Goal: Task Accomplishment & Management: Manage account settings

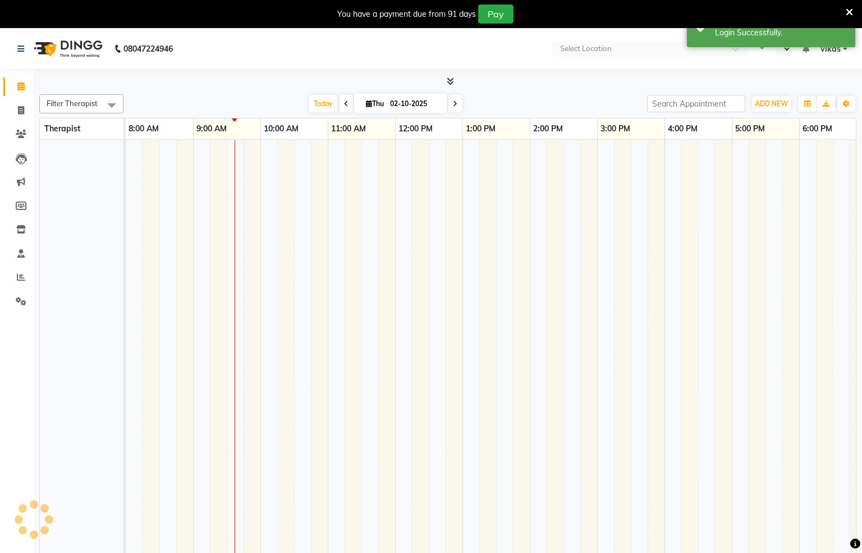
select select "en"
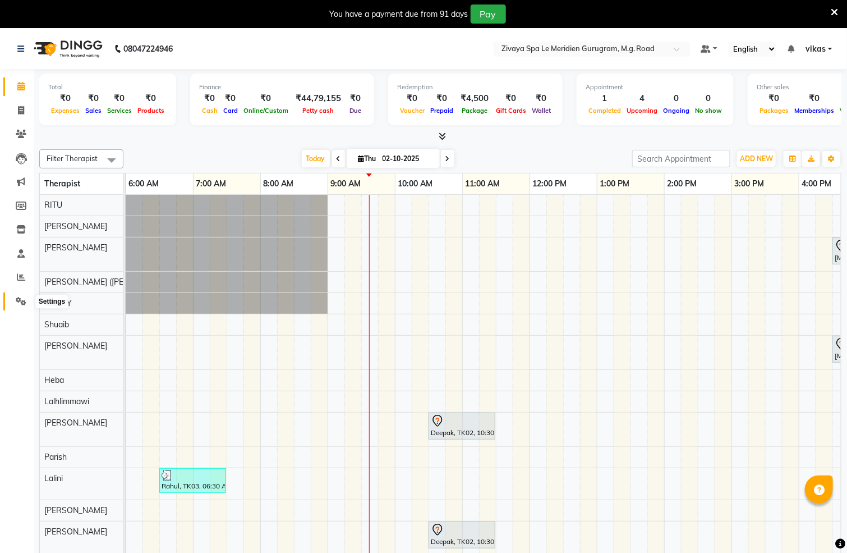
click at [13, 301] on span at bounding box center [21, 301] width 20 height 13
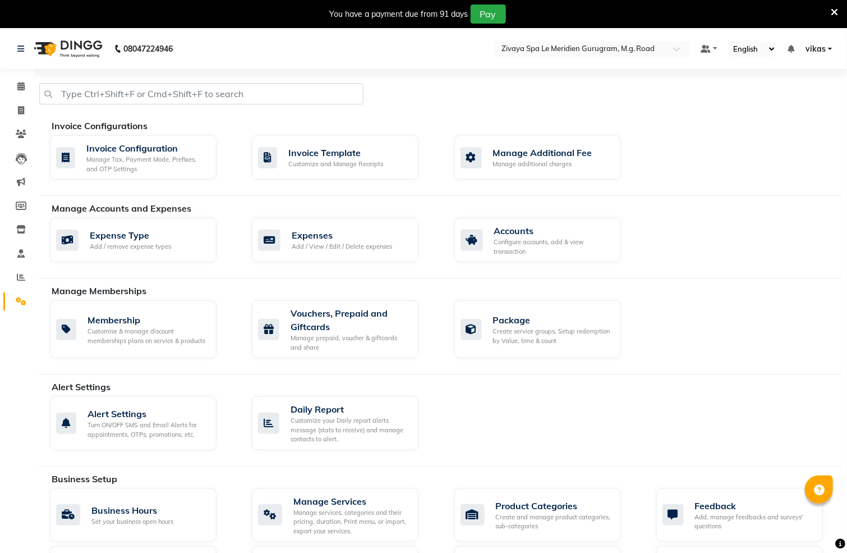
click at [195, 51] on nav "08047224946 Select Location × Zivaya Spa Le Meridien Gurugram, M.g. Road Defaul…" at bounding box center [423, 49] width 847 height 40
click at [163, 138] on div "Invoice Configuration Manage Tax, Payment Mode, Prefixes, and OTP Settings" at bounding box center [133, 157] width 167 height 45
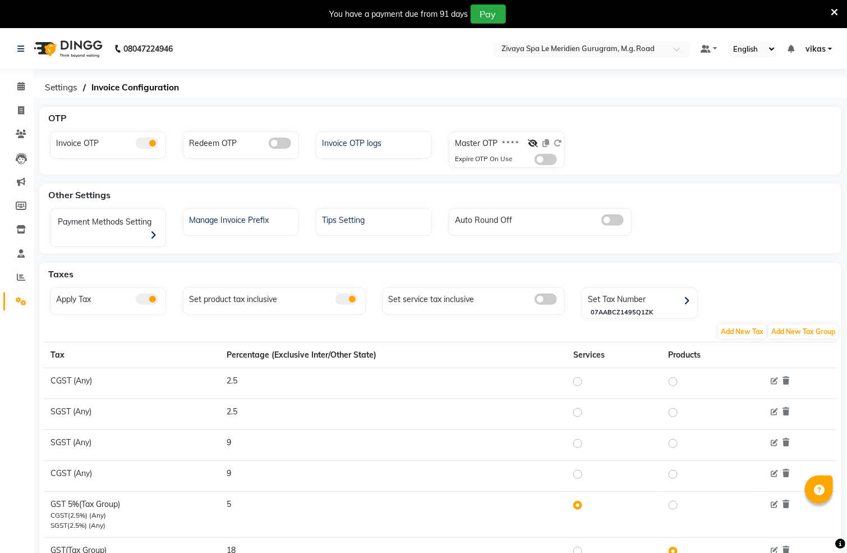
click at [544, 162] on span at bounding box center [546, 159] width 22 height 11
click at [535, 161] on input "checkbox" at bounding box center [535, 161] width 0 height 0
click at [608, 39] on nav "08047224946 Select Location × Zivaya Spa Le Meridien Gurugram, M.g. Road Defaul…" at bounding box center [423, 49] width 847 height 40
click at [614, 51] on input "text" at bounding box center [580, 49] width 163 height 11
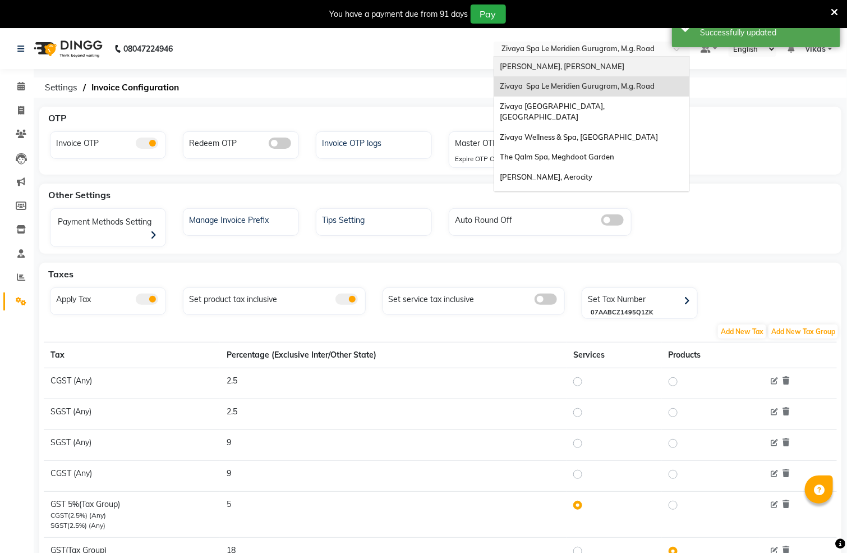
click at [585, 57] on div "[PERSON_NAME], [PERSON_NAME]" at bounding box center [591, 67] width 195 height 20
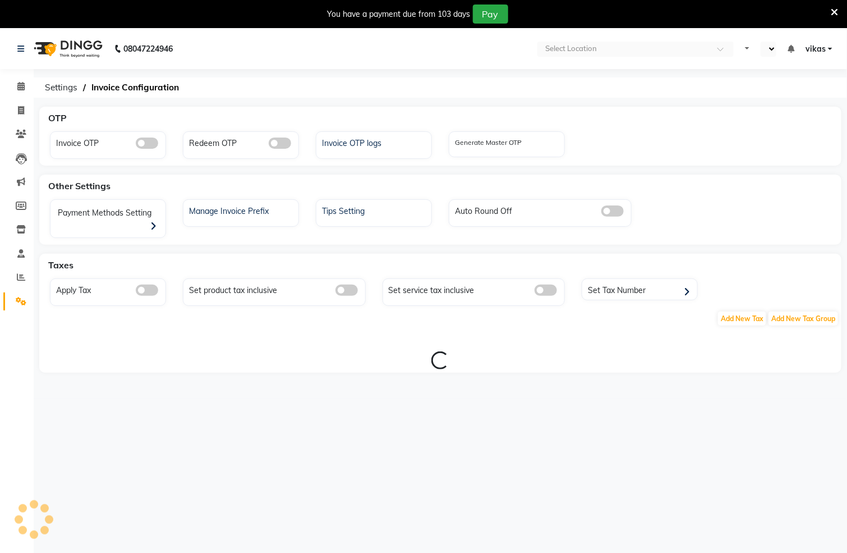
select select "en"
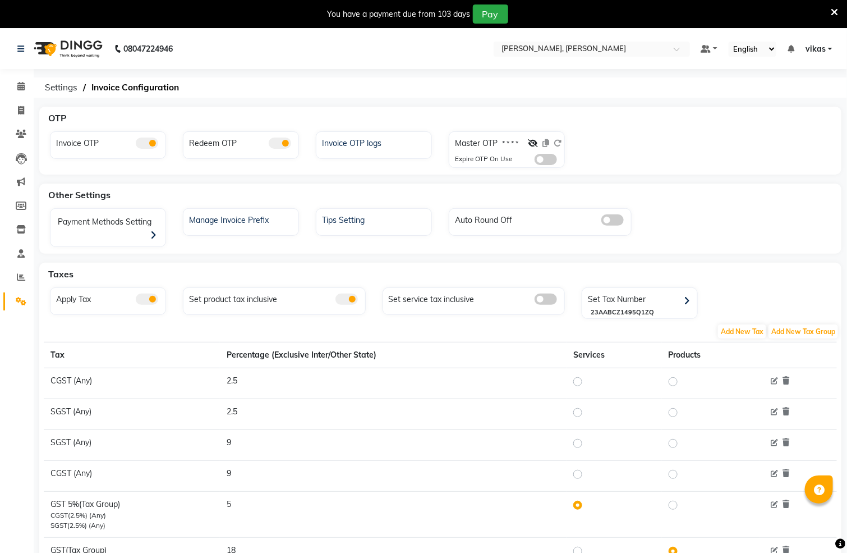
click at [547, 158] on span at bounding box center [546, 159] width 22 height 11
click at [535, 161] on input "checkbox" at bounding box center [535, 161] width 0 height 0
click at [566, 49] on input "text" at bounding box center [580, 49] width 163 height 11
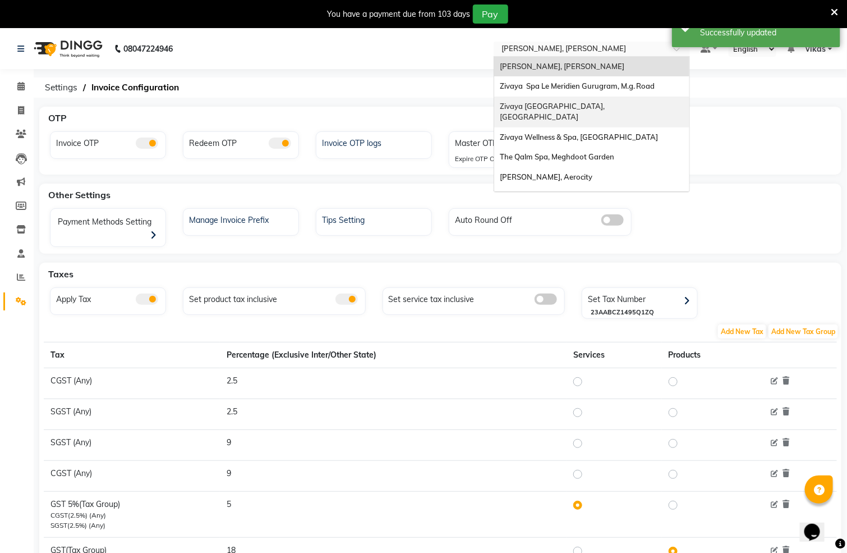
click at [570, 103] on span "Zivaya [GEOGRAPHIC_DATA], [GEOGRAPHIC_DATA]" at bounding box center [554, 112] width 108 height 20
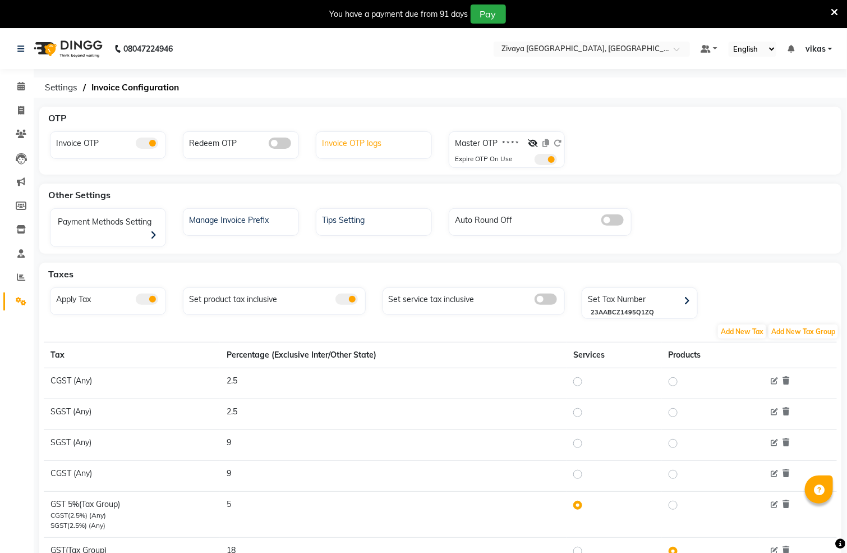
click at [372, 138] on div "Invoice OTP logs" at bounding box center [375, 142] width 112 height 15
click at [563, 7] on div "You have a payment due from 91 days Pay" at bounding box center [417, 13] width 826 height 19
drag, startPoint x: 544, startPoint y: 24, endPoint x: 544, endPoint y: 71, distance: 47.1
click at [544, 27] on div "You have a payment due from 91 days Pay" at bounding box center [423, 14] width 847 height 28
click at [562, 42] on div "Select Location × Zivaya Central Mall Indore, Indore" at bounding box center [592, 49] width 196 height 15
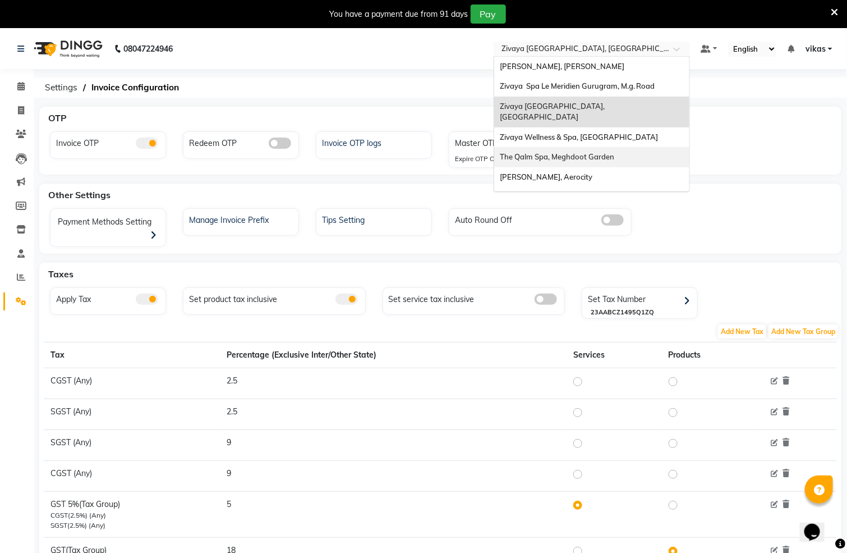
click at [554, 135] on div "Sayaji Zivaya, Vijay Nagar Zivaya Spa Le Meridien Gurugram, M.g. Road Zivaya Ce…" at bounding box center [591, 214] width 195 height 314
click at [559, 127] on div "Zivaya Wellness & Spa, [GEOGRAPHIC_DATA]" at bounding box center [591, 137] width 195 height 20
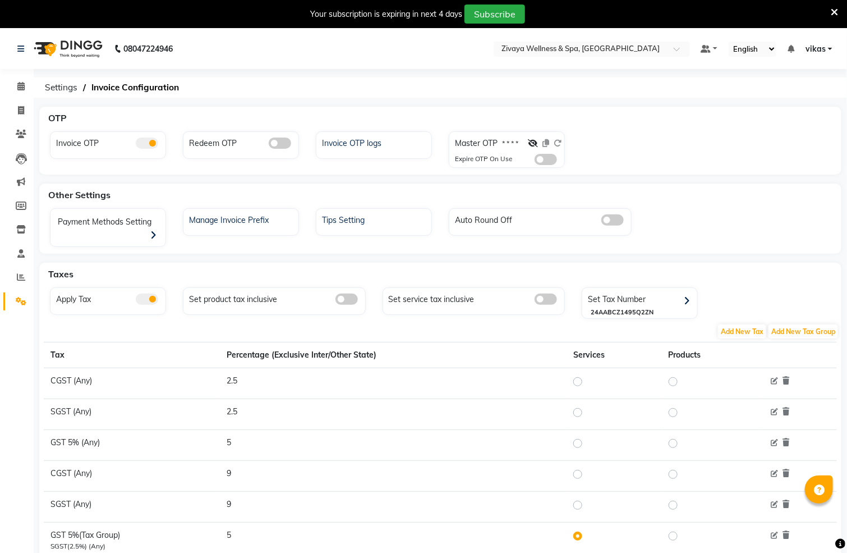
drag, startPoint x: 539, startPoint y: 157, endPoint x: 542, endPoint y: 150, distance: 8.3
click at [542, 157] on span at bounding box center [546, 159] width 22 height 11
click at [535, 161] on input "checkbox" at bounding box center [535, 161] width 0 height 0
click at [574, 43] on div "× Zivaya Wellness & Spa, Ahmedabad Airport" at bounding box center [580, 48] width 159 height 11
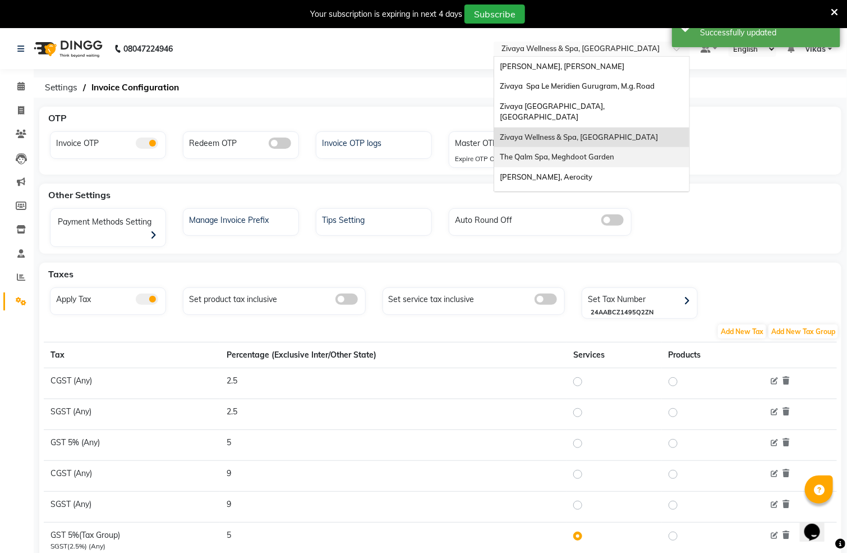
click at [554, 152] on span "The Qalm Spa, Meghdoot Garden" at bounding box center [557, 156] width 114 height 9
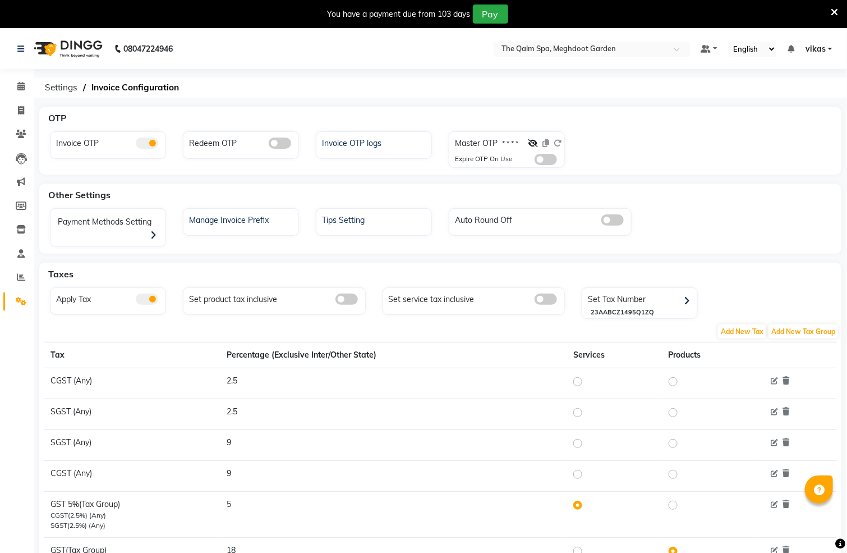
click at [547, 153] on div "Master OTP * * * * Expire OTP On Use" at bounding box center [508, 151] width 112 height 33
click at [542, 158] on span at bounding box center [546, 159] width 22 height 11
click at [535, 161] on input "checkbox" at bounding box center [535, 161] width 0 height 0
click at [566, 57] on nav "08047224946 Select Location × The Qalm Spa, Meghdoot Garden Default Panel My Pa…" at bounding box center [423, 49] width 847 height 40
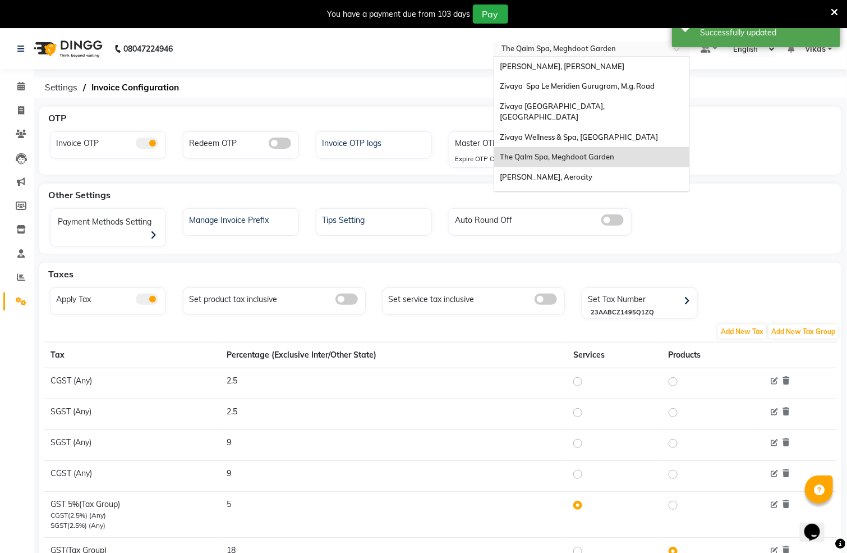
click at [566, 43] on div "× The Qalm Spa, Meghdoot Garden" at bounding box center [558, 48] width 114 height 11
click at [531, 167] on div "[PERSON_NAME], Aerocity" at bounding box center [591, 177] width 195 height 20
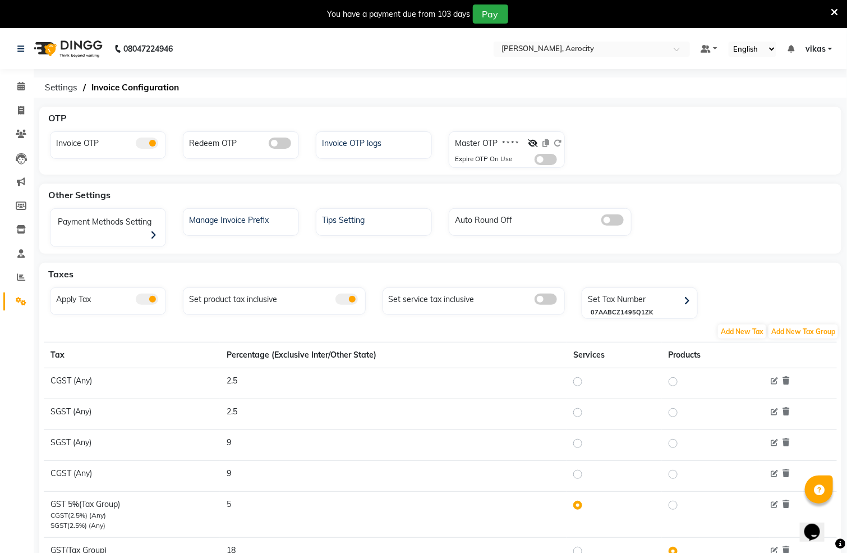
click at [549, 160] on span at bounding box center [546, 159] width 22 height 11
click at [535, 161] on input "checkbox" at bounding box center [535, 161] width 0 height 0
click at [559, 47] on input "text" at bounding box center [580, 49] width 163 height 11
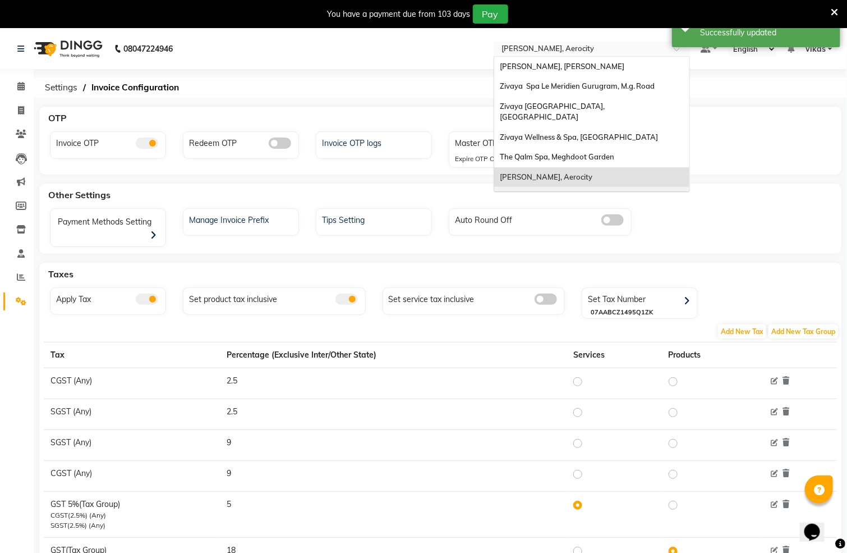
click at [554, 192] on span "Zivaya Spa [GEOGRAPHIC_DATA] [GEOGRAPHIC_DATA], Asset 5a" at bounding box center [560, 202] width 120 height 20
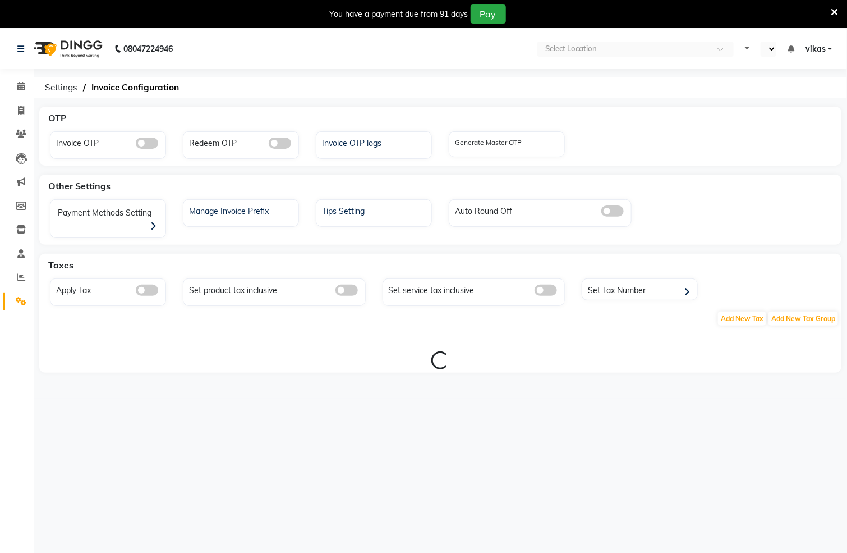
select select "en"
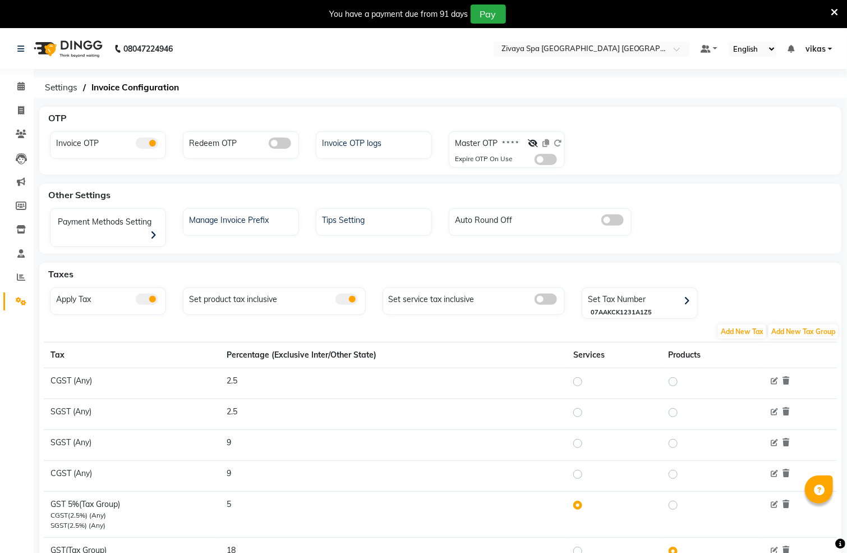
click at [549, 157] on span at bounding box center [546, 159] width 22 height 11
click at [535, 161] on input "checkbox" at bounding box center [535, 161] width 0 height 0
click at [598, 42] on div "Select Location × Zivaya Spa Pride Plaza New Delhi, Asset 5a" at bounding box center [592, 49] width 196 height 15
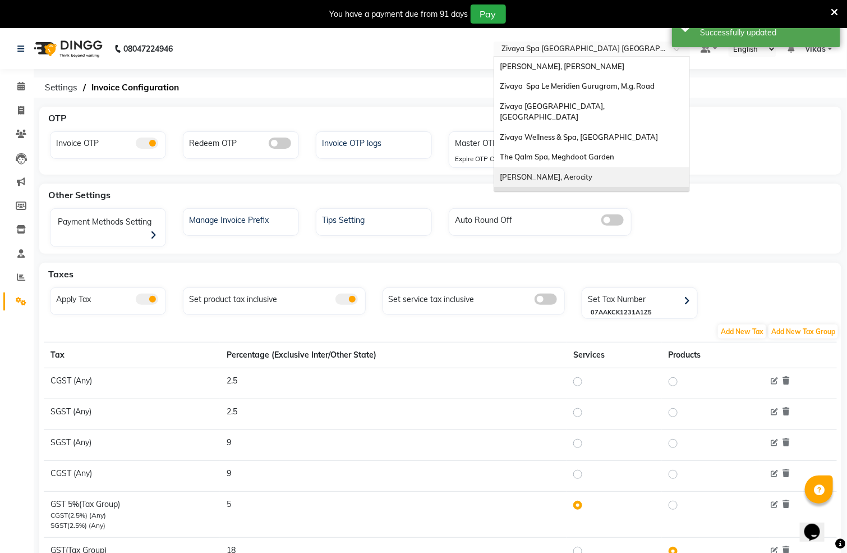
click at [569, 167] on div "[PERSON_NAME], Aerocity" at bounding box center [591, 177] width 195 height 20
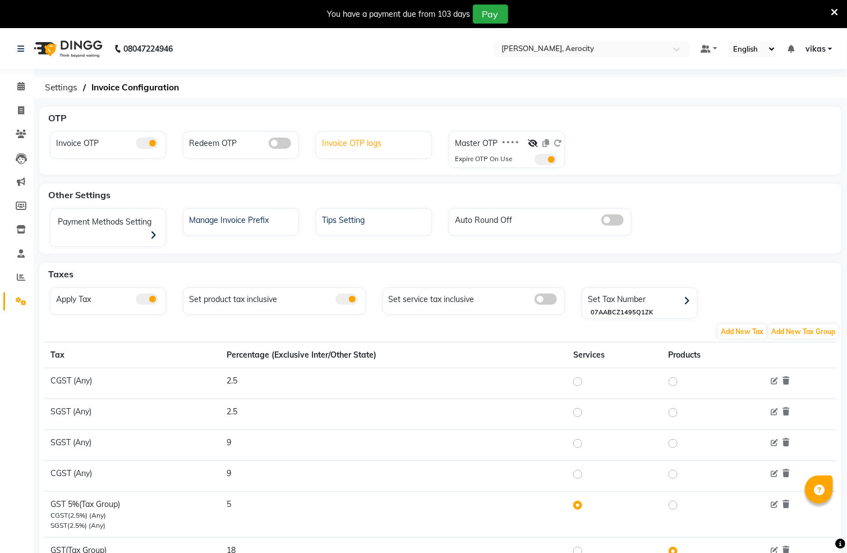
click at [337, 140] on div "Invoice OTP logs" at bounding box center [375, 142] width 112 height 15
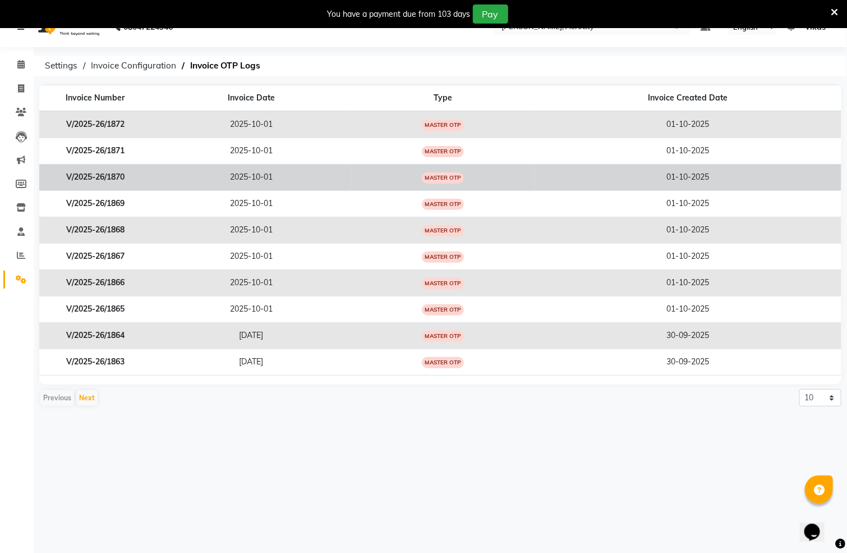
scroll to position [29, 0]
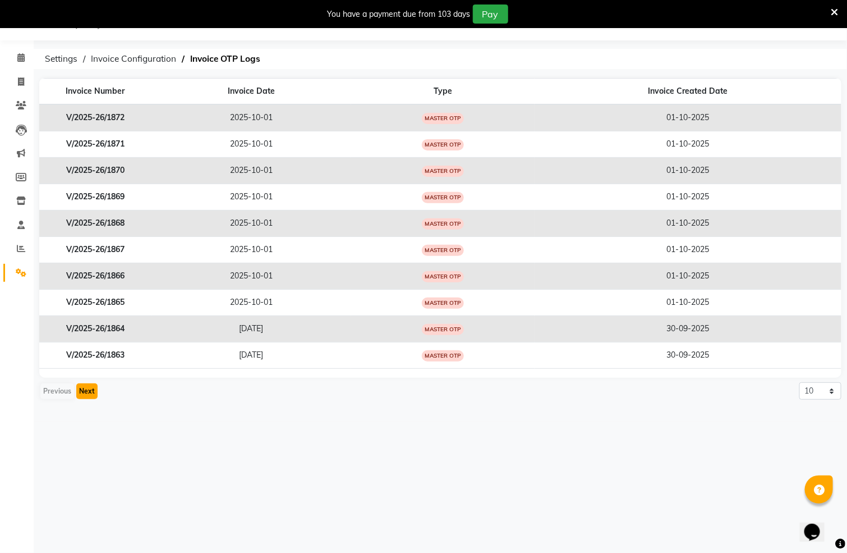
click at [89, 399] on button "Next" at bounding box center [86, 391] width 21 height 16
click at [89, 398] on button "Next" at bounding box center [86, 391] width 21 height 16
click at [89, 397] on button "Next" at bounding box center [86, 391] width 21 height 16
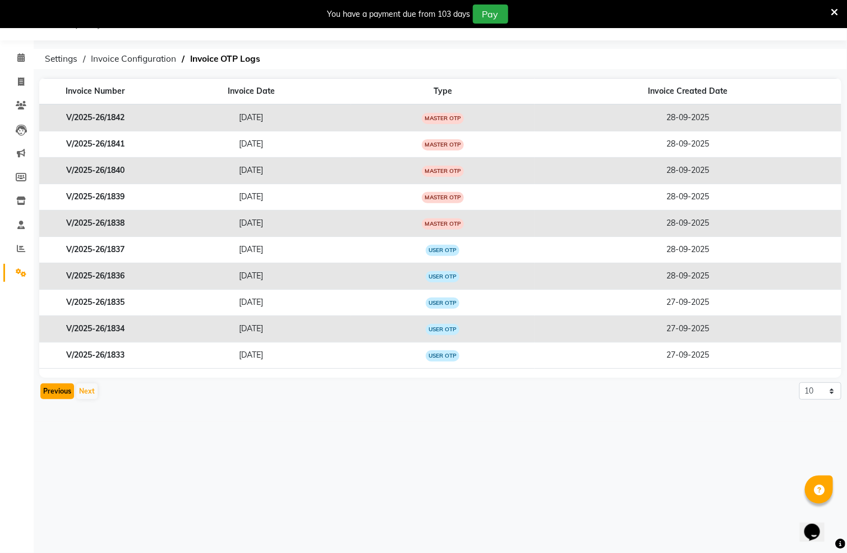
click at [42, 392] on button "Previous" at bounding box center [57, 391] width 34 height 16
click at [43, 393] on button "Previous" at bounding box center [57, 391] width 34 height 16
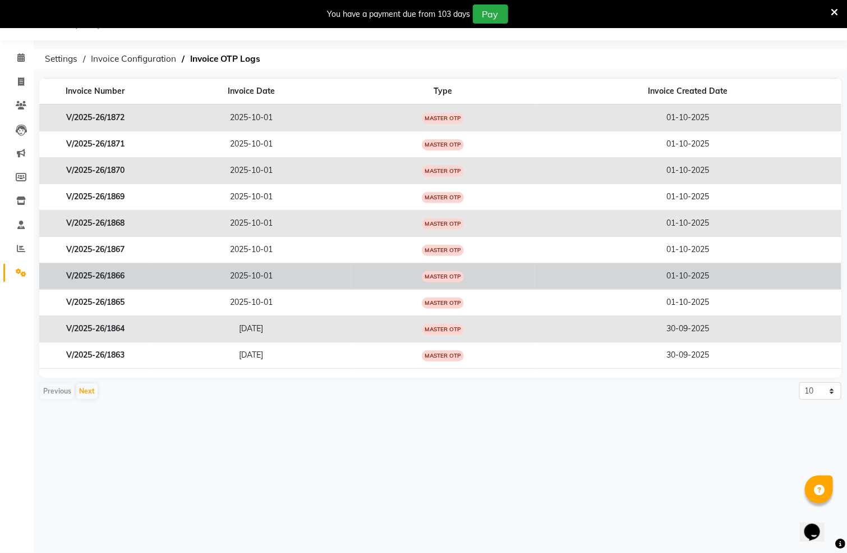
scroll to position [0, 0]
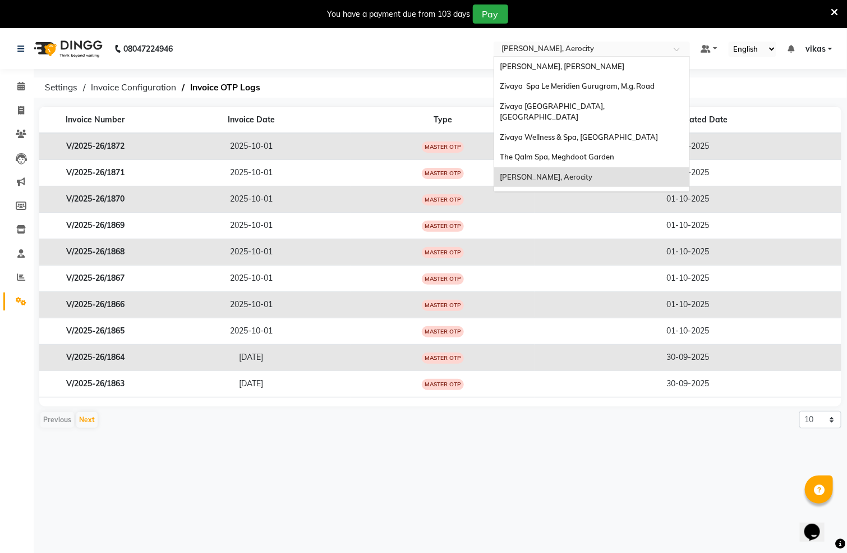
click at [577, 53] on input "text" at bounding box center [580, 49] width 163 height 11
click at [571, 192] on span "Zivaya Spa [GEOGRAPHIC_DATA] [GEOGRAPHIC_DATA], Asset 5a" at bounding box center [560, 202] width 120 height 20
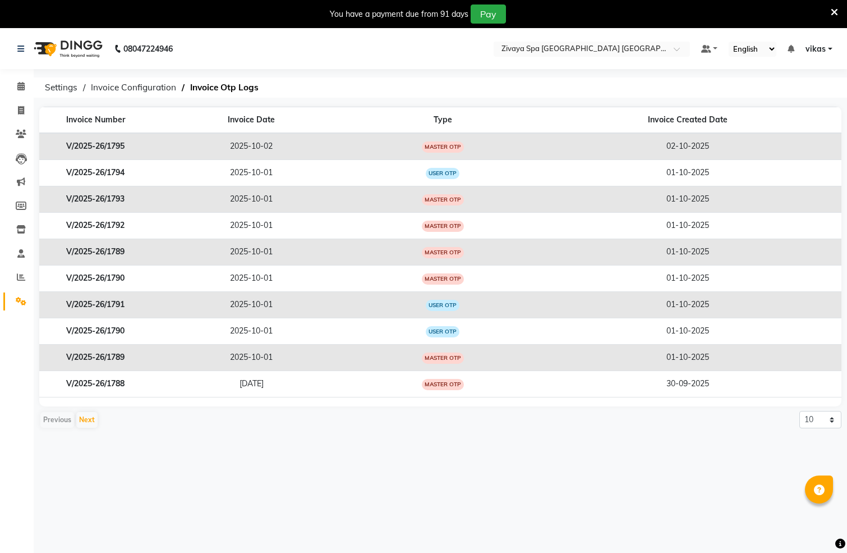
click at [577, 47] on input "text" at bounding box center [580, 49] width 163 height 11
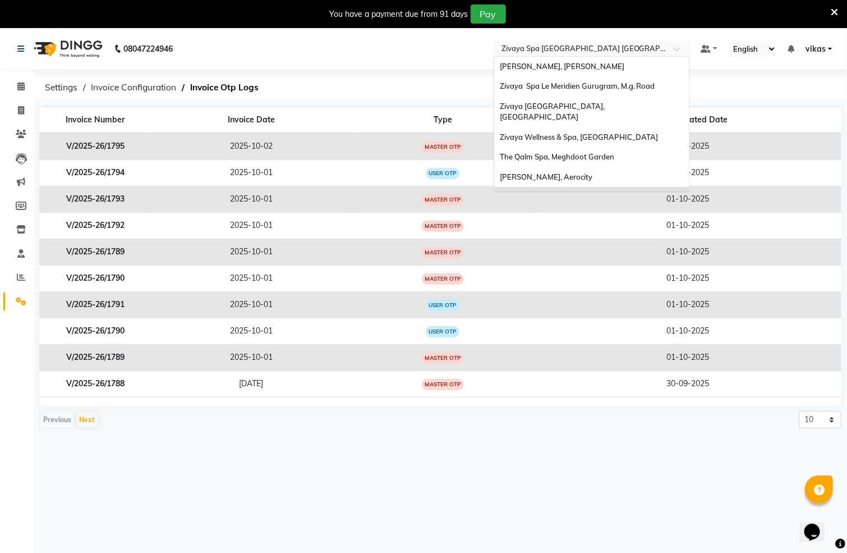
scroll to position [119, 0]
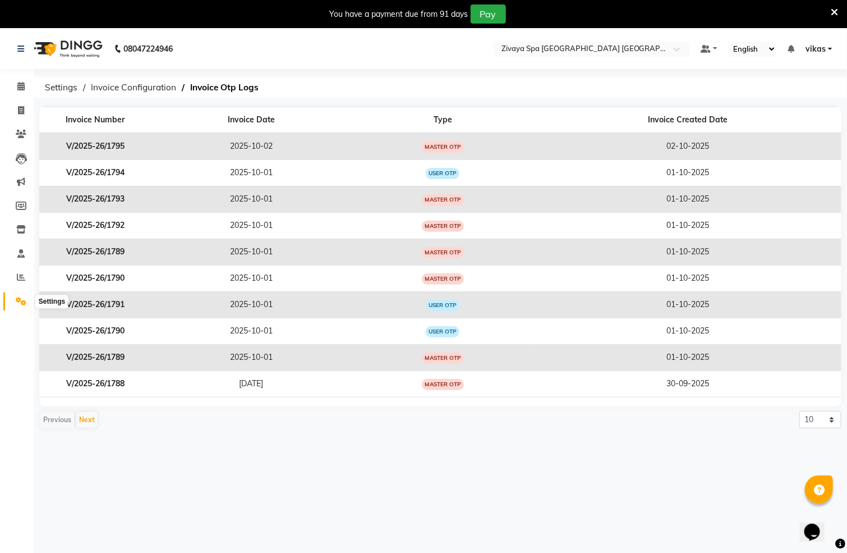
click at [22, 298] on icon at bounding box center [21, 301] width 11 height 8
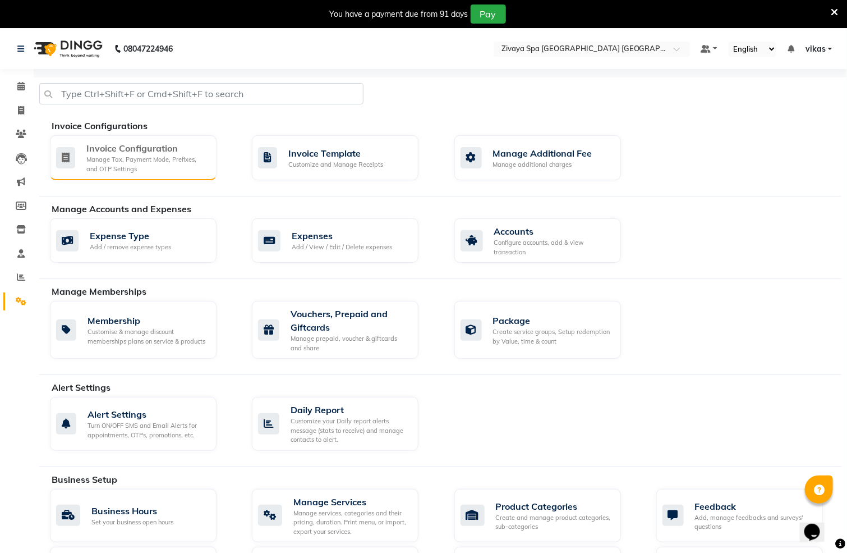
click at [109, 168] on div "Manage Tax, Payment Mode, Prefixes, and OTP Settings" at bounding box center [146, 164] width 121 height 19
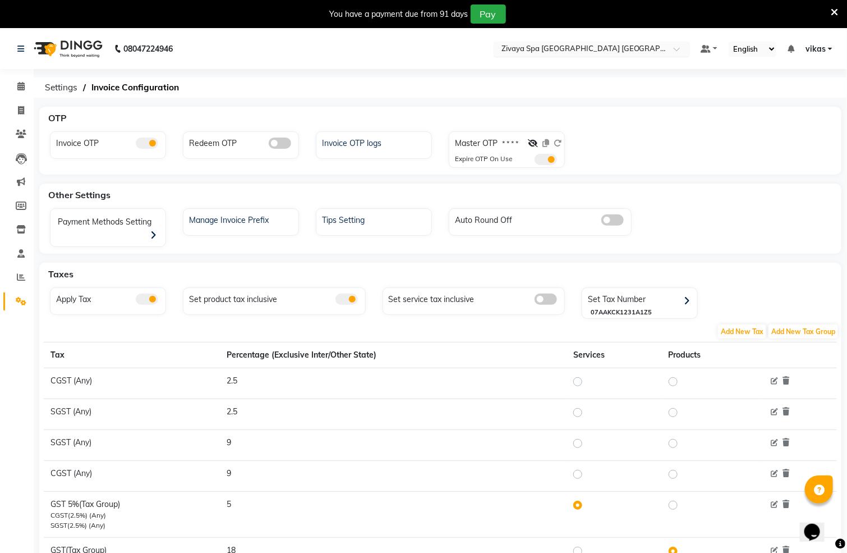
click at [608, 44] on div at bounding box center [592, 49] width 196 height 11
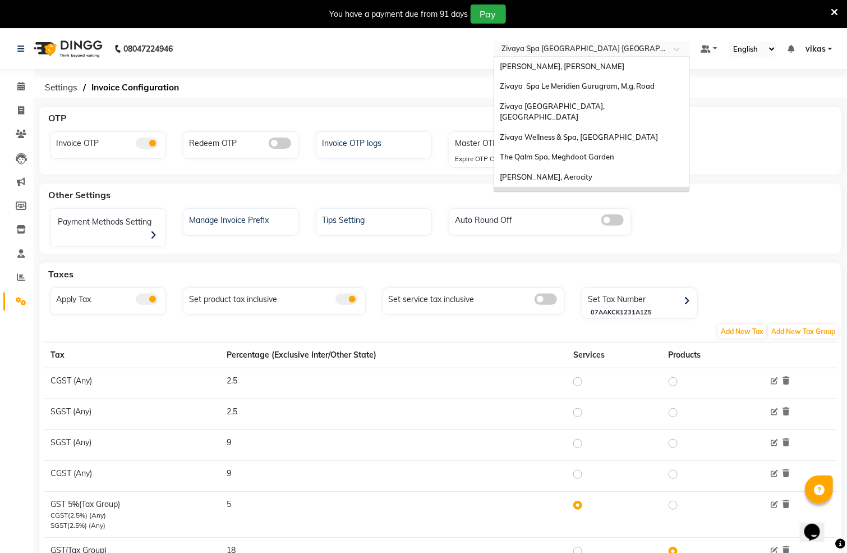
scroll to position [119, 0]
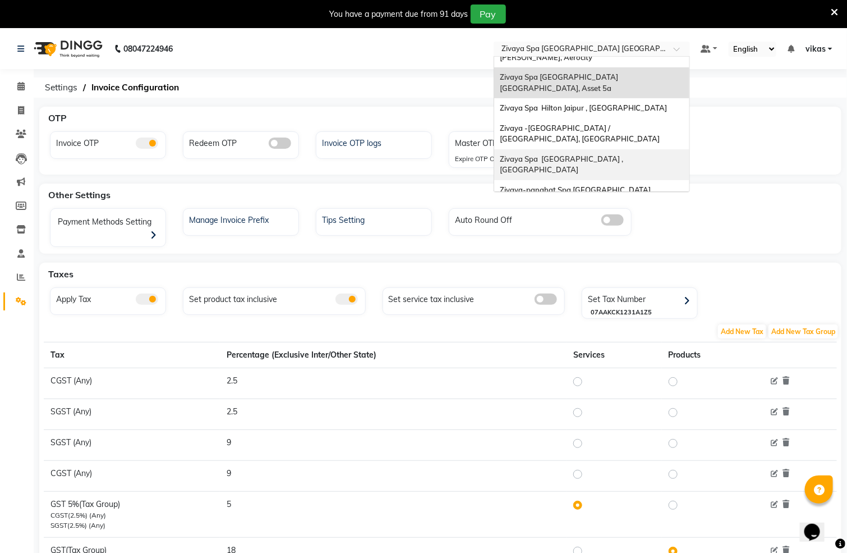
click at [586, 154] on span "Zivaya Spa [GEOGRAPHIC_DATA] , [GEOGRAPHIC_DATA]" at bounding box center [562, 164] width 125 height 20
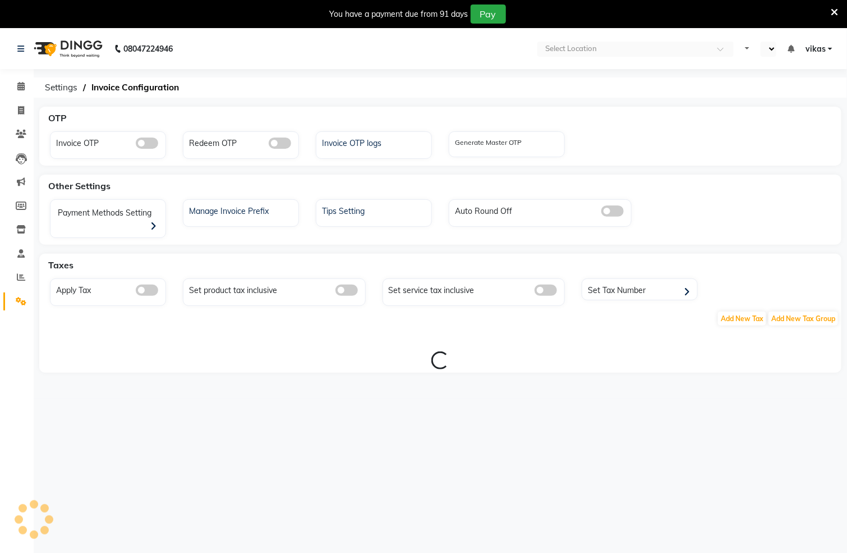
select select "en"
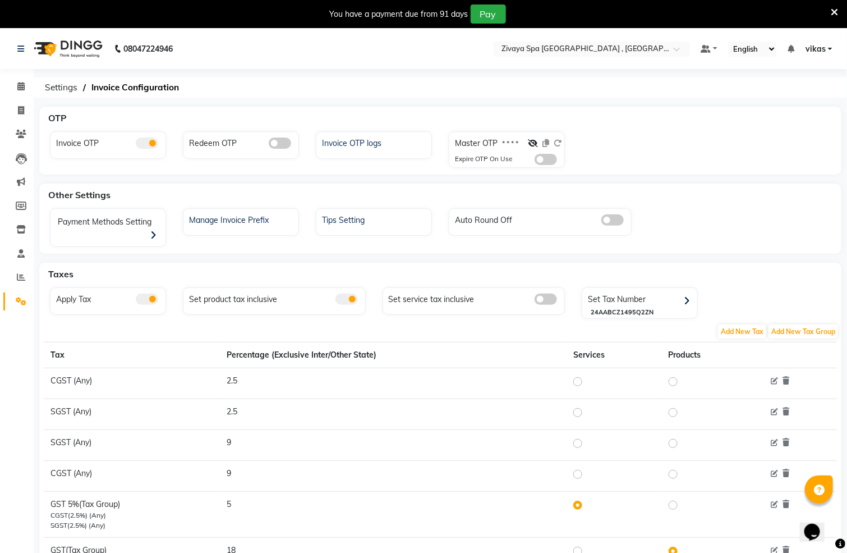
click at [547, 160] on span at bounding box center [546, 159] width 22 height 11
click at [535, 161] on input "checkbox" at bounding box center [535, 161] width 0 height 0
click at [510, 46] on input "text" at bounding box center [580, 49] width 163 height 11
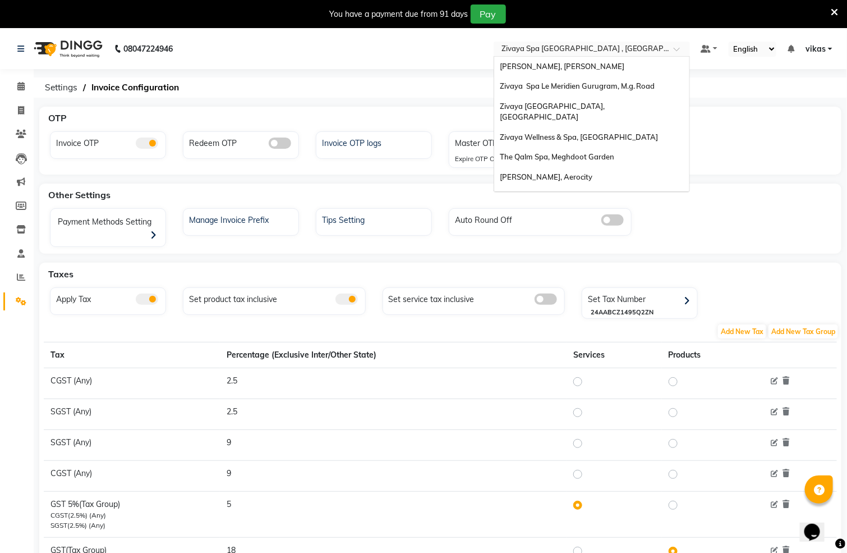
scroll to position [135, 0]
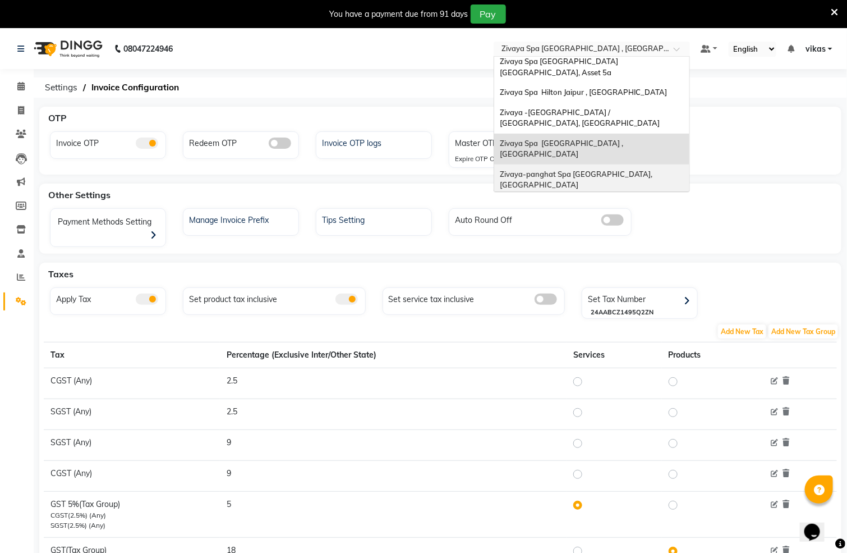
click at [570, 164] on div "Zivaya-panghat Spa [GEOGRAPHIC_DATA], [GEOGRAPHIC_DATA]" at bounding box center [591, 179] width 195 height 31
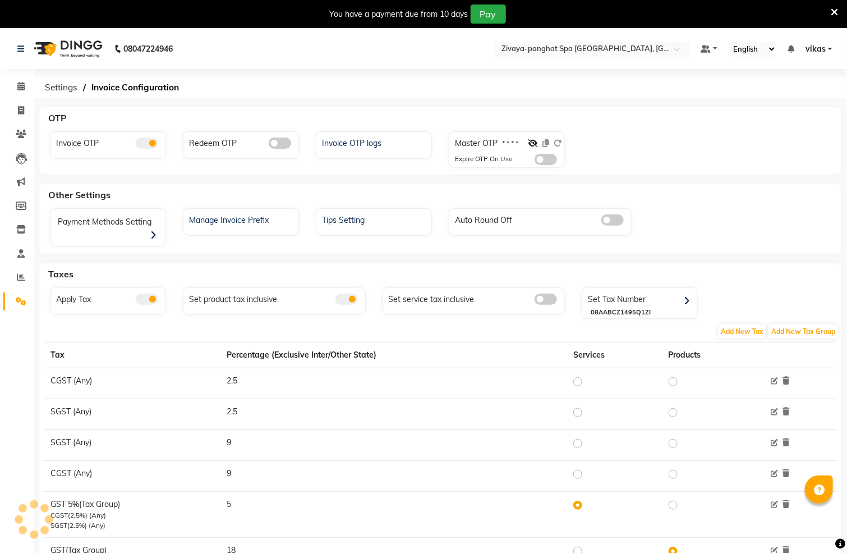
select select "en"
click at [561, 150] on div at bounding box center [545, 145] width 34 height 16
click at [544, 158] on span at bounding box center [546, 159] width 22 height 11
click at [535, 161] on input "checkbox" at bounding box center [535, 161] width 0 height 0
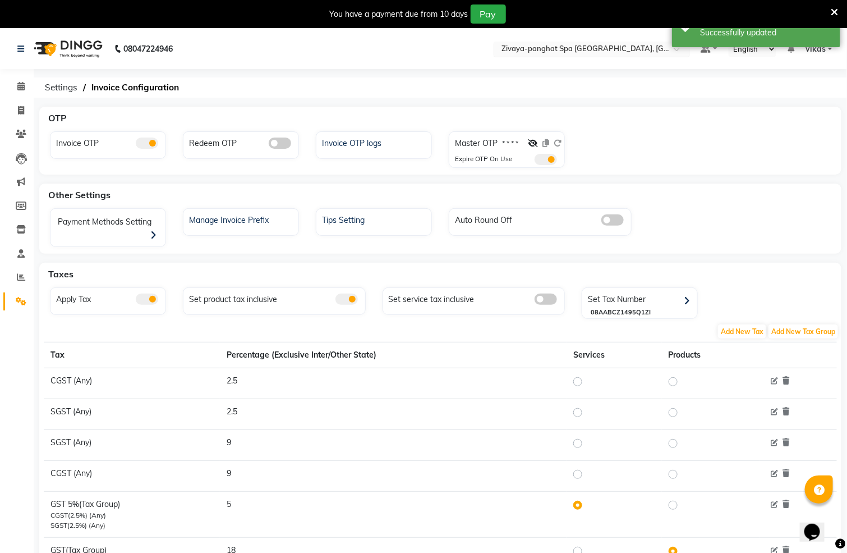
click at [581, 45] on input "text" at bounding box center [580, 49] width 163 height 11
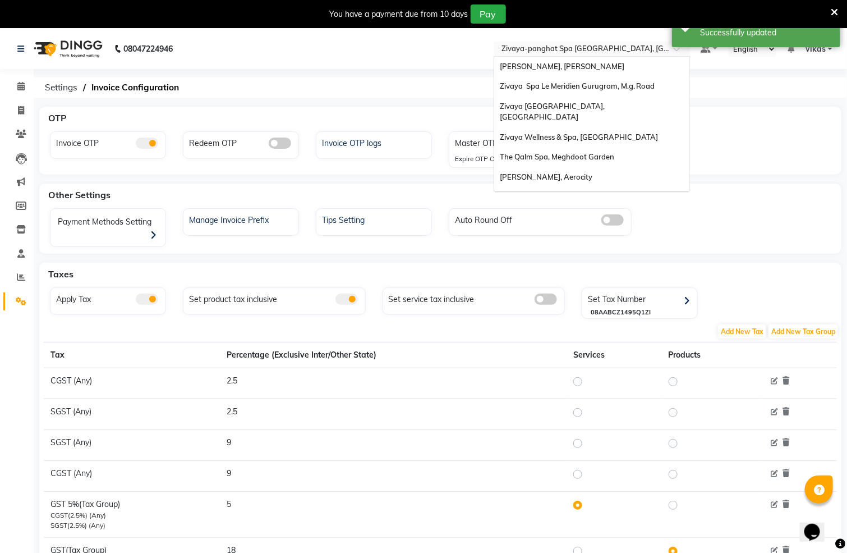
scroll to position [135, 0]
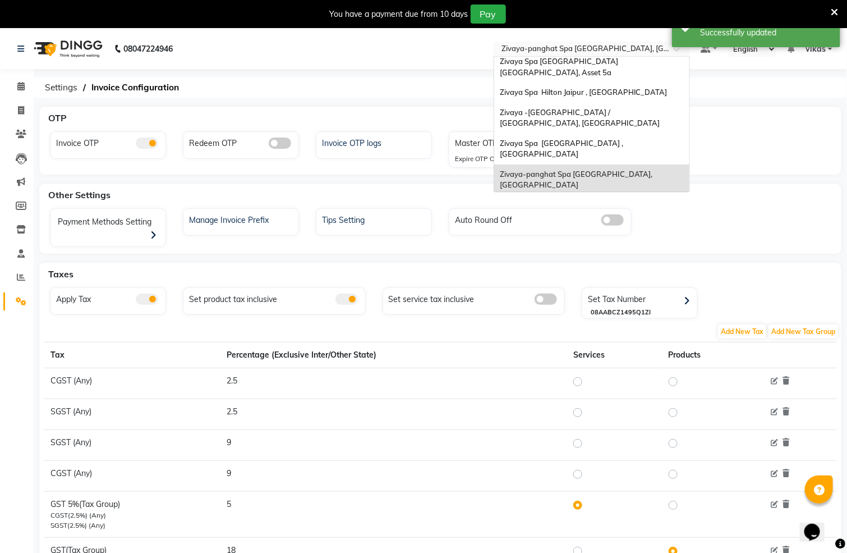
click at [557, 200] on span "Zivaya Wellness & Spa, [GEOGRAPHIC_DATA]" at bounding box center [579, 204] width 159 height 9
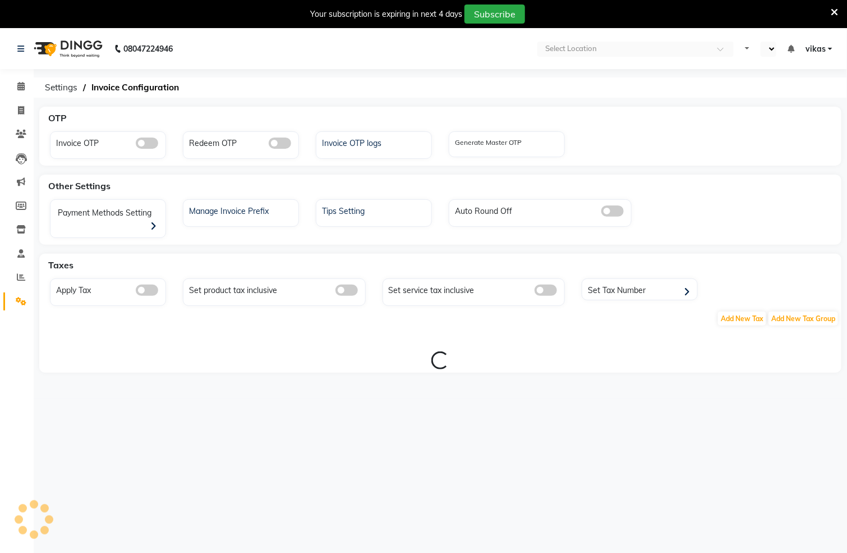
select select "en"
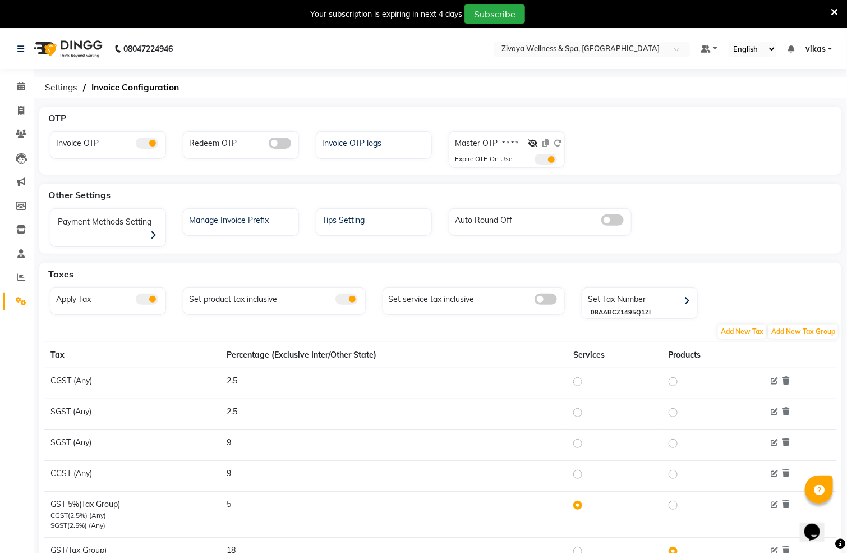
click at [551, 160] on span at bounding box center [546, 159] width 22 height 11
click at [535, 161] on input "checkbox" at bounding box center [535, 161] width 0 height 0
click at [551, 160] on span at bounding box center [546, 159] width 22 height 11
click at [535, 161] on input "checkbox" at bounding box center [535, 161] width 0 height 0
click at [367, 135] on div "Invoice OTP logs" at bounding box center [375, 142] width 112 height 15
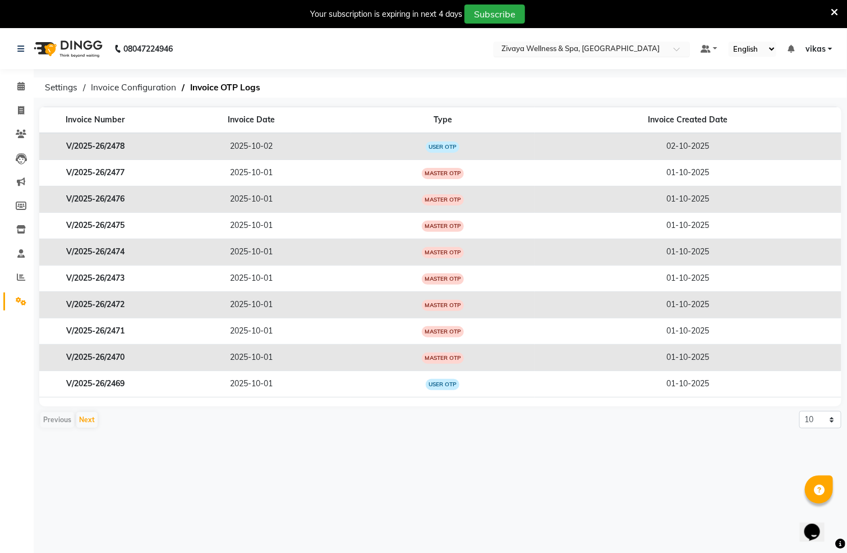
click at [517, 48] on input "text" at bounding box center [580, 49] width 163 height 11
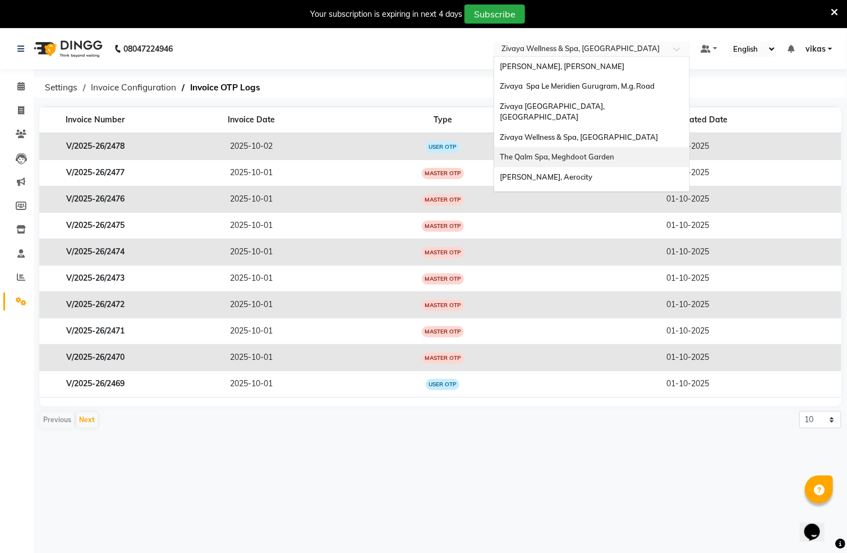
click at [568, 152] on span "The Qalm Spa, Meghdoot Garden" at bounding box center [557, 156] width 114 height 9
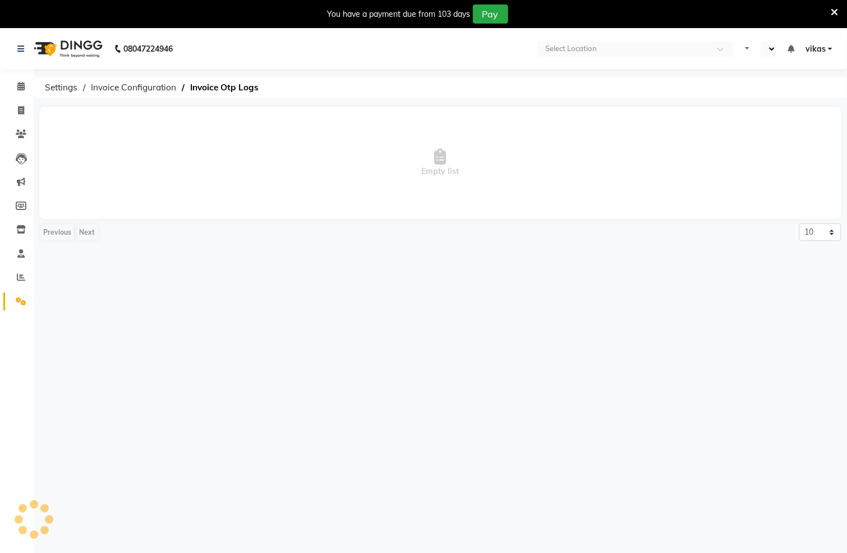
select select "en"
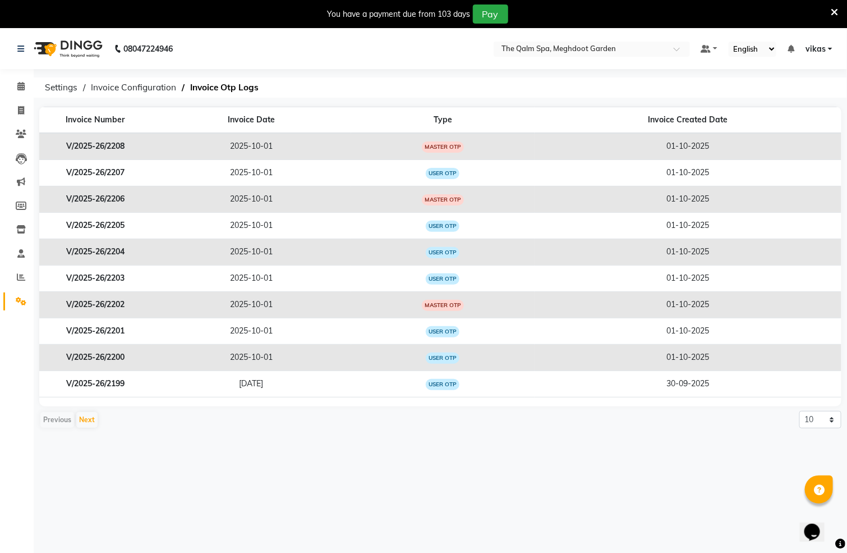
click at [7, 300] on link "Settings" at bounding box center [16, 301] width 27 height 19
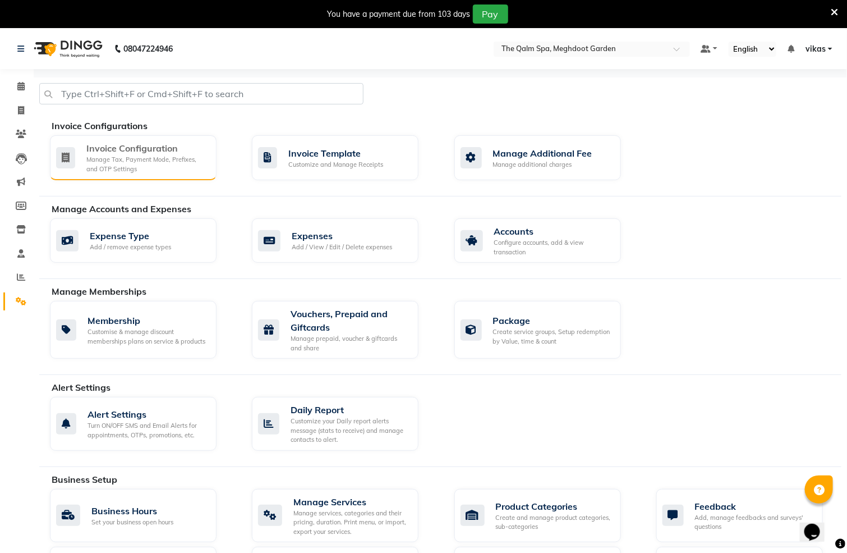
click at [108, 171] on div "Manage Tax, Payment Mode, Prefixes, and OTP Settings" at bounding box center [146, 164] width 121 height 19
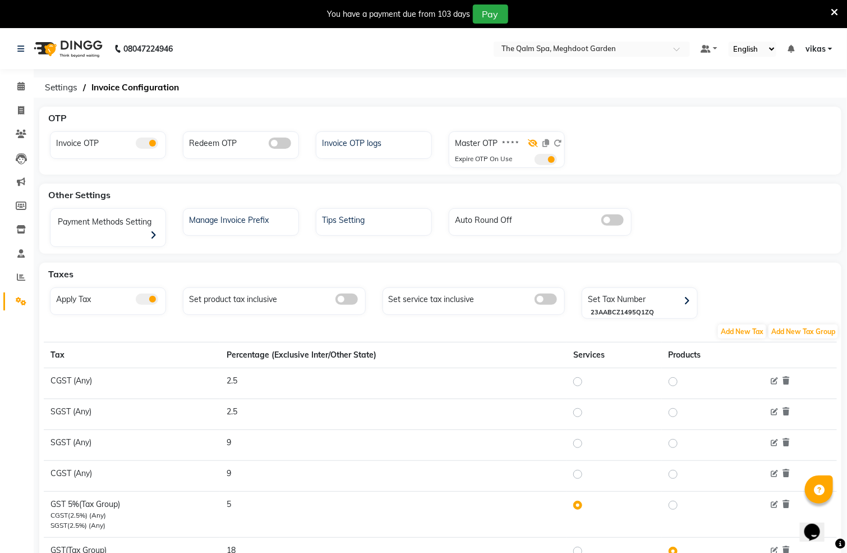
click at [534, 144] on icon at bounding box center [533, 143] width 10 height 8
click at [545, 141] on icon at bounding box center [545, 143] width 7 height 8
click at [19, 277] on icon at bounding box center [21, 277] width 8 height 8
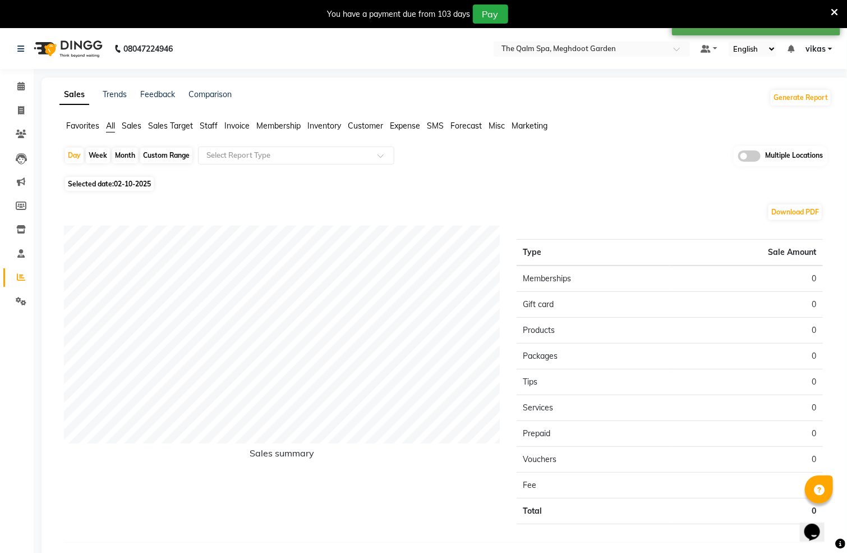
click at [146, 177] on span "Selected date: 02-10-2025" at bounding box center [109, 184] width 89 height 14
select select "10"
select select "2025"
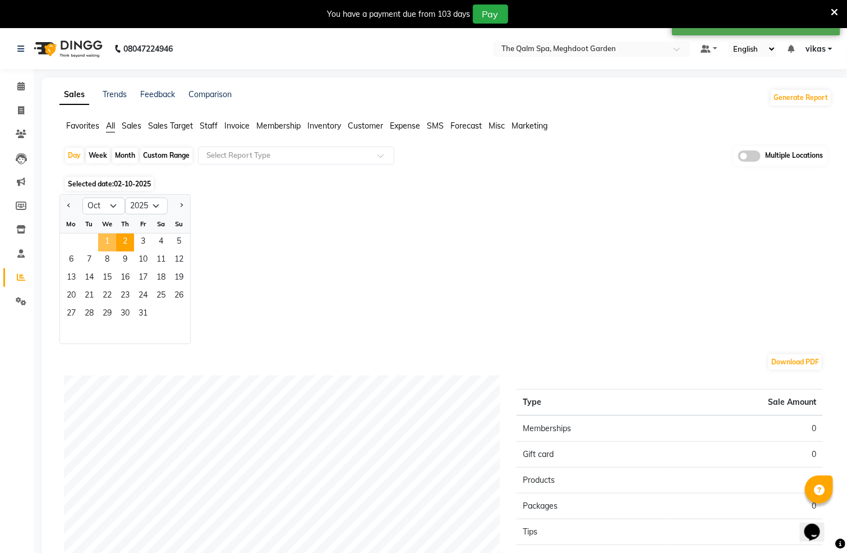
click at [110, 233] on span "1" at bounding box center [107, 242] width 18 height 18
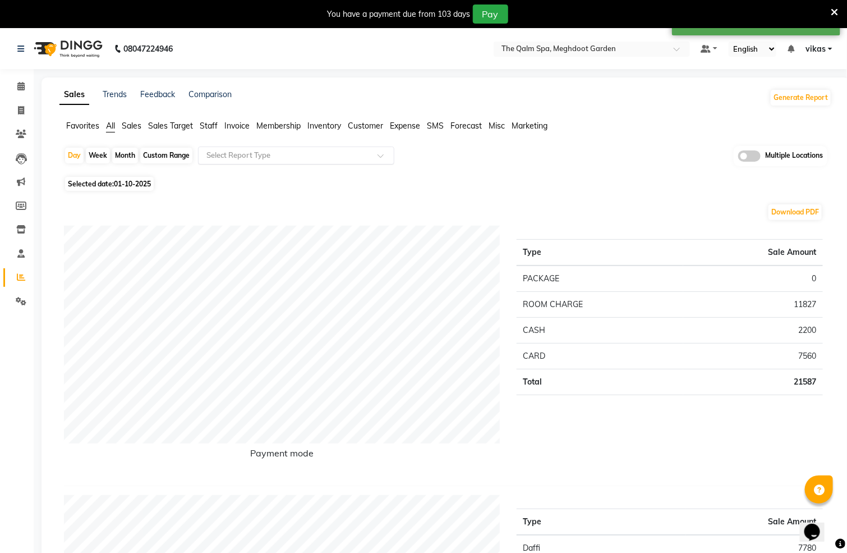
click at [289, 146] on div "Select Report Type" at bounding box center [296, 155] width 196 height 18
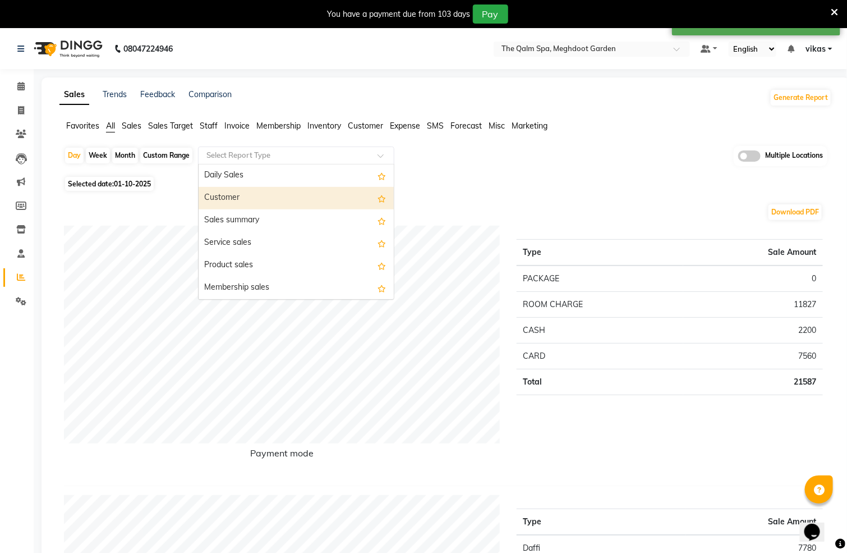
click at [268, 204] on div "Customer" at bounding box center [296, 198] width 195 height 22
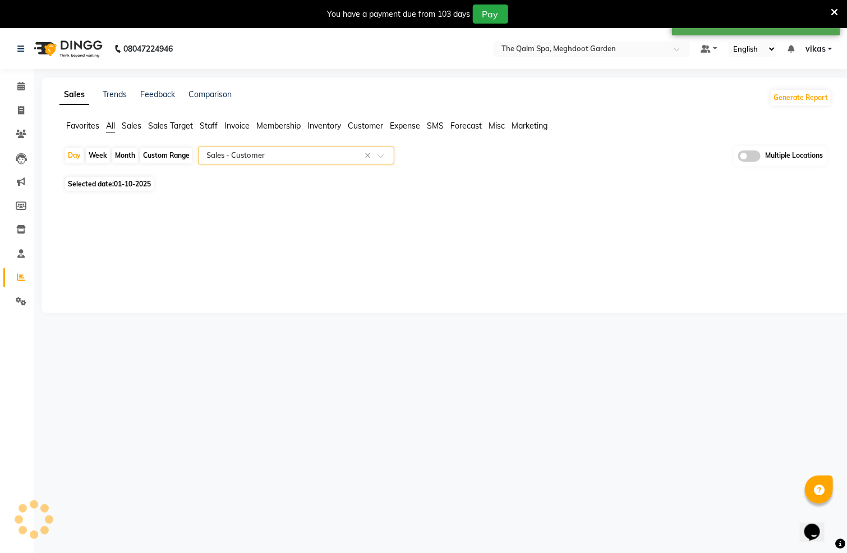
select select "full_report"
select select "csv"
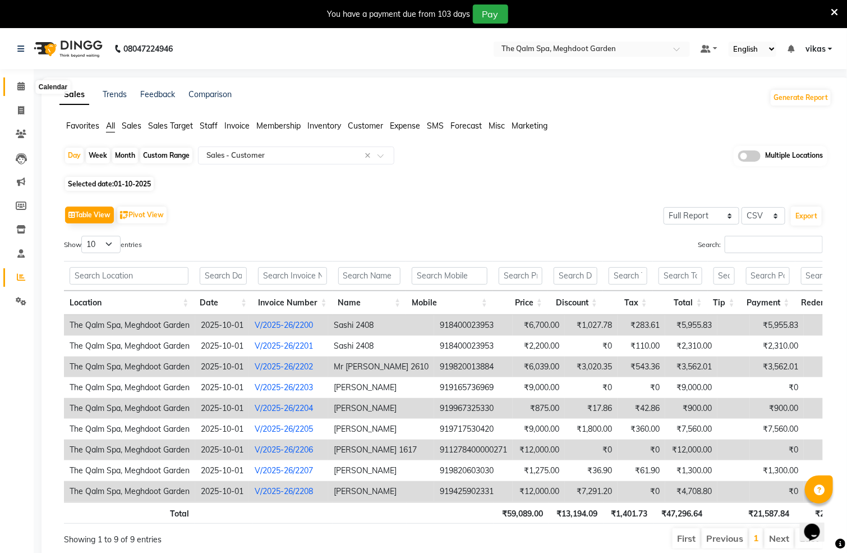
click at [16, 85] on span at bounding box center [21, 86] width 20 height 13
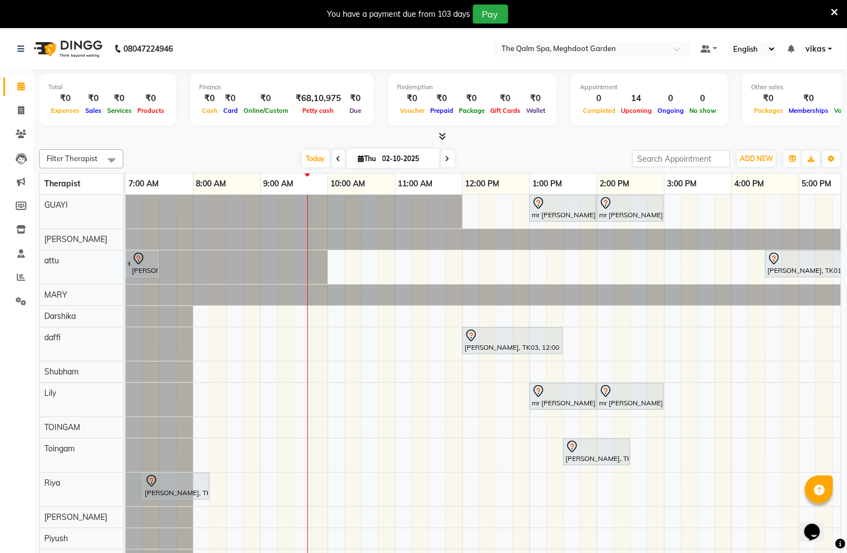
click at [332, 163] on span at bounding box center [338, 158] width 13 height 17
type input "01-10-2025"
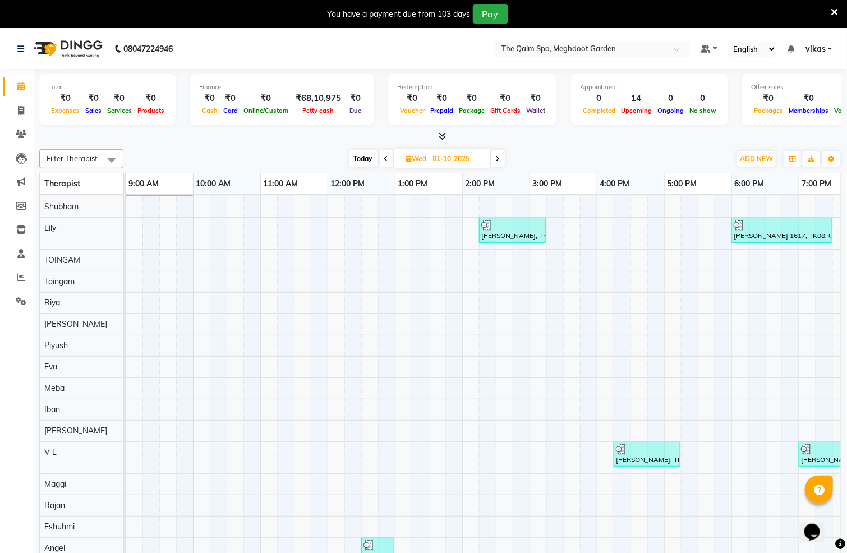
scroll to position [29, 0]
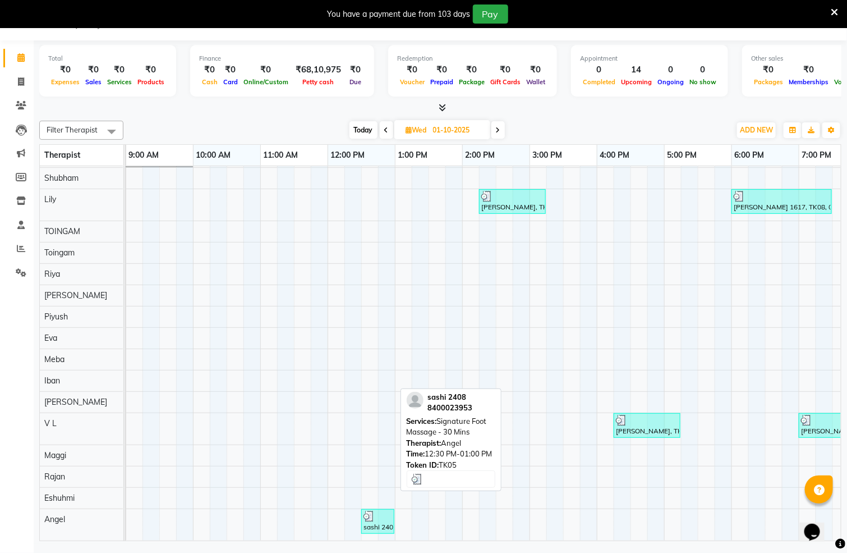
click at [364, 516] on div "sashi 2408, TK05, 12:30 PM-01:00 PM, Signature Foot Massage - 30 Mins" at bounding box center [377, 520] width 31 height 21
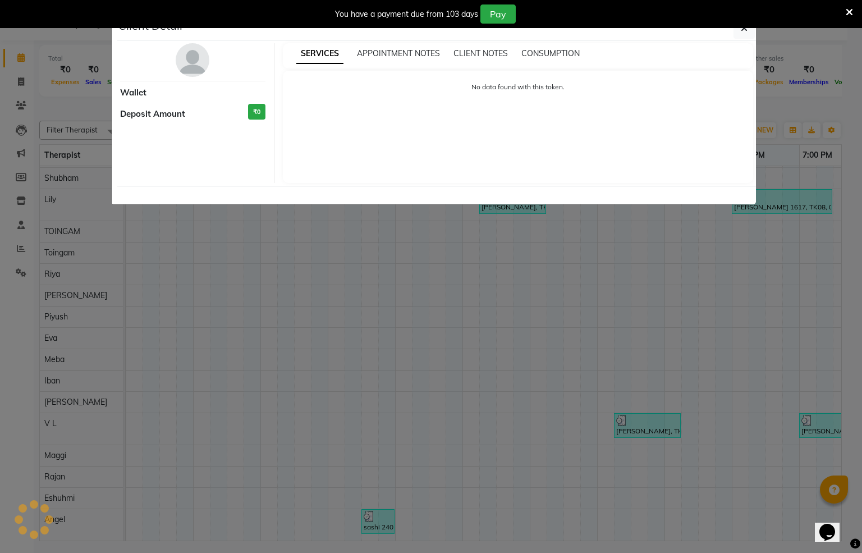
select select "3"
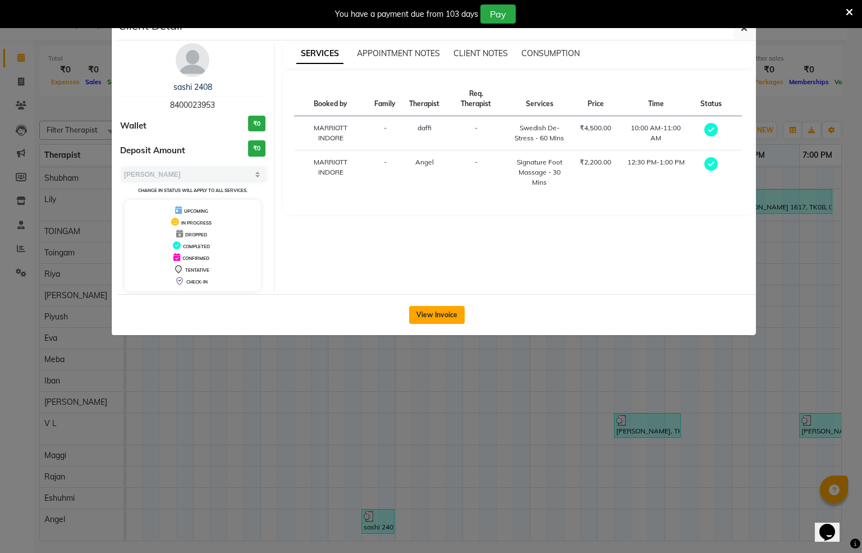
click at [438, 310] on button "View Invoice" at bounding box center [437, 315] width 56 height 18
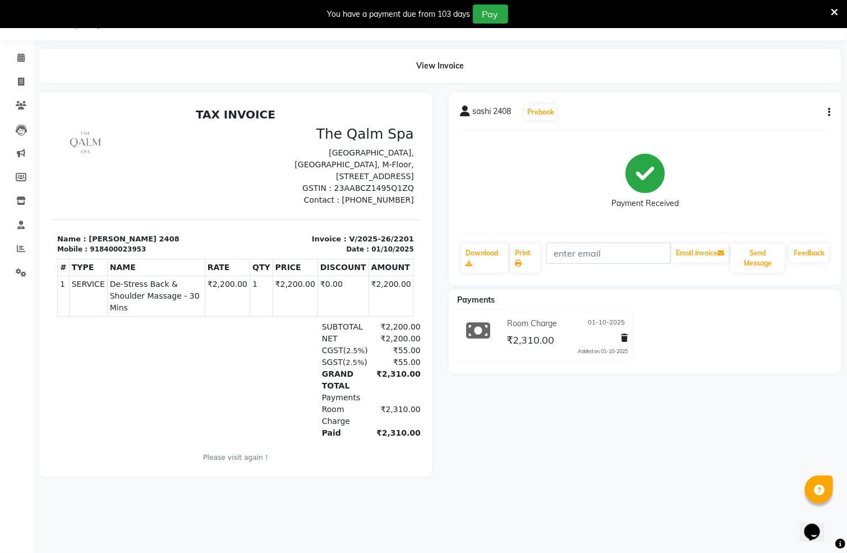
click at [827, 109] on button "button" at bounding box center [826, 113] width 7 height 12
click at [771, 125] on div "Edit Invoice" at bounding box center [773, 126] width 77 height 14
select select "service"
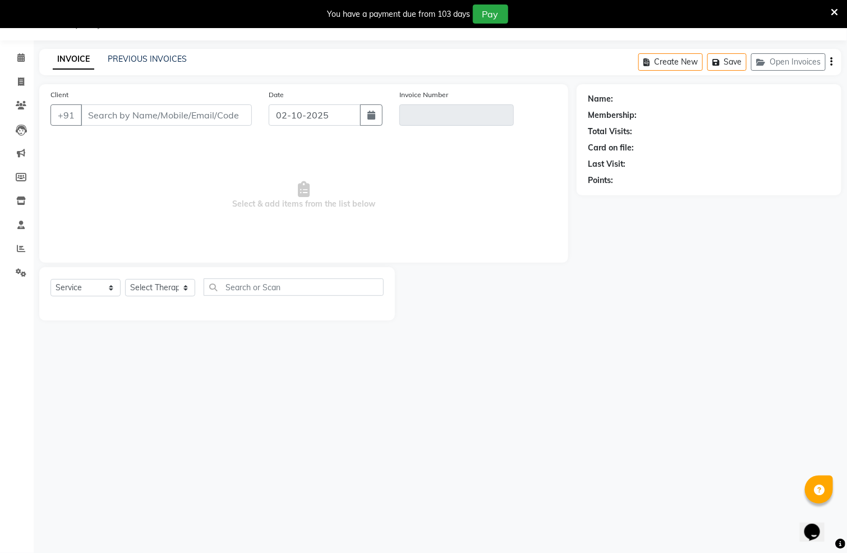
type input "8400023953"
type input "V/2025-26/2201"
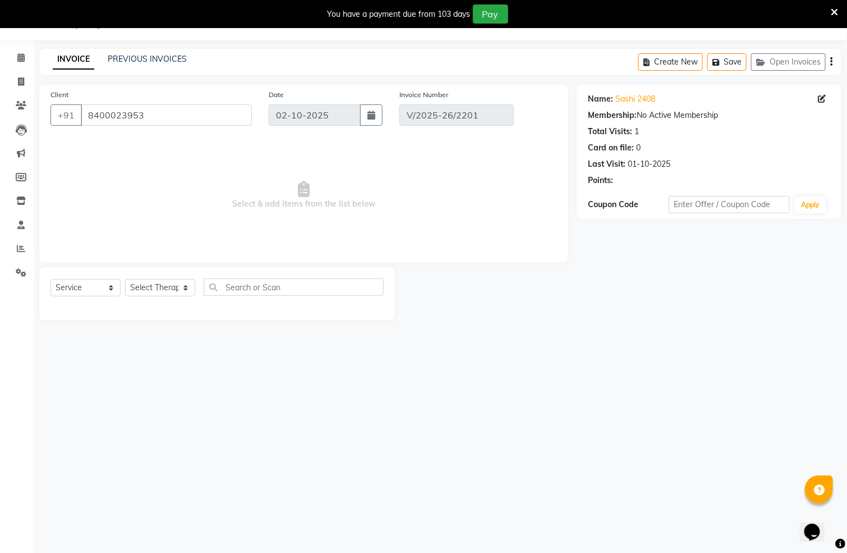
type input "01-10-2025"
select select "select"
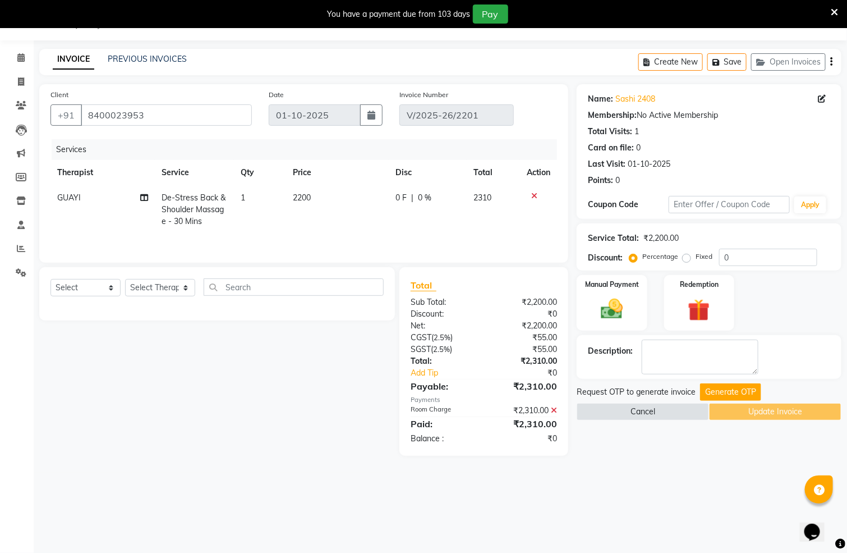
click at [835, 10] on icon at bounding box center [834, 12] width 7 height 10
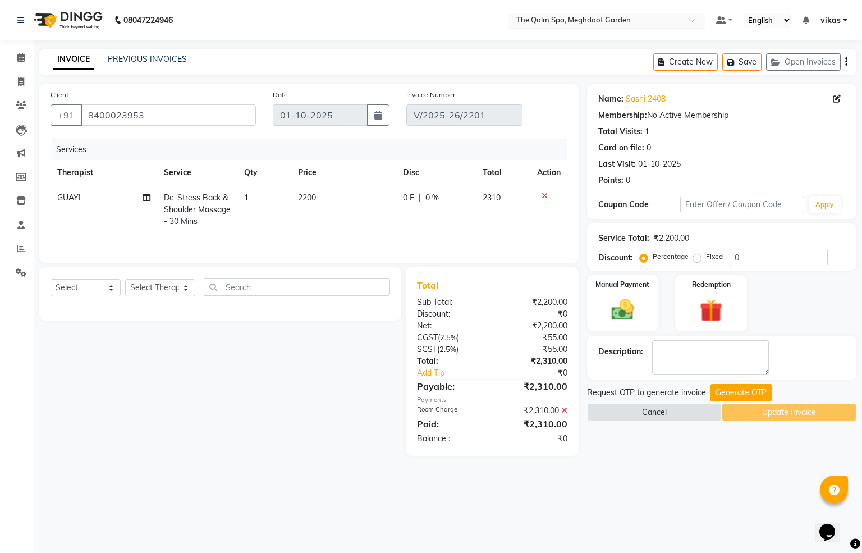
click at [585, 13] on div "Select Location × The Qalm Spa, Meghdoot Garden" at bounding box center [606, 20] width 196 height 15
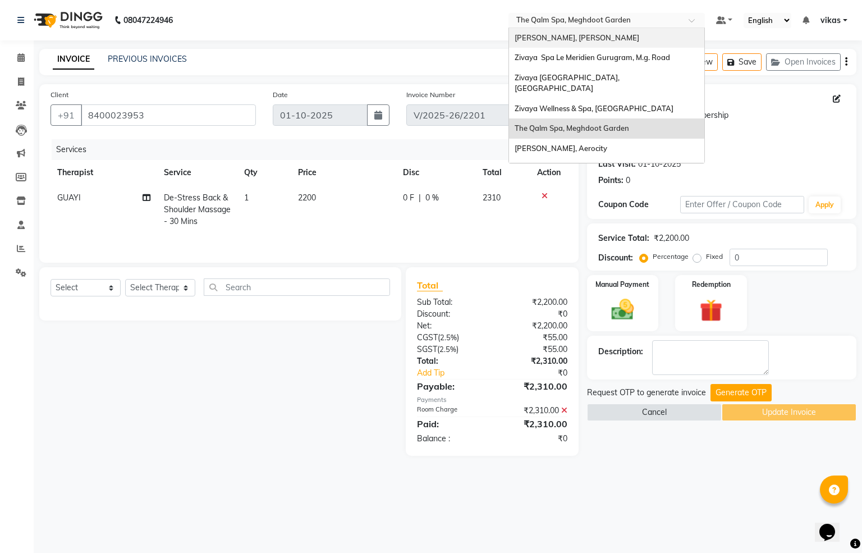
click at [587, 36] on span "[PERSON_NAME], [PERSON_NAME]" at bounding box center [576, 37] width 125 height 9
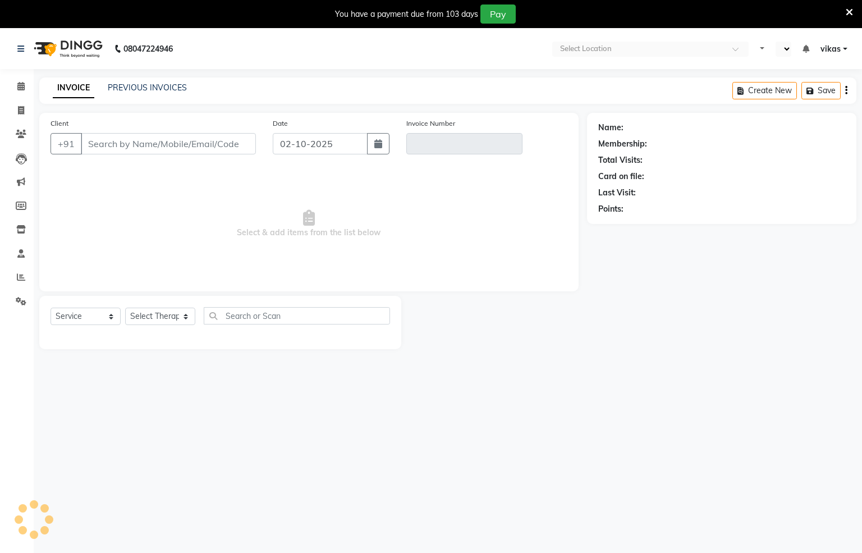
select select "service"
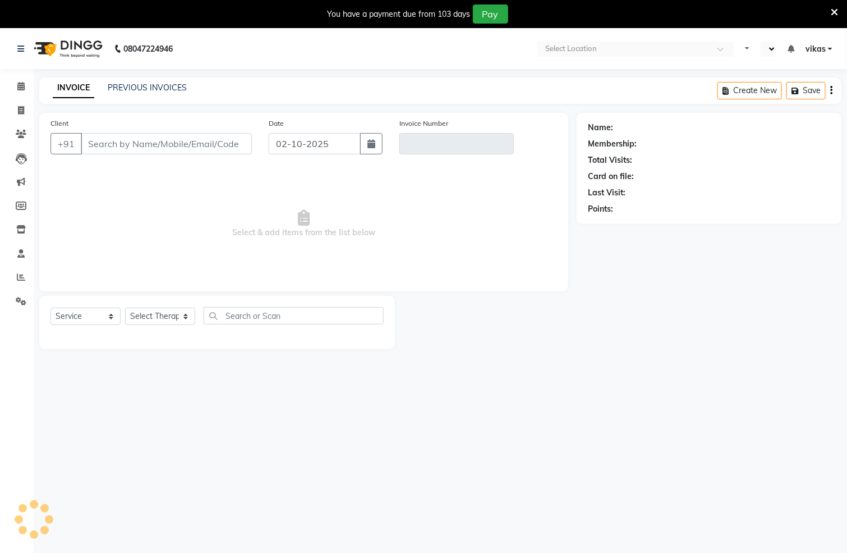
select select "en"
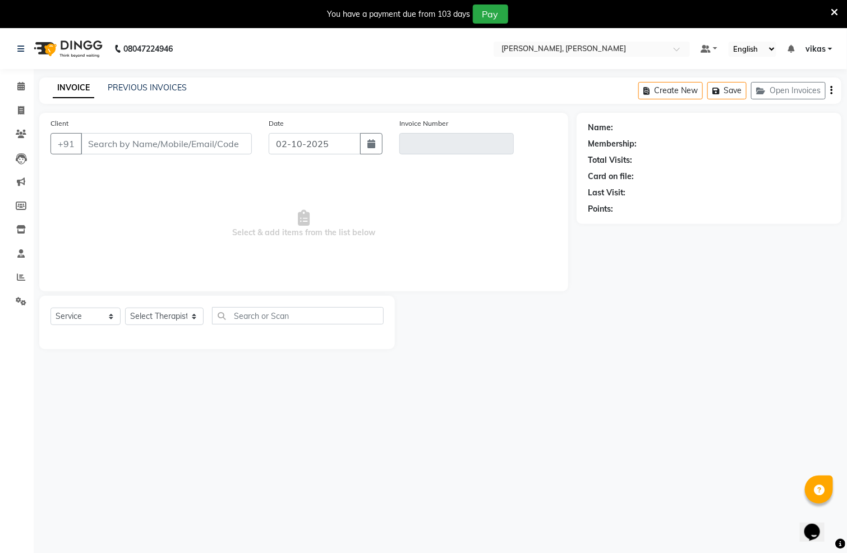
click at [829, 7] on div "You have a payment due from 103 days Pay" at bounding box center [417, 13] width 826 height 19
click at [833, 9] on icon at bounding box center [834, 12] width 7 height 10
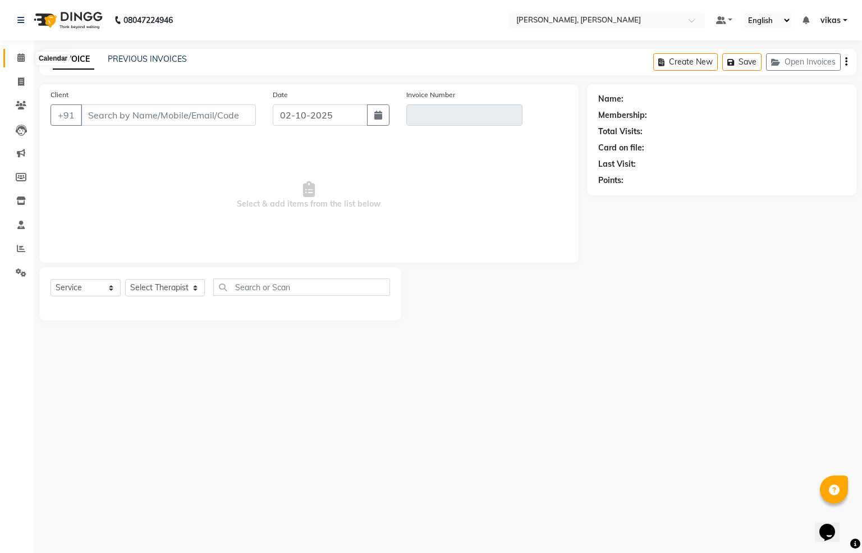
click at [27, 57] on span at bounding box center [21, 58] width 20 height 13
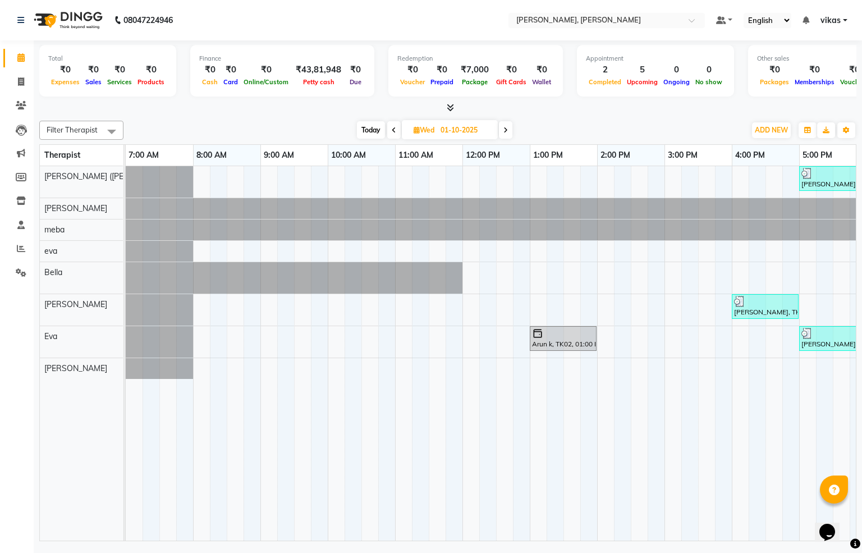
click at [369, 123] on span "Today" at bounding box center [371, 129] width 28 height 17
type input "02-10-2025"
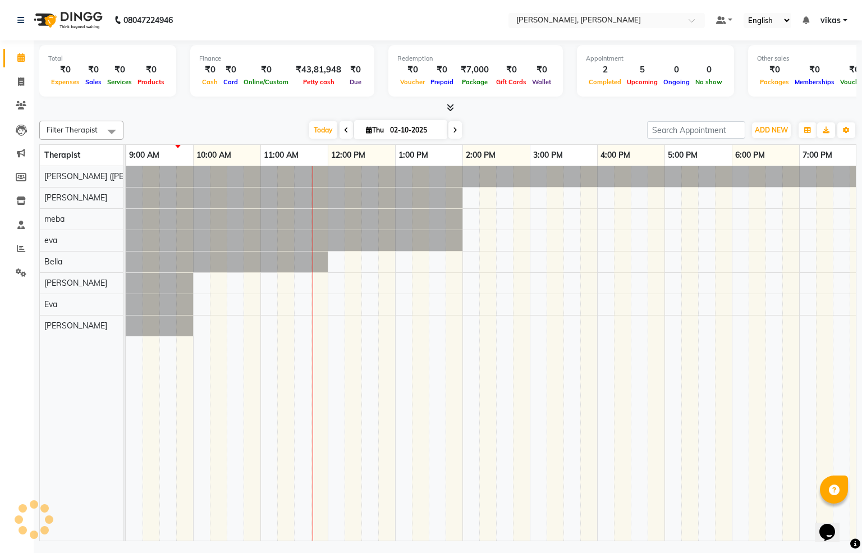
scroll to position [0, 135]
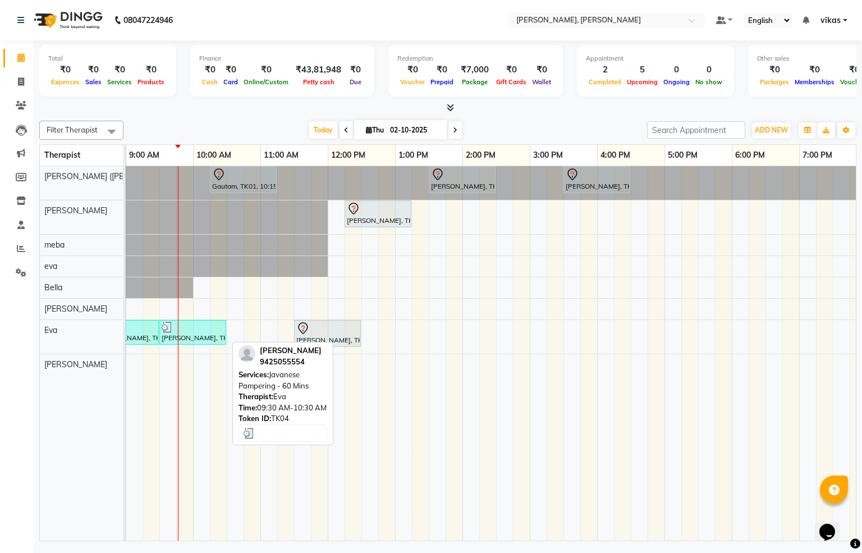
click at [201, 335] on div "[PERSON_NAME], TK04, 09:30 AM-10:30 AM, Javanese Pampering - 60 Mins" at bounding box center [192, 331] width 65 height 21
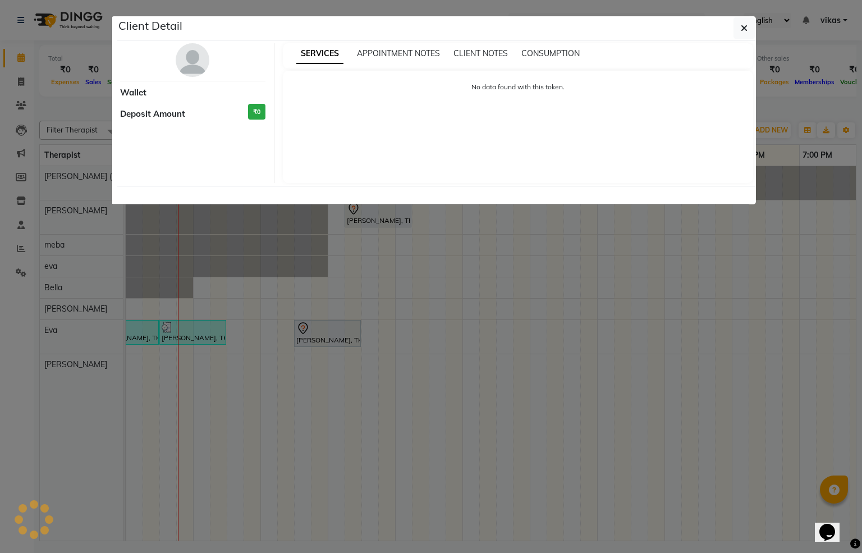
select select "3"
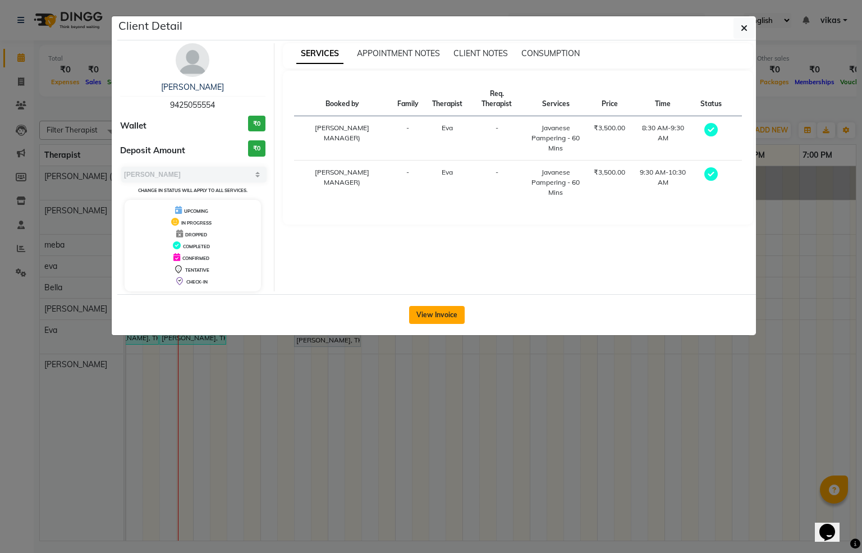
click at [427, 317] on button "View Invoice" at bounding box center [437, 315] width 56 height 18
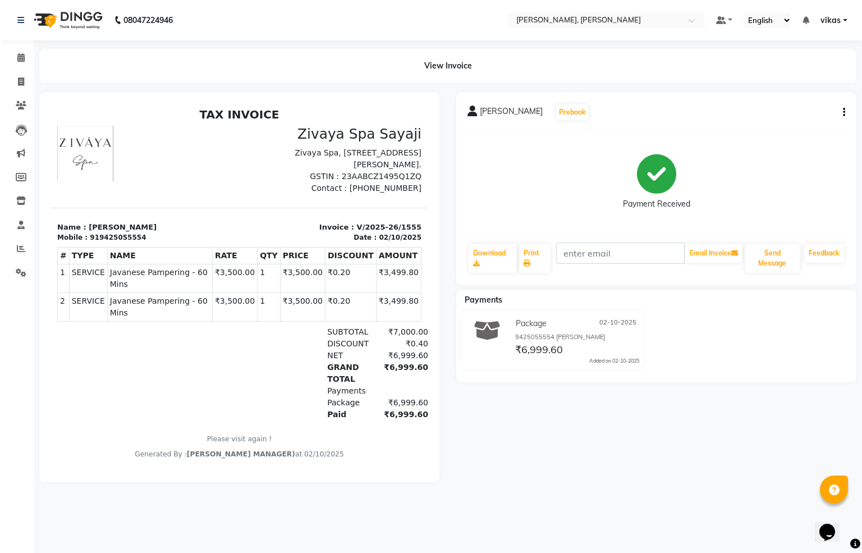
click at [845, 111] on button "button" at bounding box center [841, 113] width 7 height 12
click at [770, 89] on div "Cancel Invoice" at bounding box center [787, 91] width 77 height 14
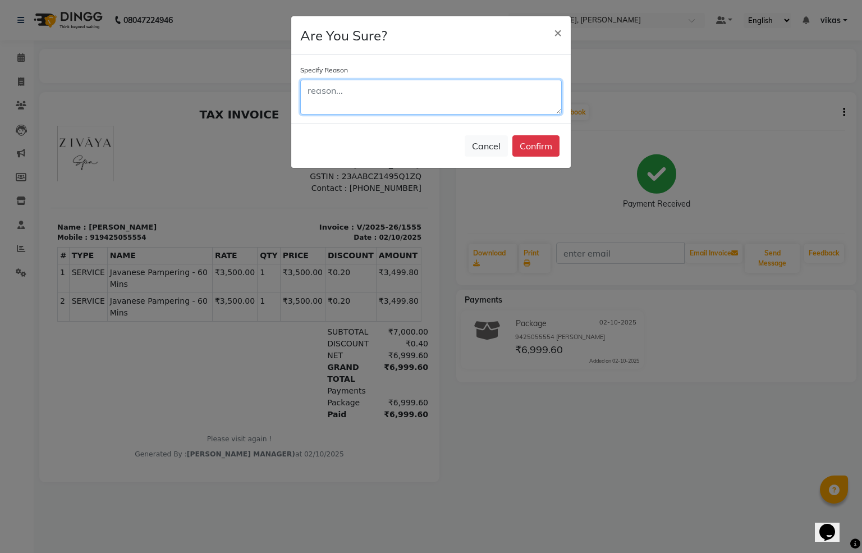
click at [458, 112] on textarea at bounding box center [430, 97] width 261 height 35
type textarea "Cacelled and taken only one hour"
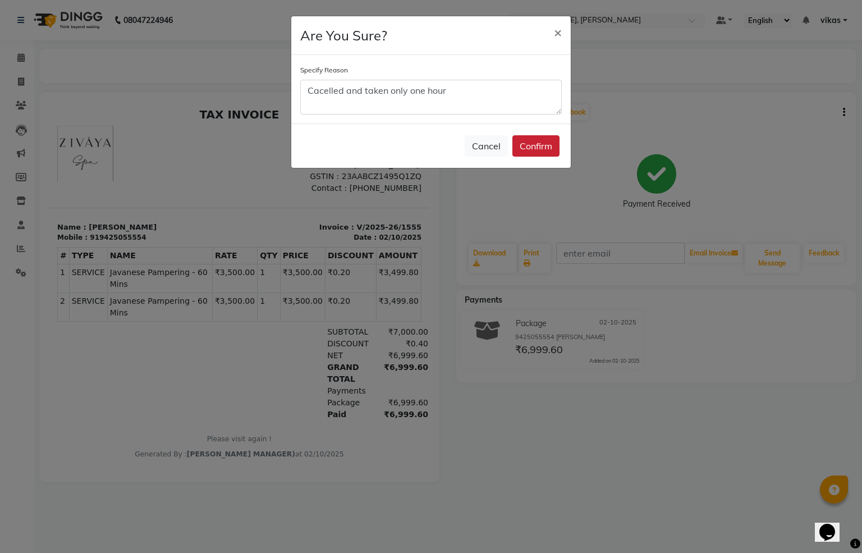
click at [532, 140] on button "Confirm" at bounding box center [535, 145] width 47 height 21
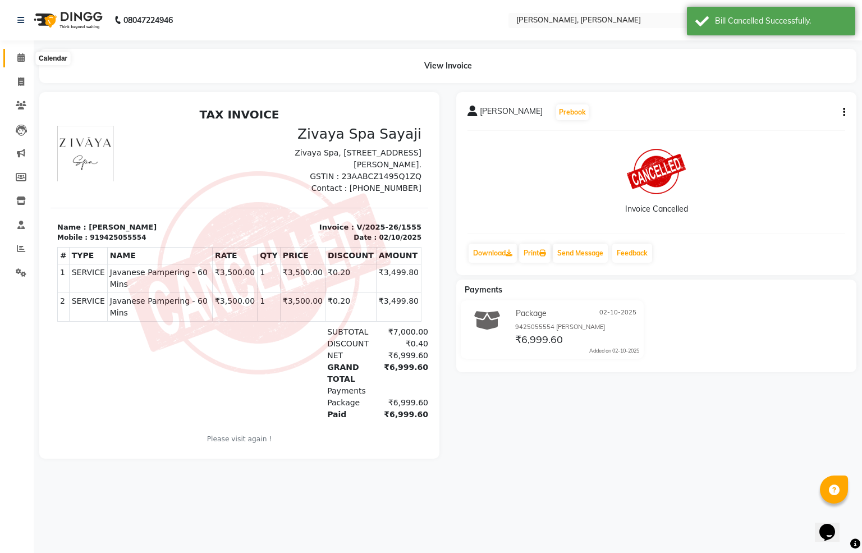
click at [13, 56] on span at bounding box center [21, 58] width 20 height 13
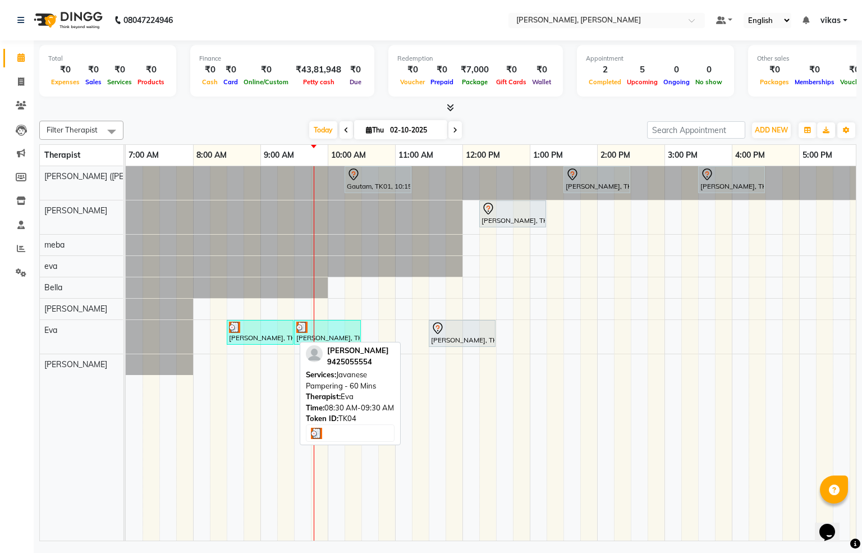
click at [259, 339] on div "[PERSON_NAME], TK04, 08:30 AM-09:30 AM, Javanese Pampering - 60 Mins" at bounding box center [260, 331] width 65 height 21
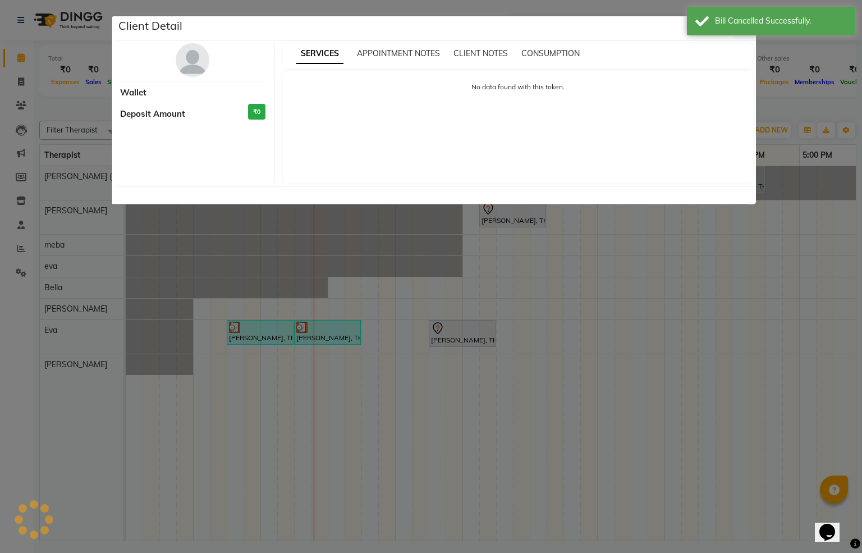
select select "3"
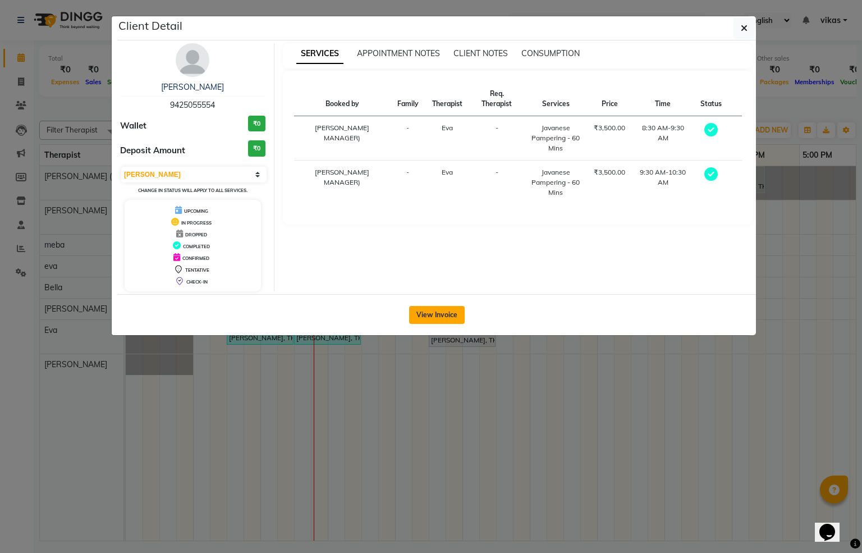
click at [453, 316] on button "View Invoice" at bounding box center [437, 315] width 56 height 18
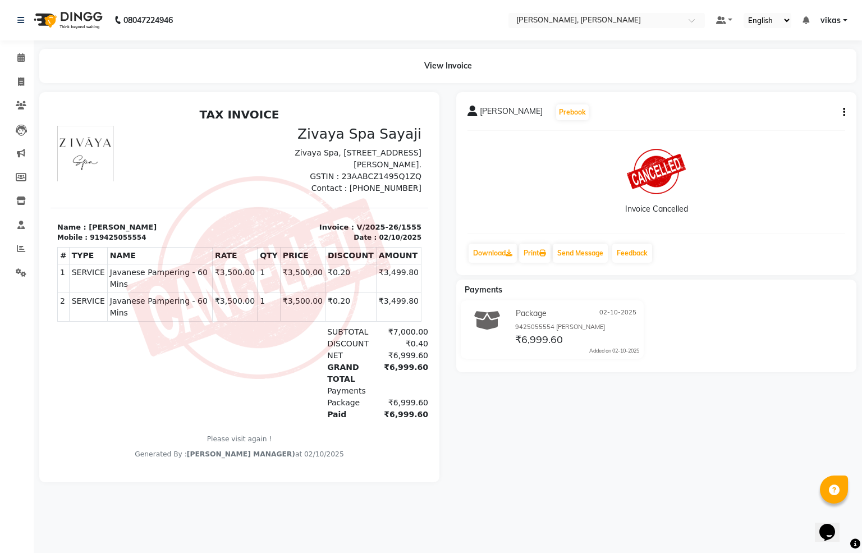
click at [1, 50] on li "Calendar" at bounding box center [17, 58] width 34 height 24
drag, startPoint x: 17, startPoint y: 54, endPoint x: 375, endPoint y: 544, distance: 606.5
click at [19, 54] on icon at bounding box center [20, 57] width 7 height 8
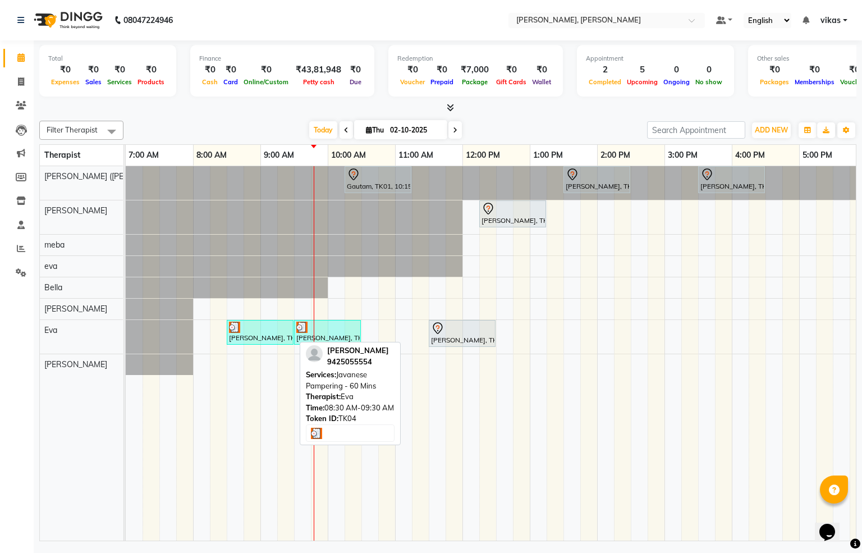
click at [276, 338] on div "[PERSON_NAME], TK04, 08:30 AM-09:30 AM, Javanese Pampering - 60 Mins" at bounding box center [260, 331] width 65 height 21
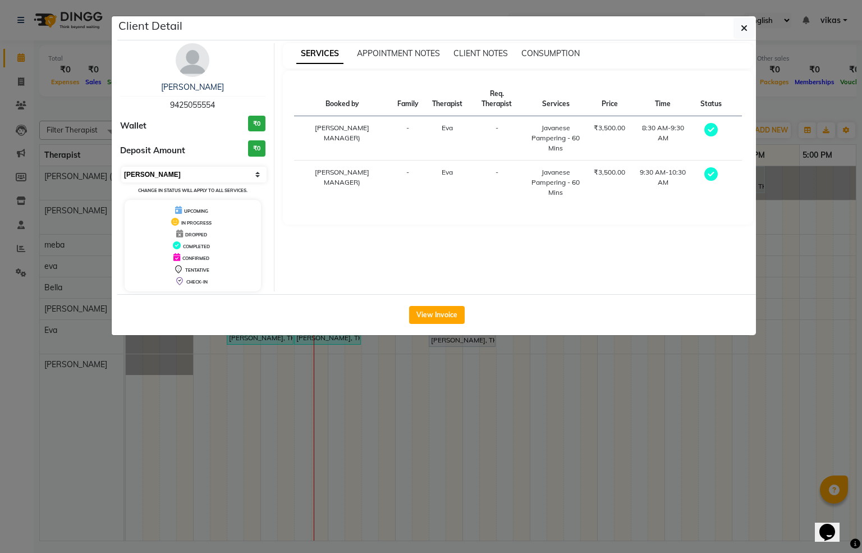
click at [175, 175] on select "Select MARK DONE UPCOMING" at bounding box center [193, 175] width 145 height 16
click at [121, 167] on select "Select MARK DONE UPCOMING" at bounding box center [193, 175] width 145 height 16
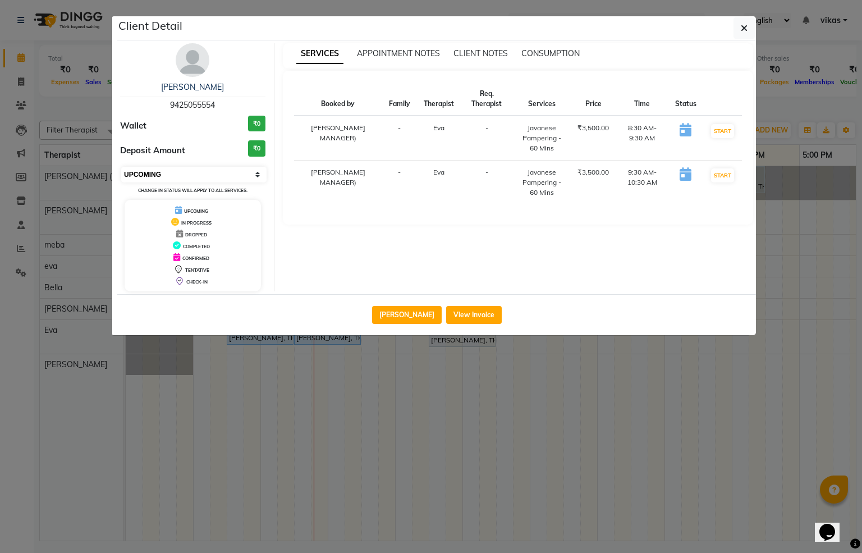
click at [234, 175] on select "Select IN SERVICE CONFIRMED TENTATIVE CHECK IN MARK DONE DROPPED UPCOMING" at bounding box center [193, 175] width 145 height 16
select select "2"
click at [121, 167] on select "Select IN SERVICE CONFIRMED TENTATIVE CHECK IN MARK DONE DROPPED UPCOMING" at bounding box center [193, 175] width 145 height 16
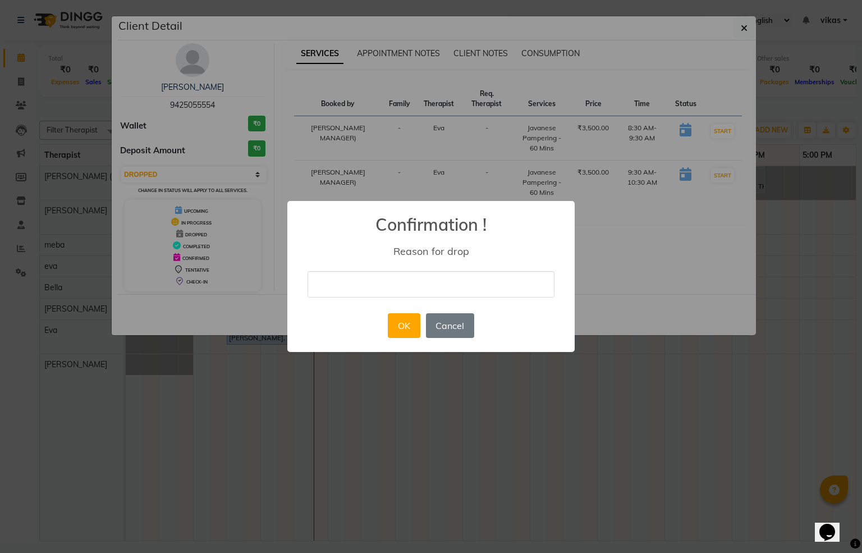
click at [388, 298] on div "× Confirmation ! Reason for drop OK No Cancel" at bounding box center [430, 276] width 287 height 151
click at [389, 288] on input "text" at bounding box center [430, 284] width 247 height 26
type input "Rebooked"
click at [407, 323] on button "OK" at bounding box center [404, 325] width 32 height 25
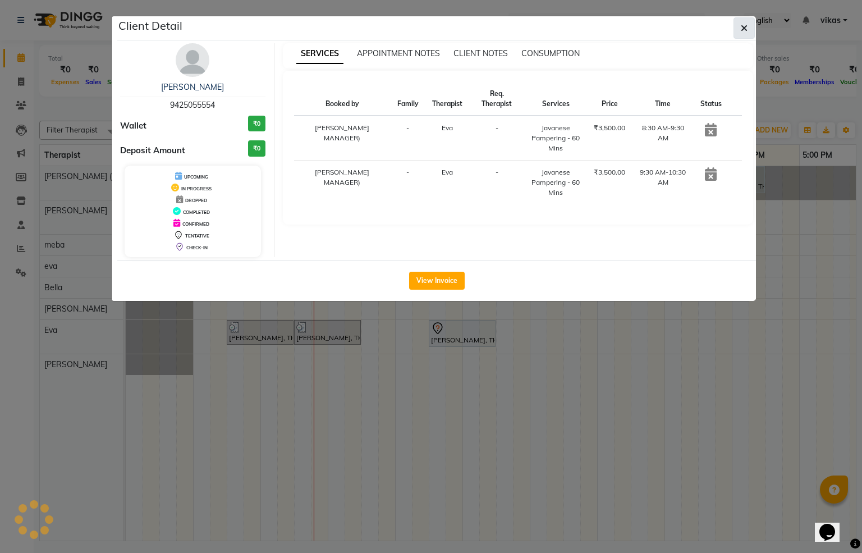
click at [738, 25] on button "button" at bounding box center [743, 27] width 21 height 21
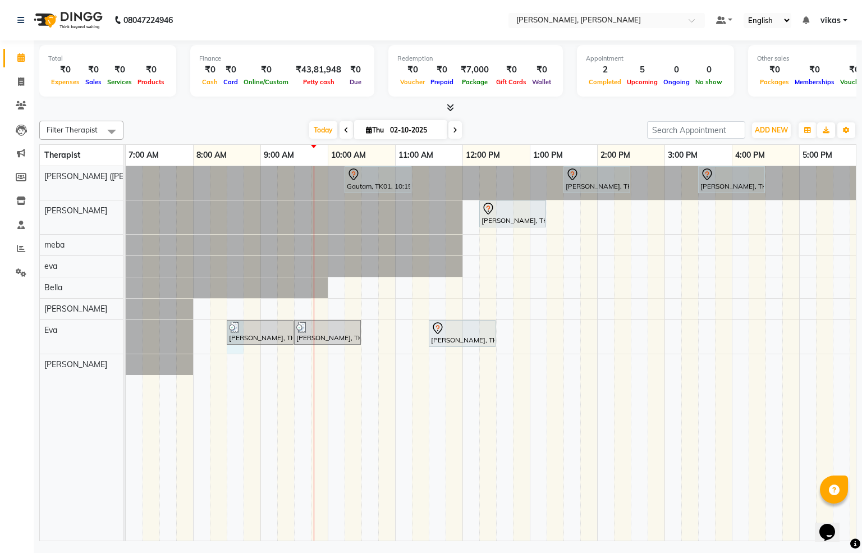
click at [228, 352] on div "Gautam, TK01, 10:15 AM-11:15 AM, Swedish De-Stress - 60 Mins Reema, TK06, 01:30…" at bounding box center [664, 353] width 1077 height 374
select select "83231"
select select "tentative"
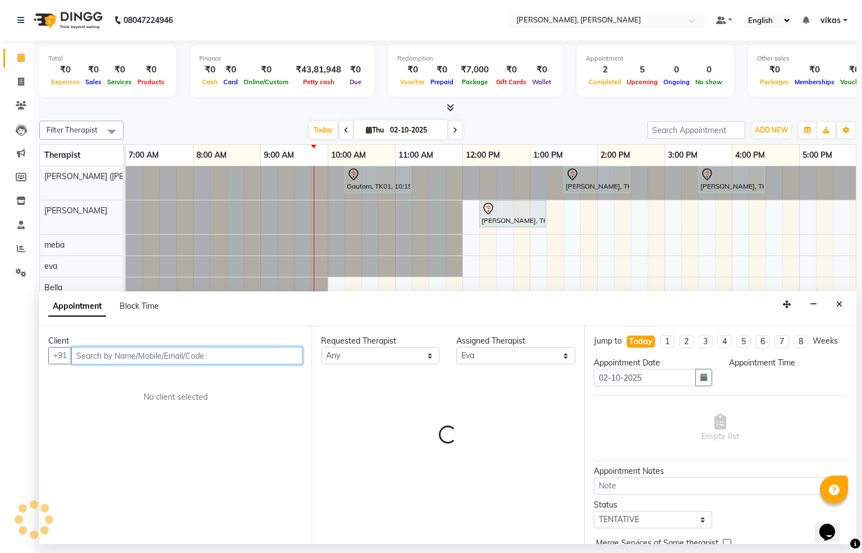
select select "510"
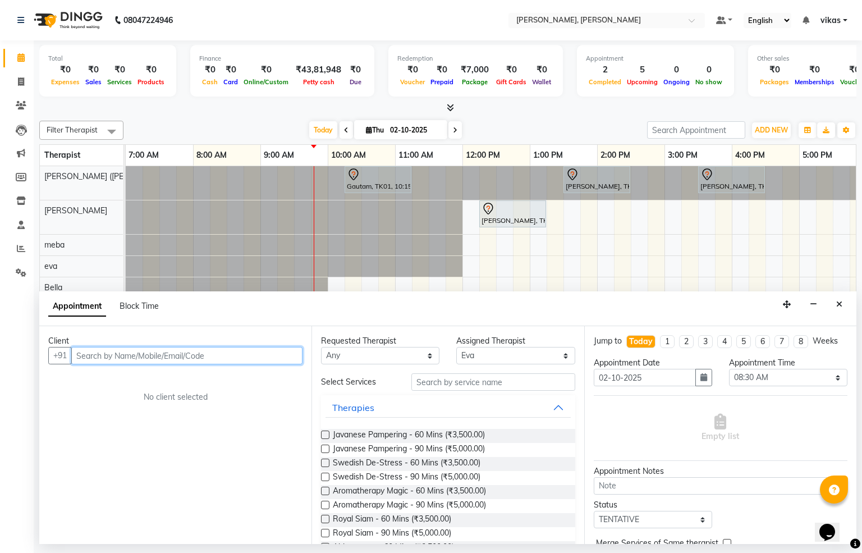
click at [173, 358] on input "text" at bounding box center [186, 355] width 231 height 17
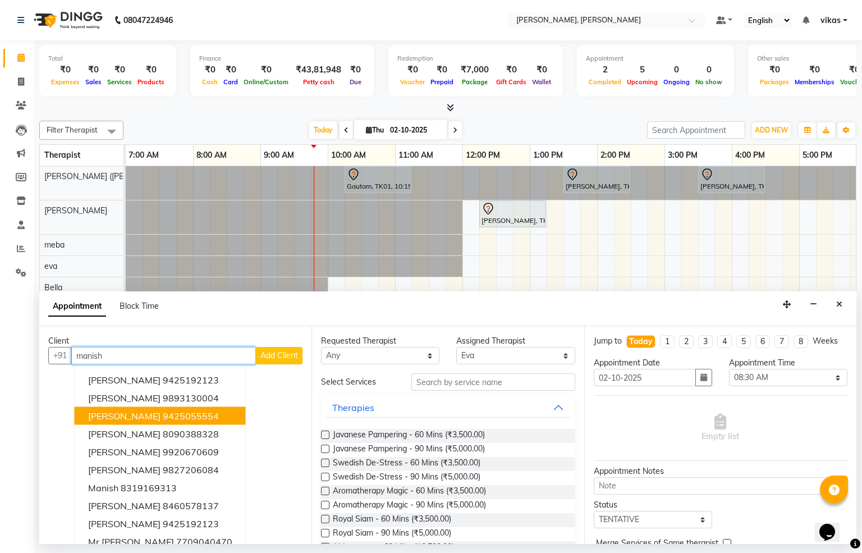
click at [163, 411] on ngb-highlight "9425055554" at bounding box center [191, 415] width 56 height 11
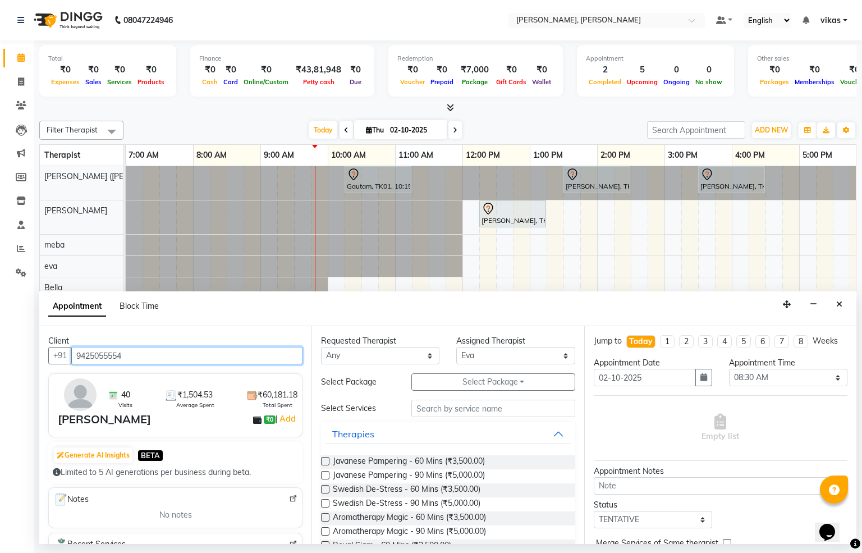
type input "9425055554"
click at [323, 463] on label at bounding box center [325, 461] width 8 height 8
click at [323, 463] on input "checkbox" at bounding box center [324, 461] width 7 height 7
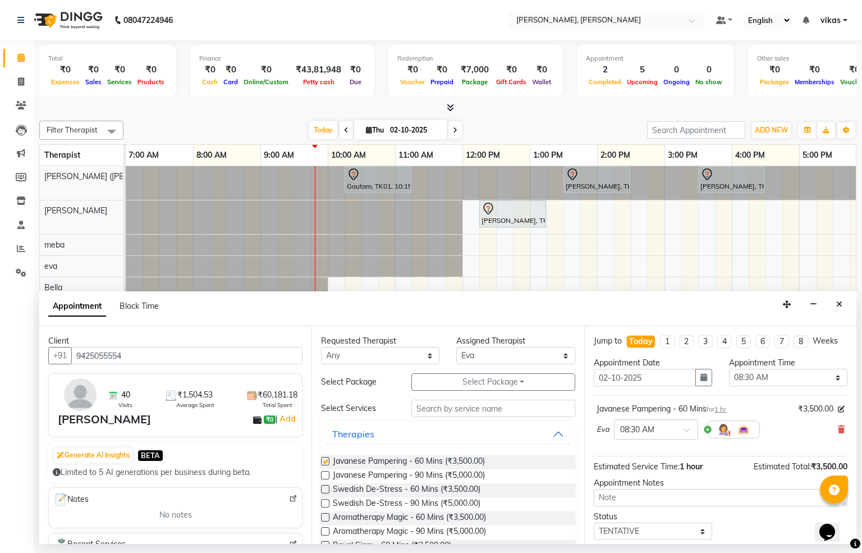
checkbox input "false"
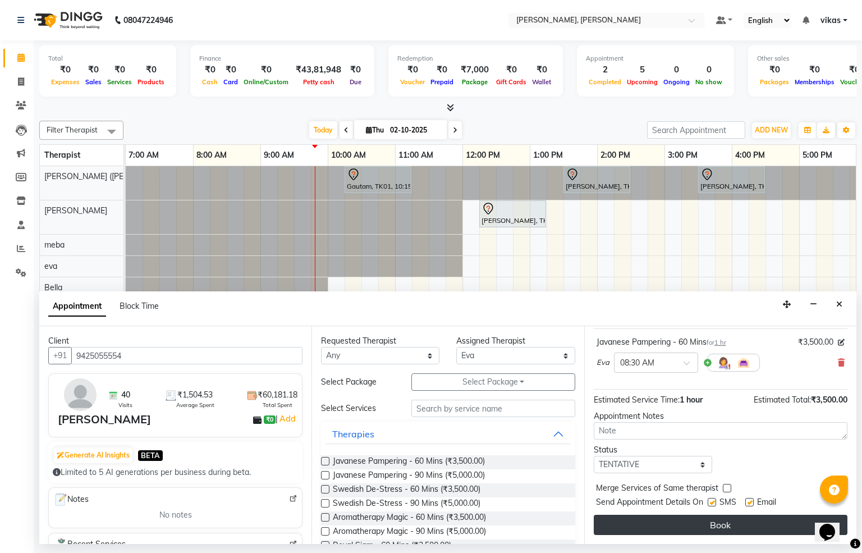
click at [731, 522] on button "Book" at bounding box center [720, 524] width 254 height 20
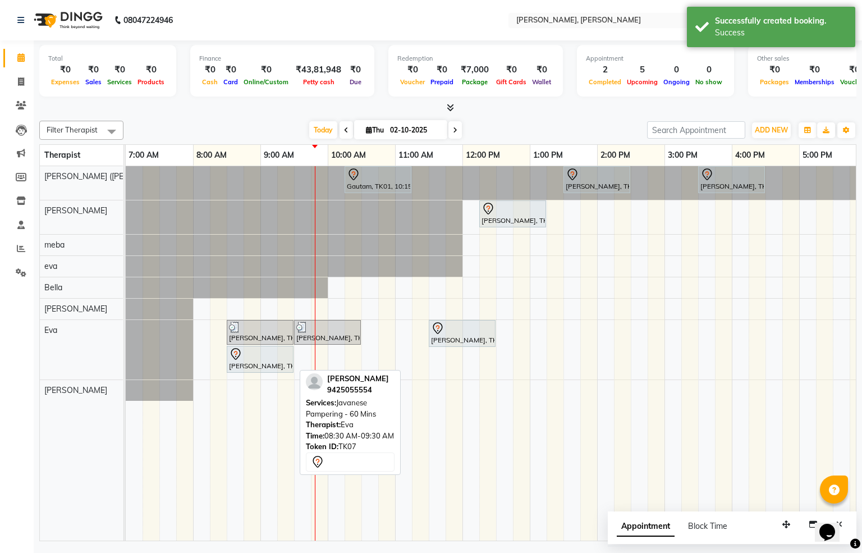
click at [266, 363] on div "[PERSON_NAME], TK07, 08:30 AM-09:30 AM, Javanese Pampering - 60 Mins" at bounding box center [260, 359] width 65 height 24
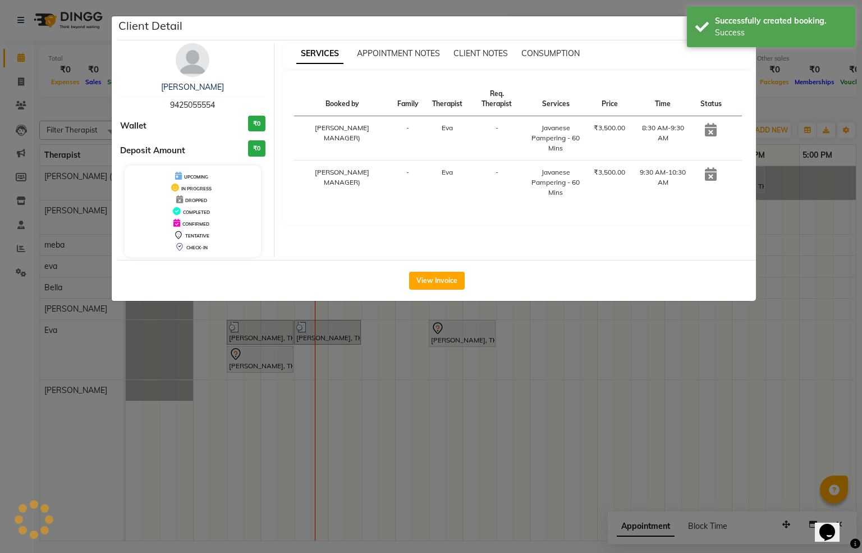
select select "7"
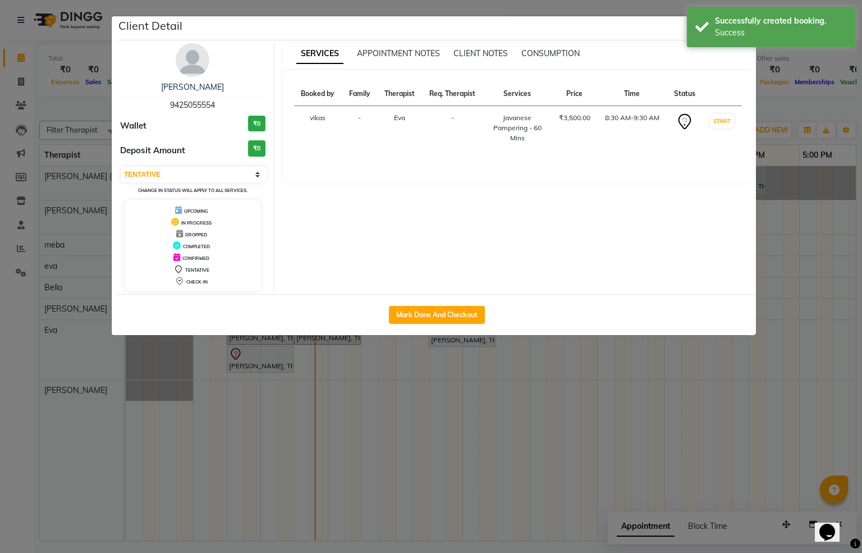
drag, startPoint x: 404, startPoint y: 310, endPoint x: 443, endPoint y: 328, distance: 42.7
click at [404, 311] on button "Mark Done And Checkout" at bounding box center [437, 315] width 96 height 18
select select "service"
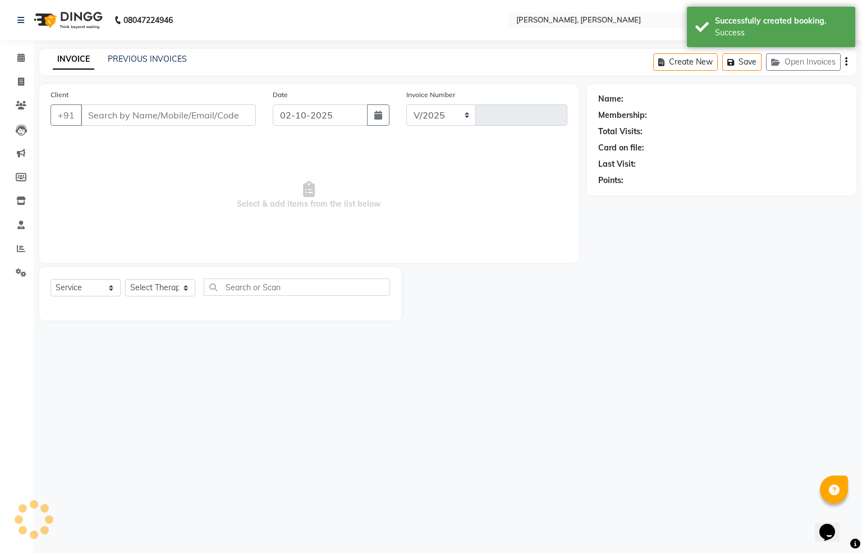
select select "6399"
type input "1556"
type input "9425055554"
select select "83231"
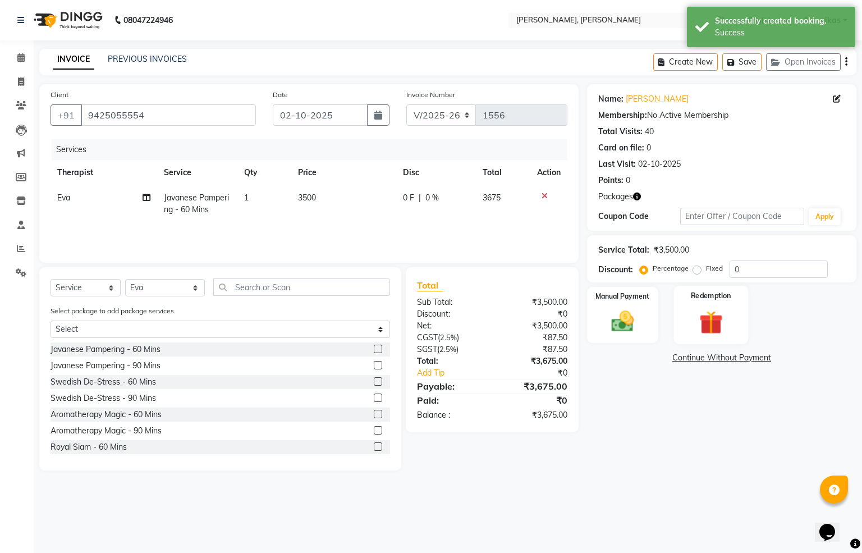
click at [695, 315] on img at bounding box center [711, 322] width 38 height 29
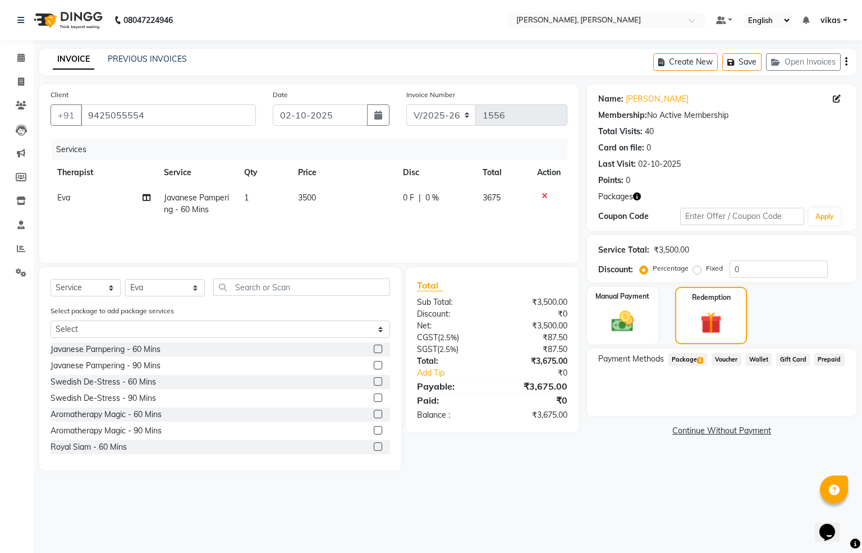
click at [688, 356] on span "Package 1" at bounding box center [687, 359] width 39 height 13
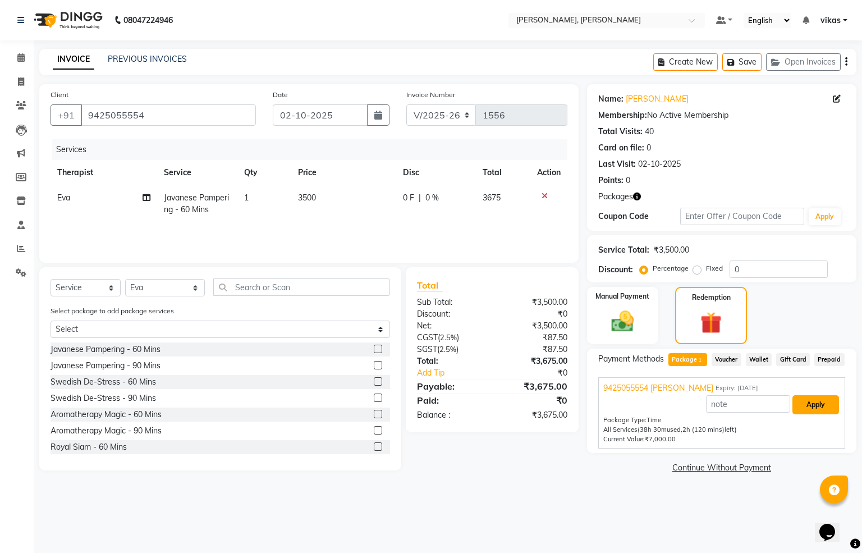
click at [825, 407] on button "Apply" at bounding box center [815, 404] width 47 height 19
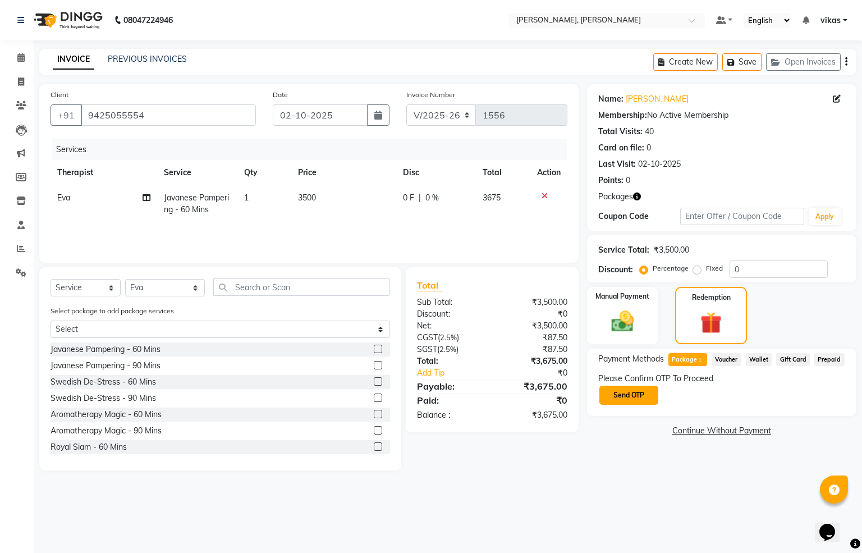
click at [628, 394] on button "Send OTP" at bounding box center [628, 394] width 59 height 19
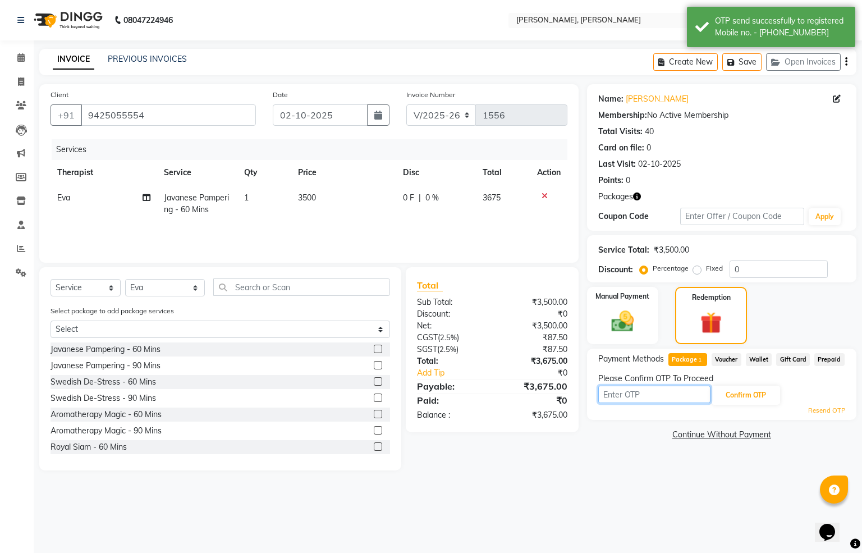
click at [643, 394] on input "text" at bounding box center [654, 393] width 112 height 17
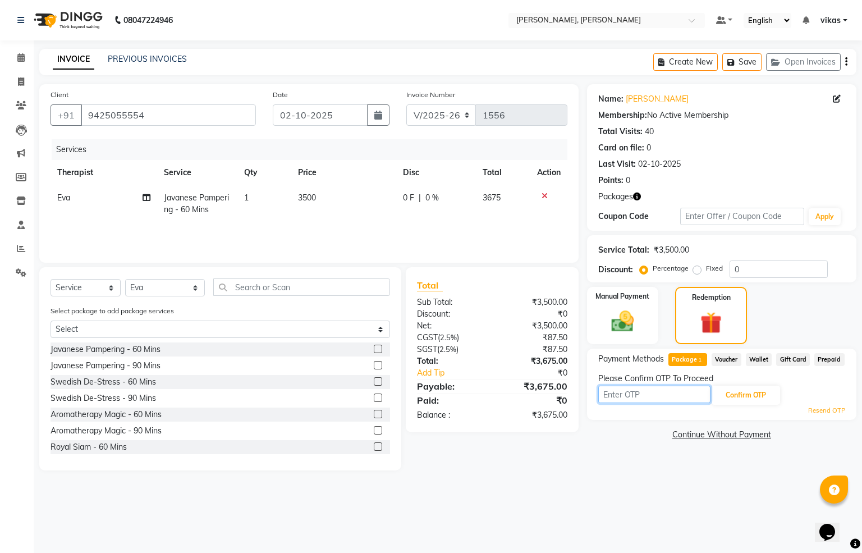
type input "1"
type input "7119"
click at [743, 389] on button "Confirm OTP" at bounding box center [745, 394] width 68 height 19
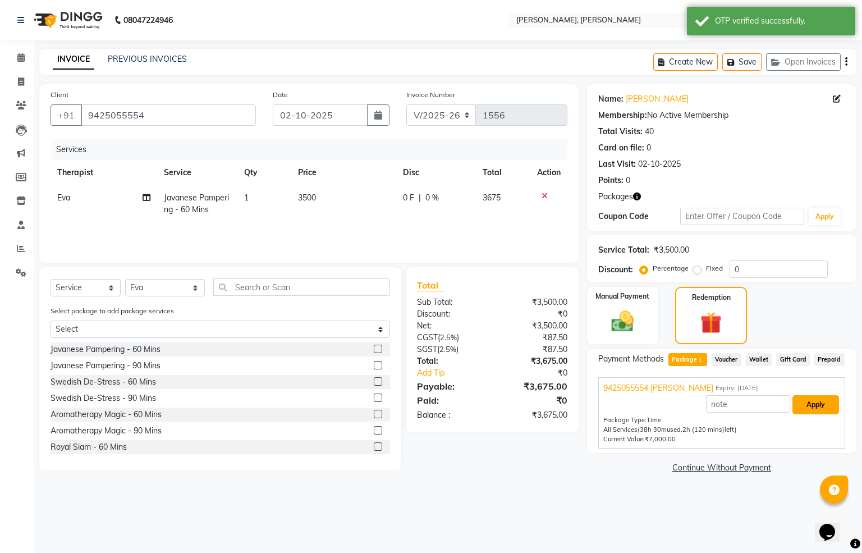
click at [811, 404] on button "Apply" at bounding box center [815, 404] width 47 height 19
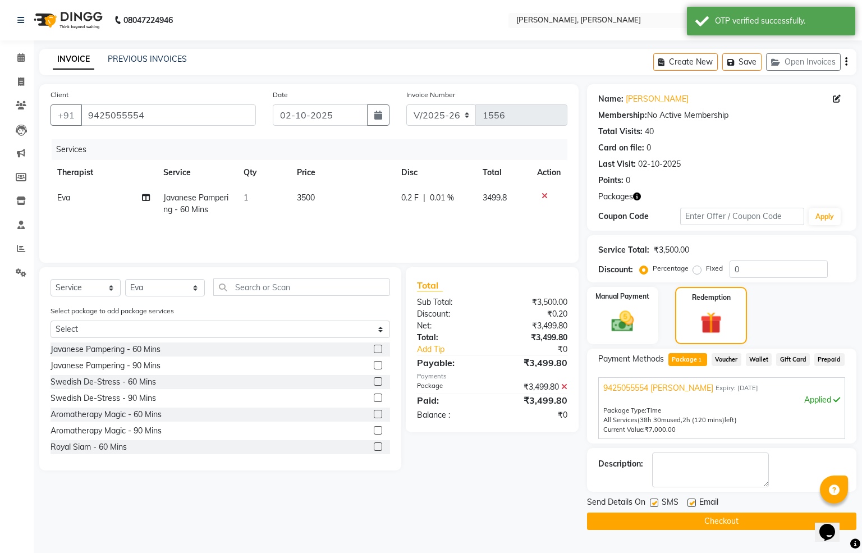
click at [746, 525] on button "Checkout" at bounding box center [721, 520] width 269 height 17
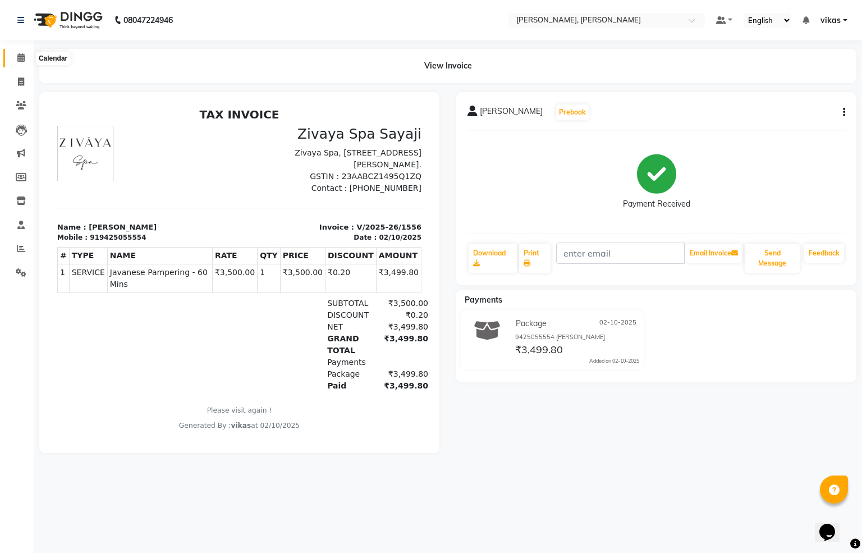
click at [11, 58] on span at bounding box center [21, 58] width 20 height 13
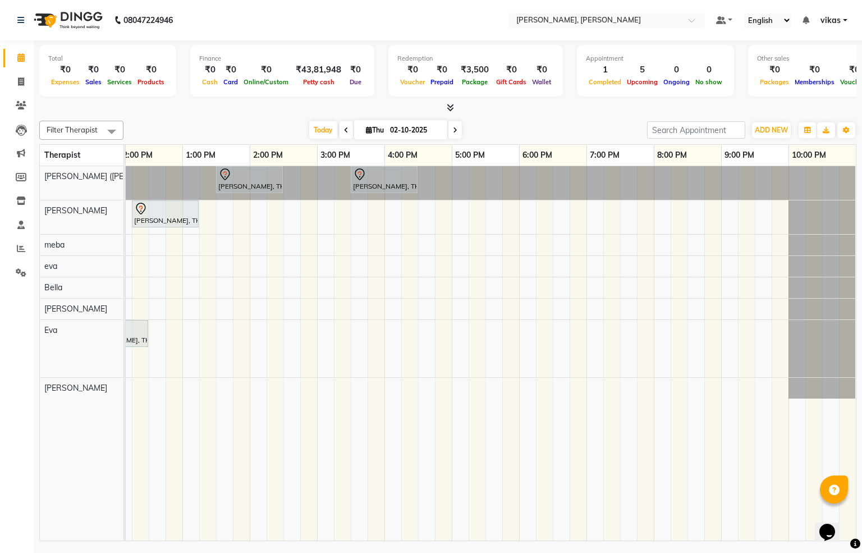
scroll to position [0, 112]
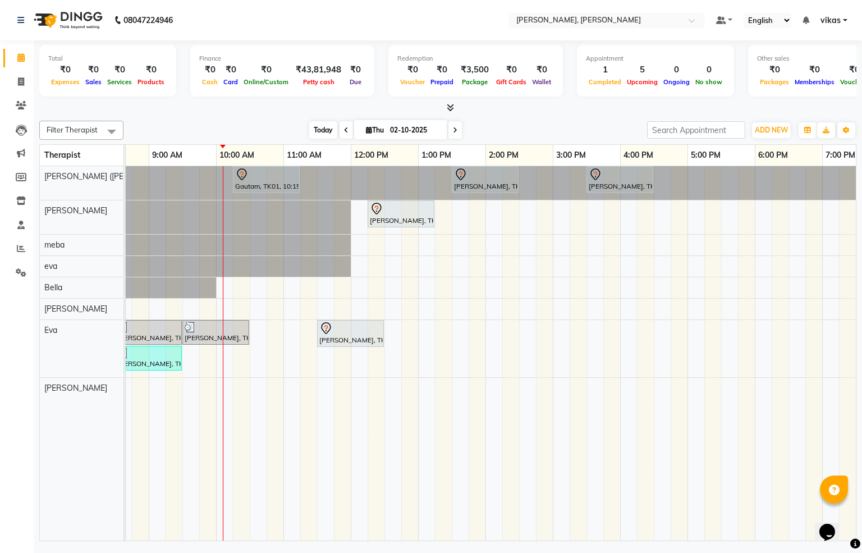
click at [309, 130] on span "Today" at bounding box center [323, 129] width 28 height 17
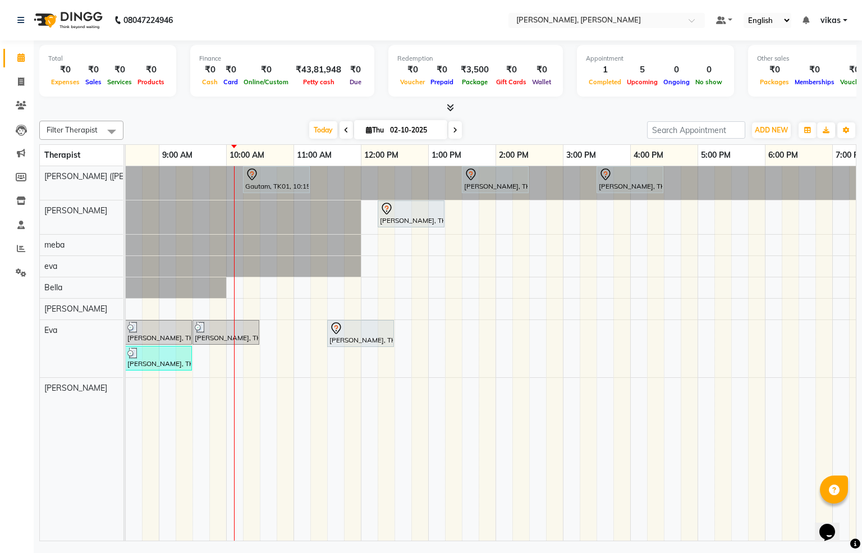
scroll to position [0, 108]
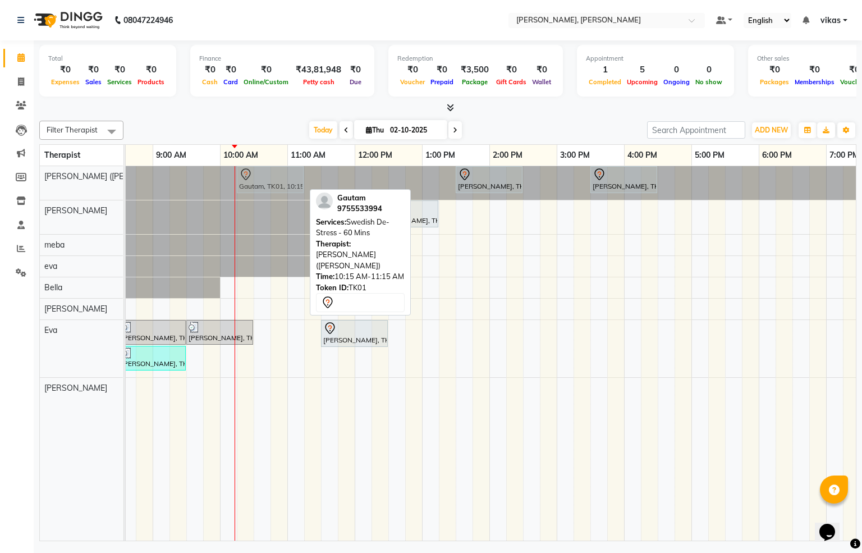
drag, startPoint x: 256, startPoint y: 172, endPoint x: 256, endPoint y: 192, distance: 20.2
click at [18, 192] on div "Gautam, TK01, 10:15 AM-11:15 AM, Swedish De-Stress - 60 Mins Reema, TK06, 01:30…" at bounding box center [18, 183] width 0 height 34
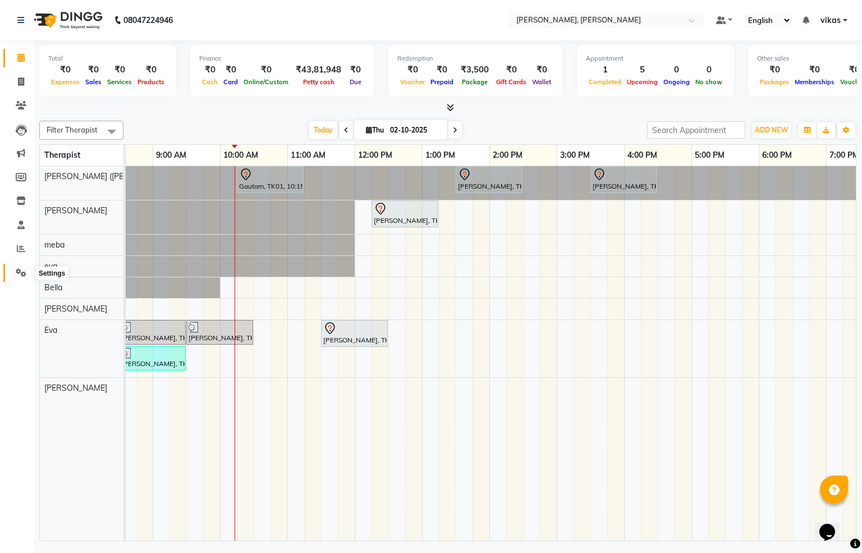
click at [13, 266] on span at bounding box center [21, 272] width 20 height 13
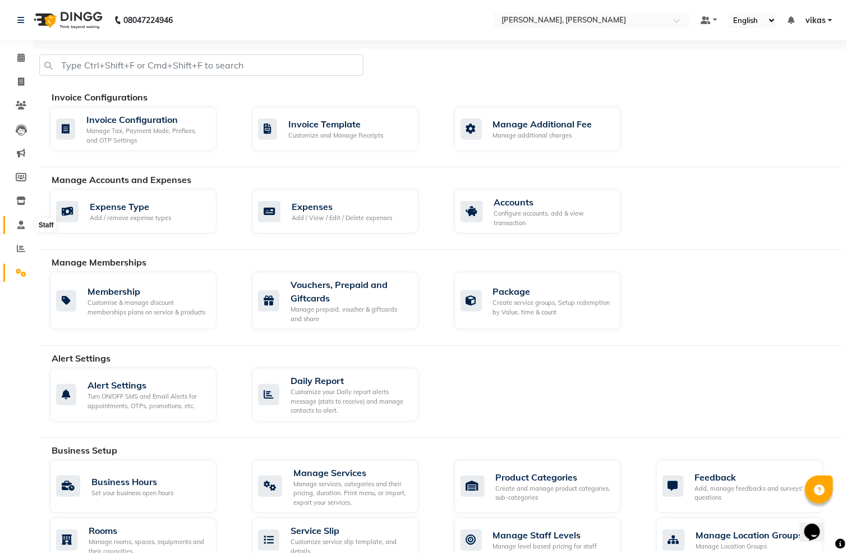
click at [21, 226] on icon at bounding box center [20, 224] width 7 height 8
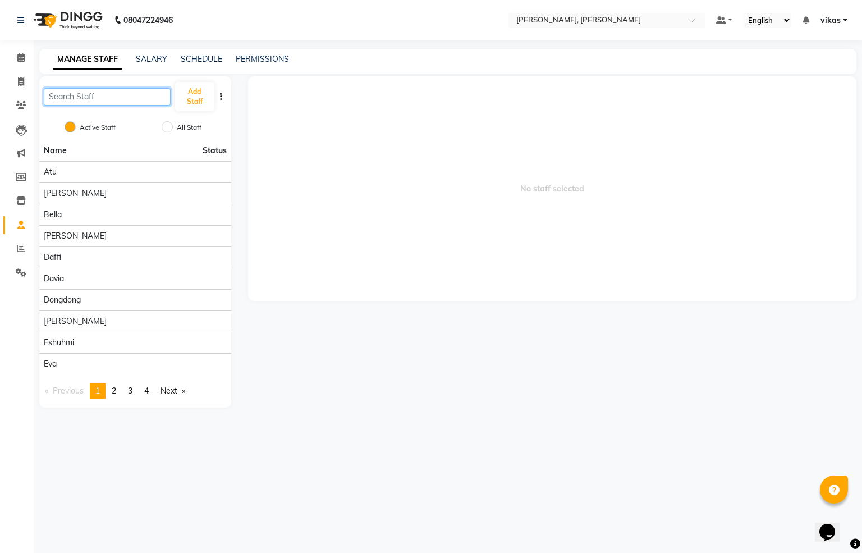
click at [122, 103] on input "text" at bounding box center [107, 96] width 127 height 17
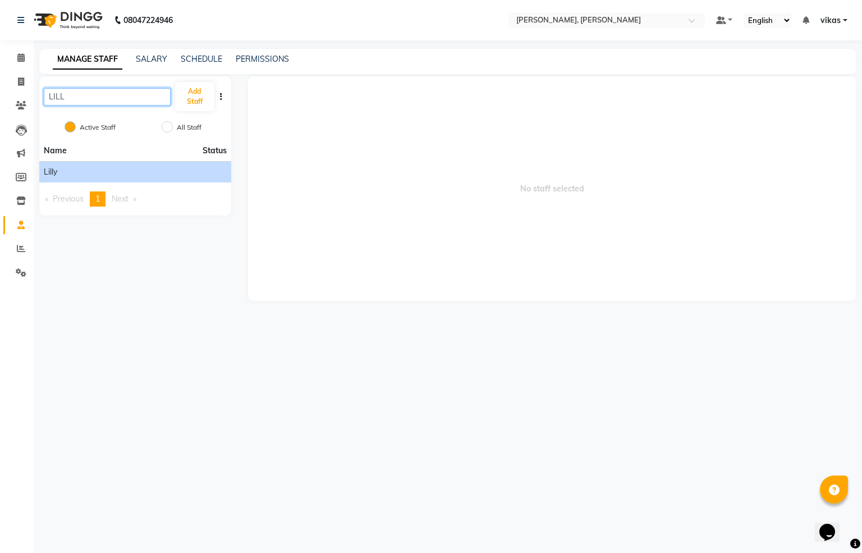
type input "LILL"
click at [103, 172] on div "Lilly" at bounding box center [135, 172] width 183 height 12
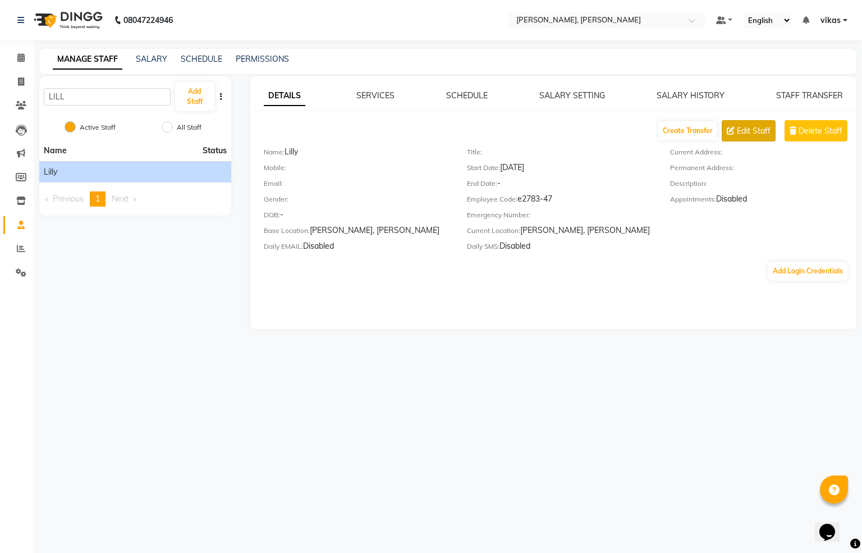
click at [757, 130] on span "Edit Staff" at bounding box center [754, 131] width 34 height 12
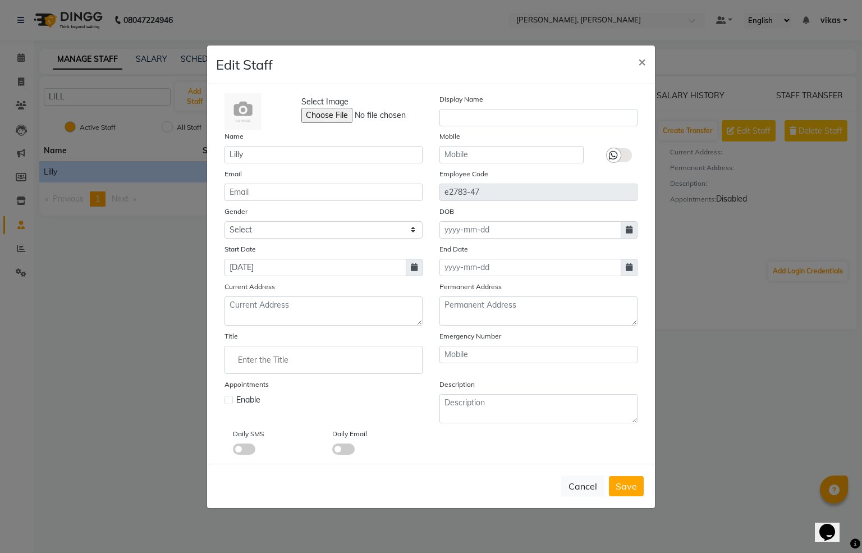
click at [227, 401] on label at bounding box center [228, 399] width 8 height 8
click at [227, 401] on input "checkbox" at bounding box center [227, 398] width 7 height 7
checkbox input "true"
click at [627, 483] on span "Save" at bounding box center [625, 485] width 21 height 11
checkbox input "false"
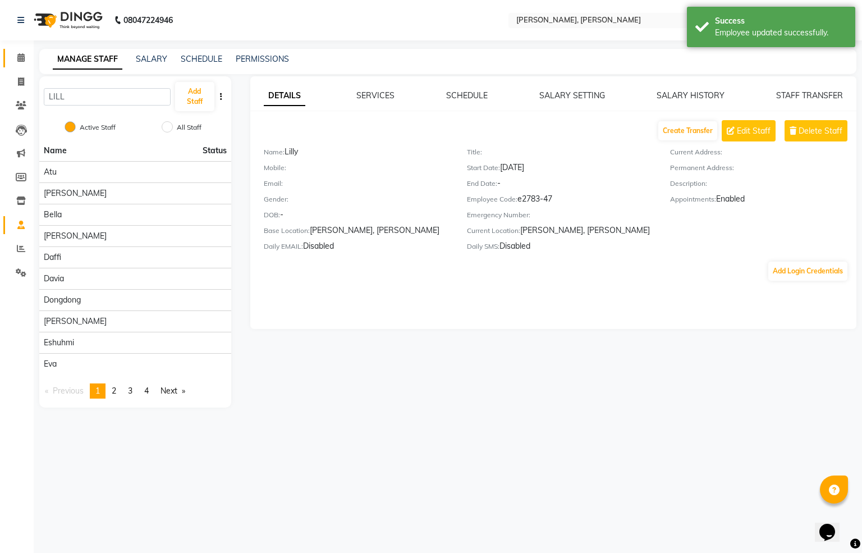
click at [7, 54] on link "Calendar" at bounding box center [16, 58] width 27 height 19
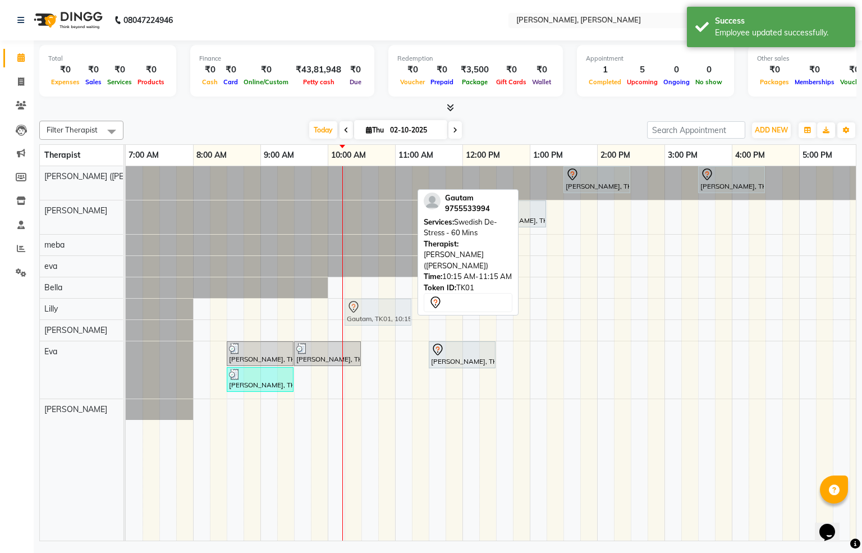
drag, startPoint x: 378, startPoint y: 172, endPoint x: 372, endPoint y: 295, distance: 123.5
click at [372, 294] on div "Gautam, TK01, 10:15 AM-11:15 AM, Swedish De-Stress - 60 Mins Reema, TK06, 01:30…" at bounding box center [664, 353] width 1077 height 374
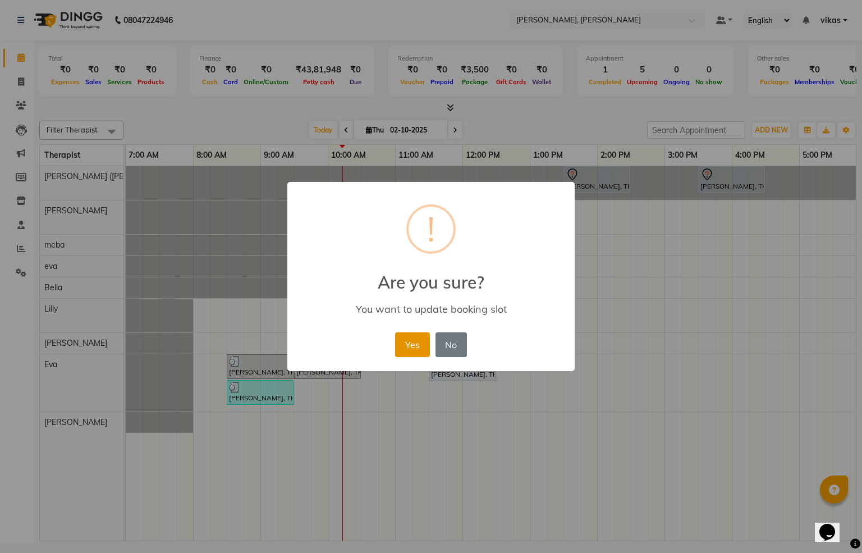
click at [422, 333] on button "Yes" at bounding box center [412, 344] width 34 height 25
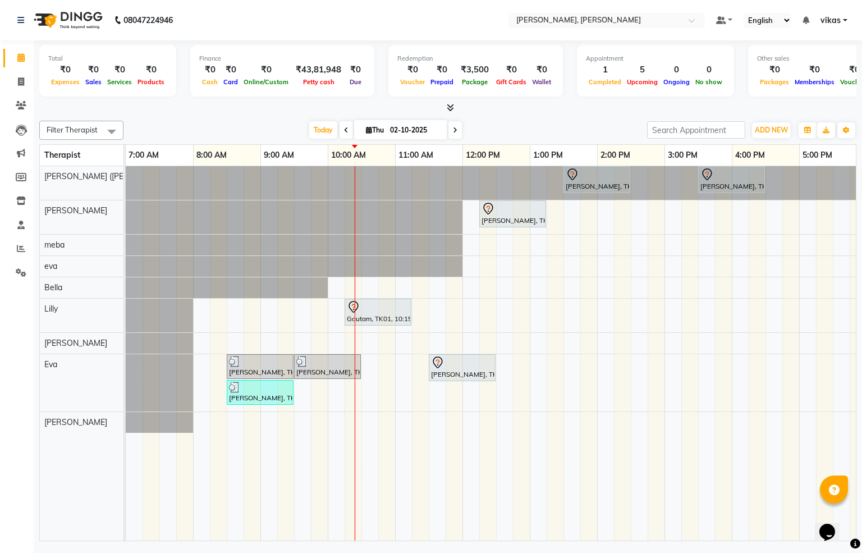
click at [114, 128] on span at bounding box center [111, 131] width 22 height 21
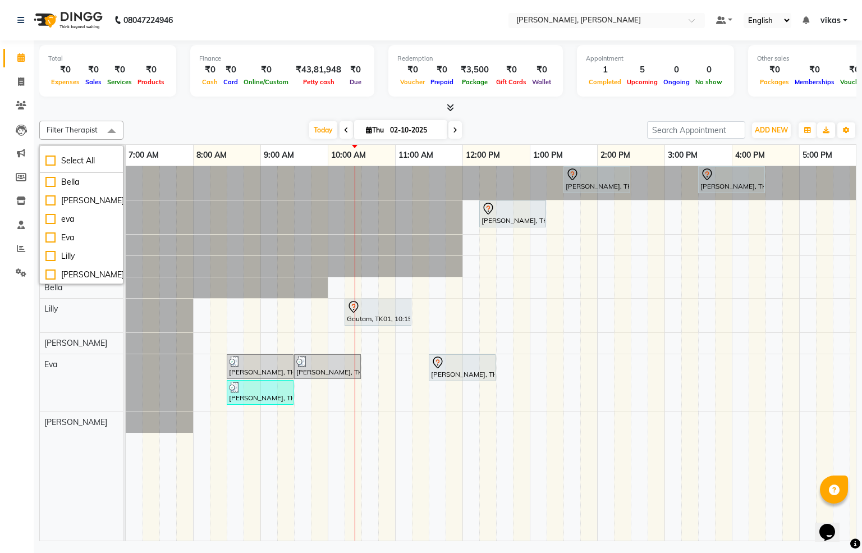
click at [112, 125] on span at bounding box center [111, 131] width 22 height 21
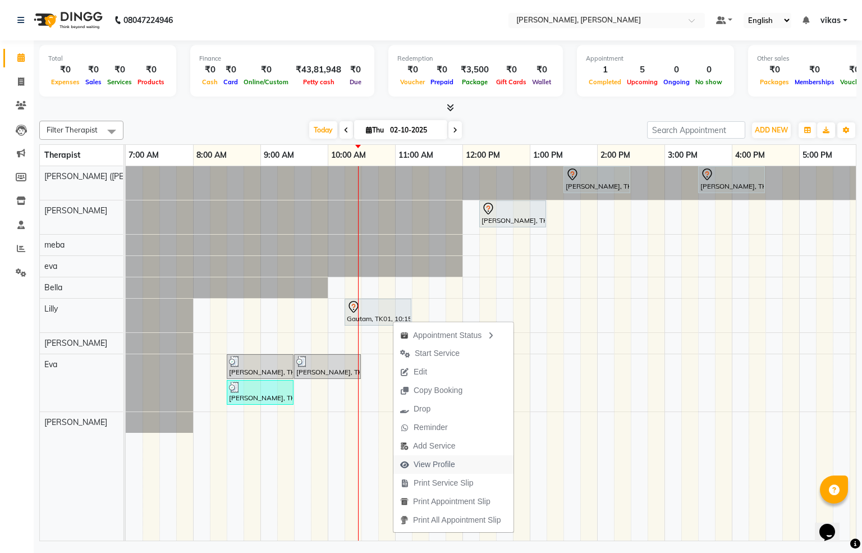
click at [426, 458] on span "View Profile" at bounding box center [434, 464] width 42 height 12
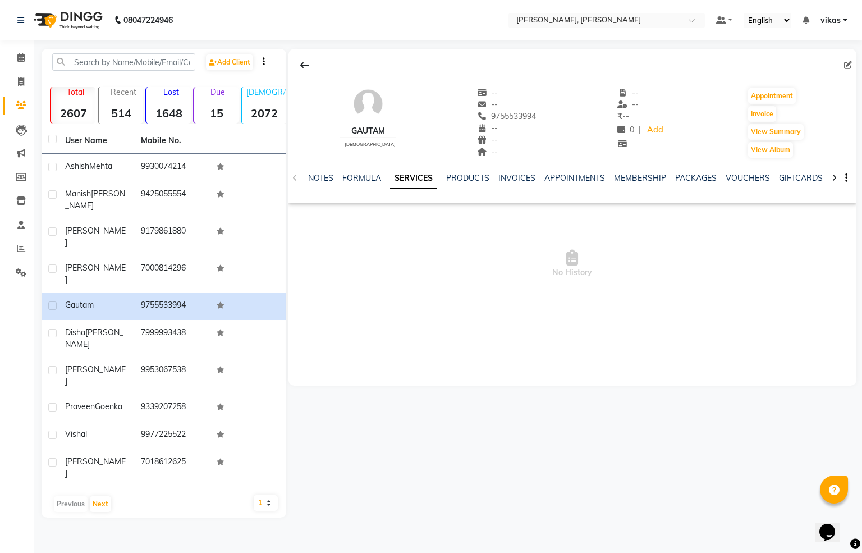
click at [42, 15] on img at bounding box center [67, 19] width 77 height 31
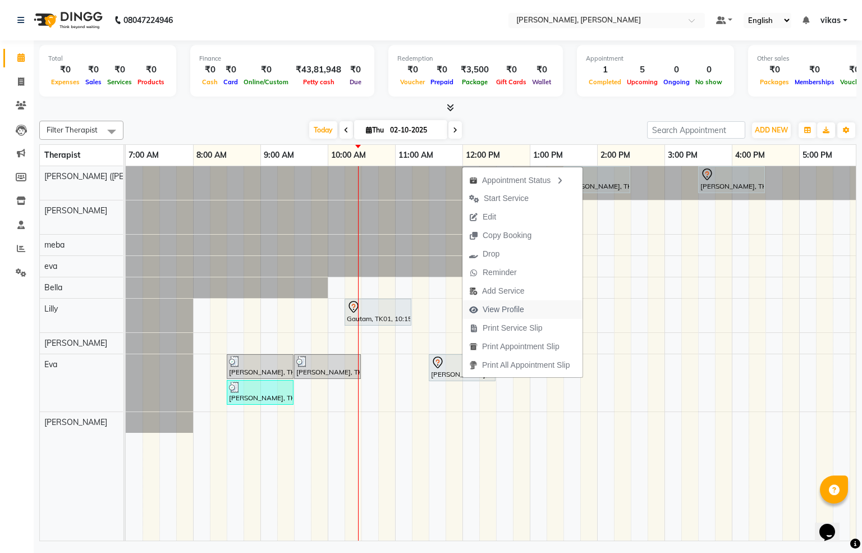
click at [502, 307] on span "View Profile" at bounding box center [503, 309] width 42 height 12
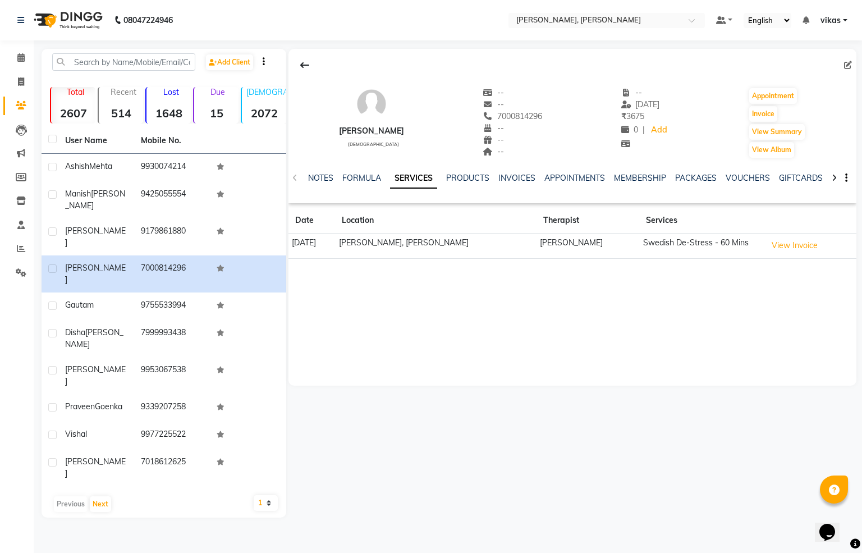
click at [39, 24] on img at bounding box center [67, 19] width 77 height 31
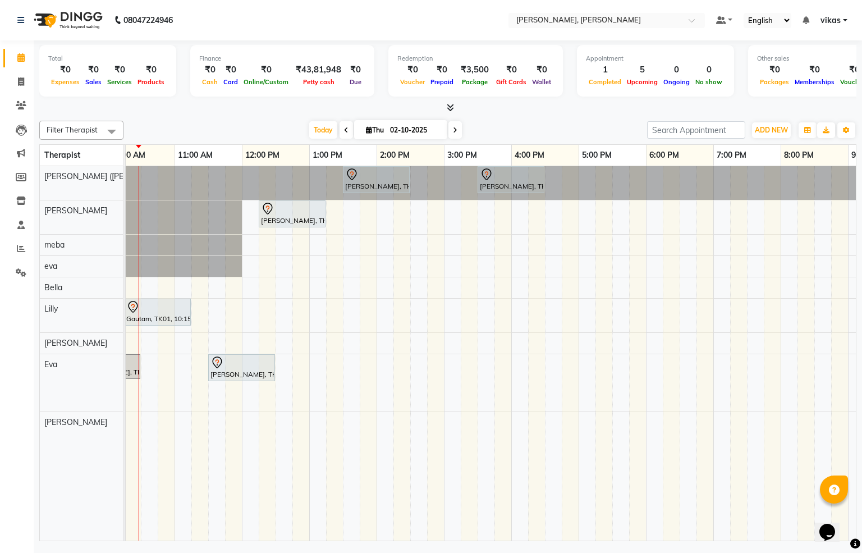
scroll to position [0, 223]
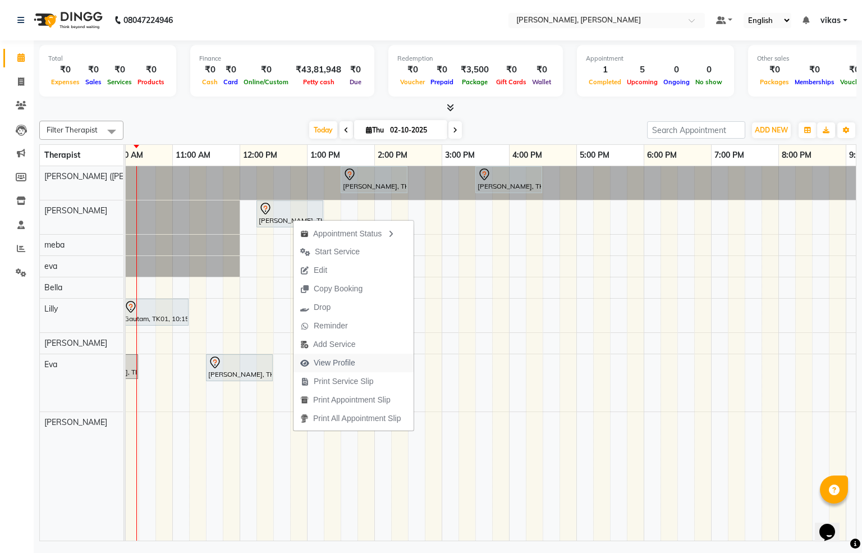
click at [334, 360] on span "View Profile" at bounding box center [335, 363] width 42 height 12
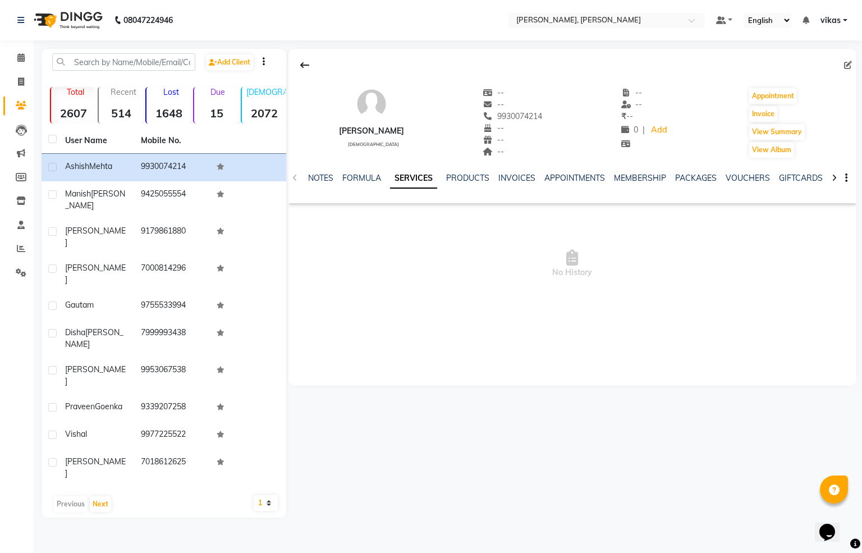
click at [57, 20] on img at bounding box center [67, 19] width 77 height 31
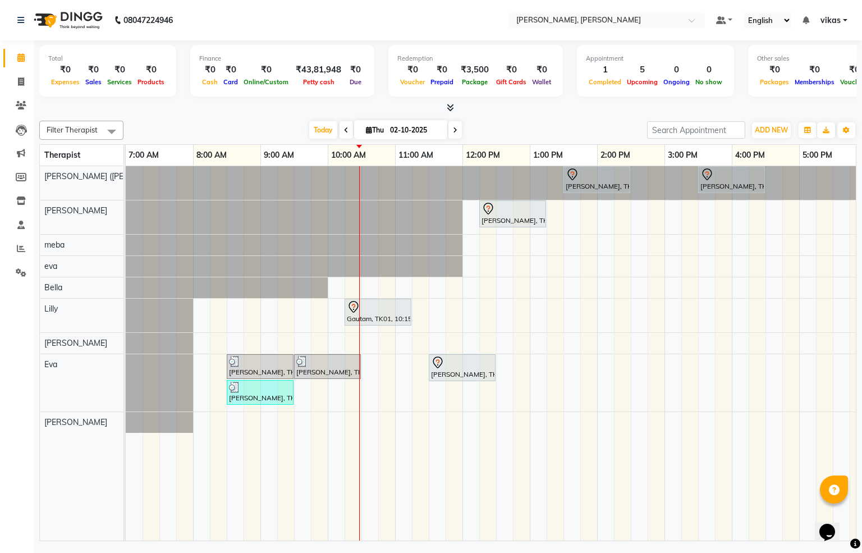
drag, startPoint x: 485, startPoint y: 526, endPoint x: 597, endPoint y: 519, distance: 113.0
click at [597, 520] on tr at bounding box center [664, 353] width 1077 height 374
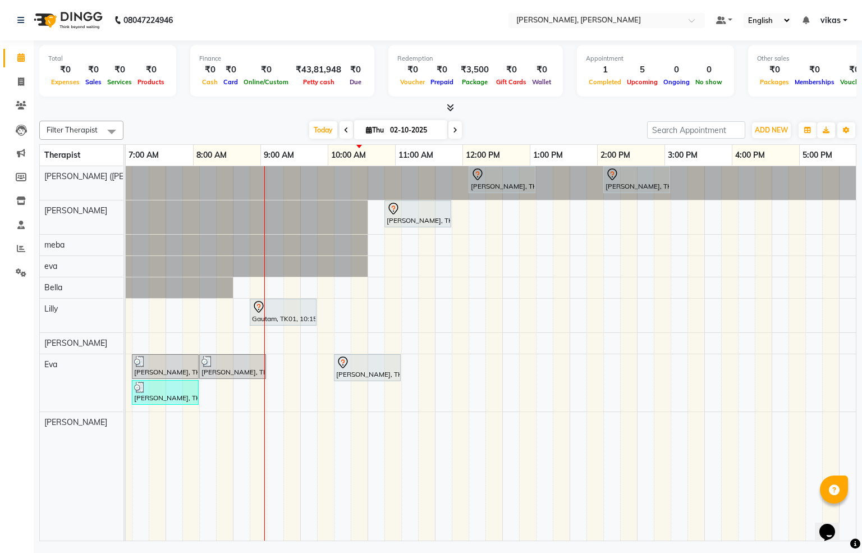
scroll to position [0, 95]
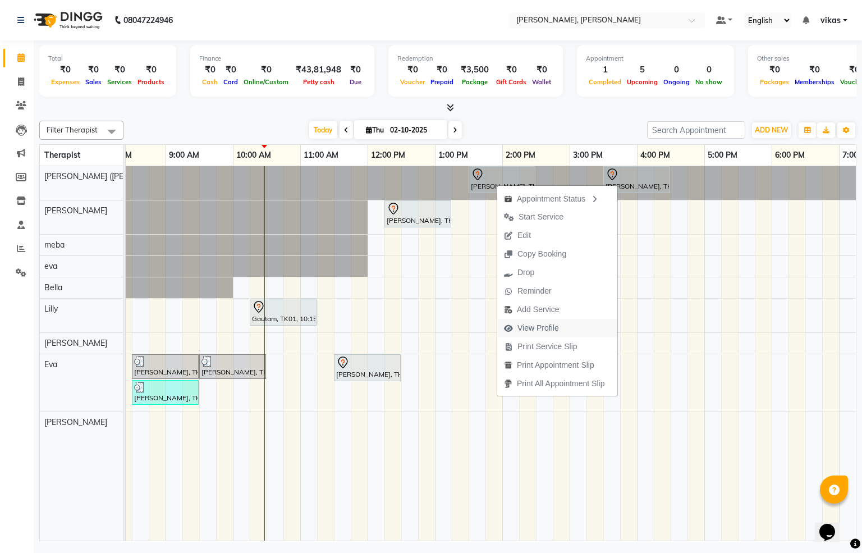
click at [532, 328] on span "View Profile" at bounding box center [538, 328] width 42 height 12
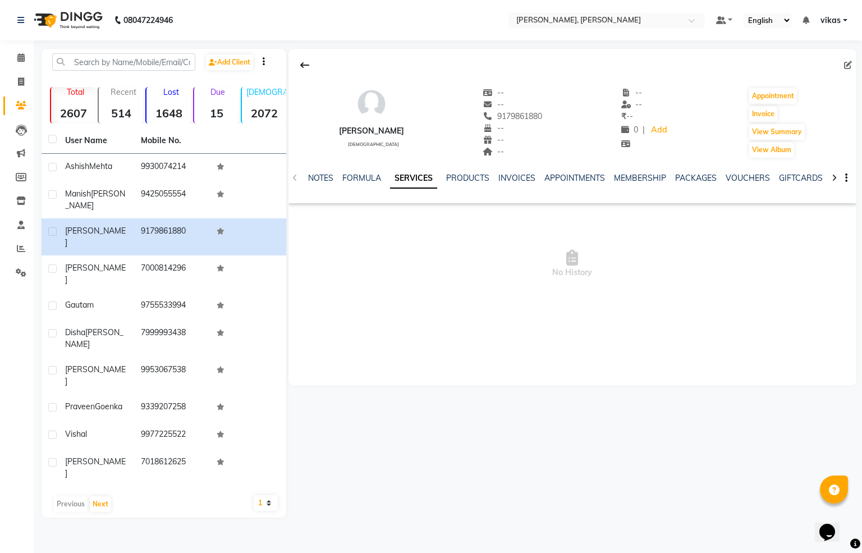
click at [43, 12] on img at bounding box center [67, 19] width 77 height 31
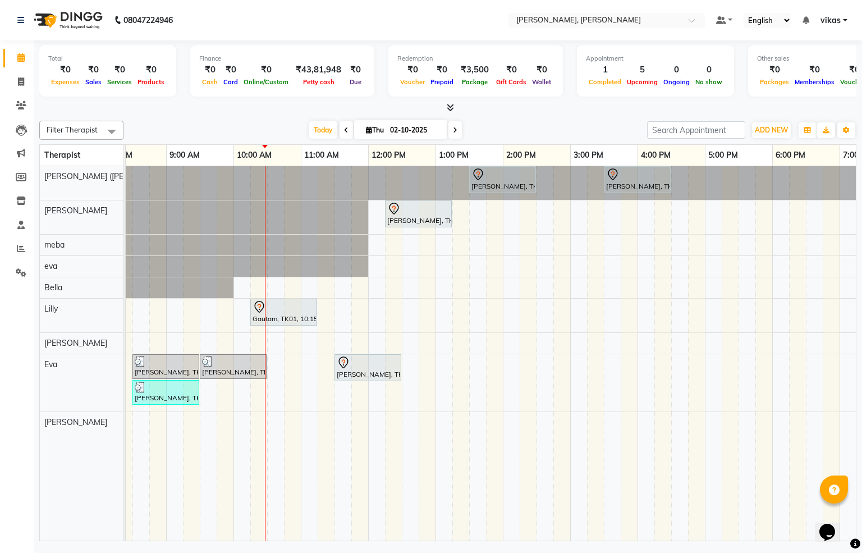
scroll to position [0, 12]
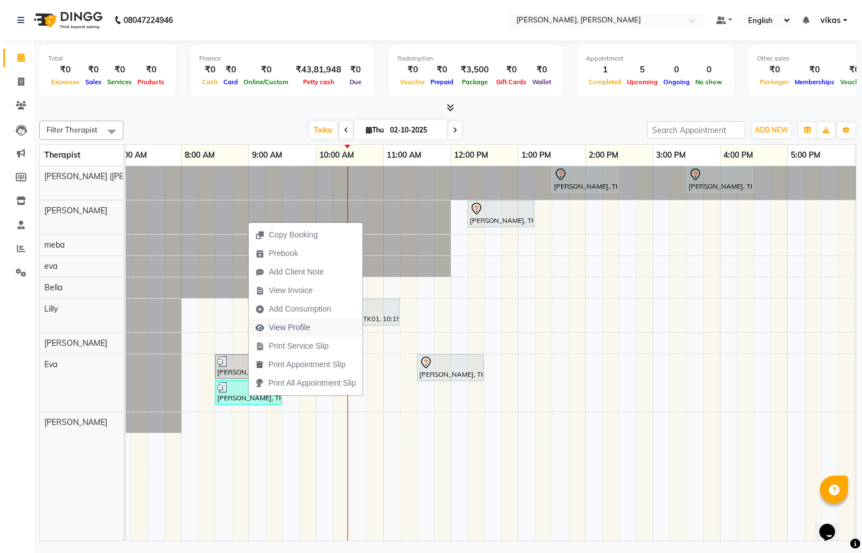
click at [303, 327] on span "View Profile" at bounding box center [290, 327] width 42 height 12
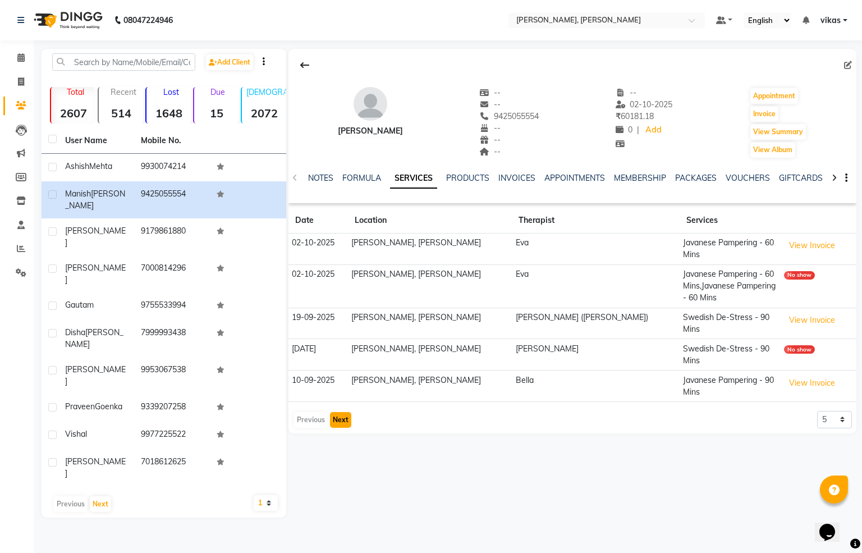
click at [339, 412] on button "Next" at bounding box center [340, 420] width 21 height 16
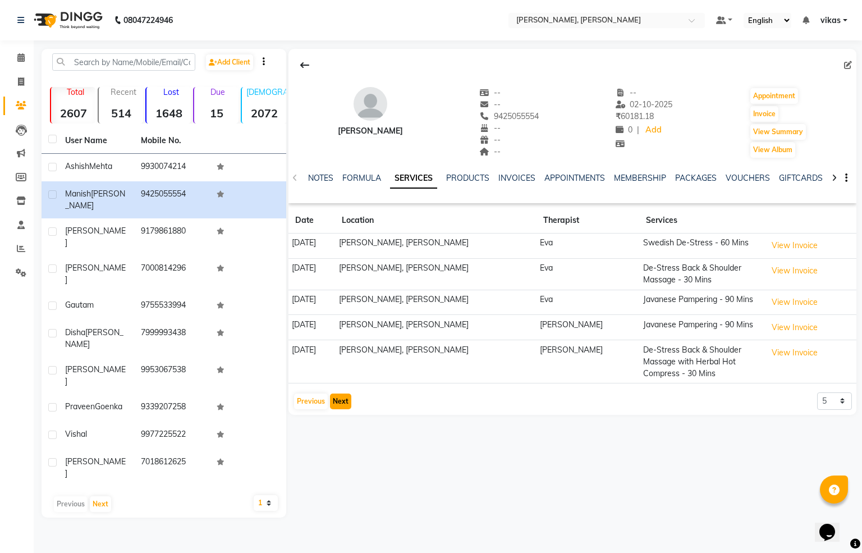
click at [344, 397] on button "Next" at bounding box center [340, 401] width 21 height 16
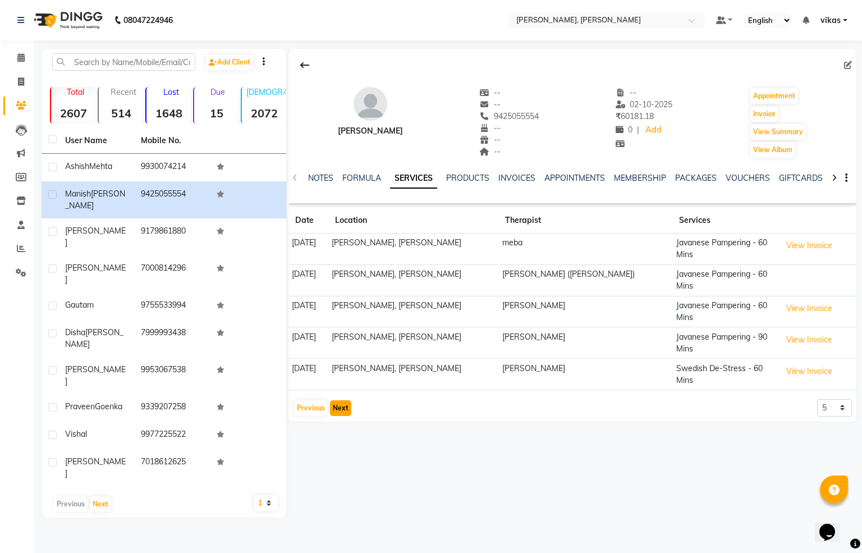
click at [345, 400] on button "Next" at bounding box center [340, 408] width 21 height 16
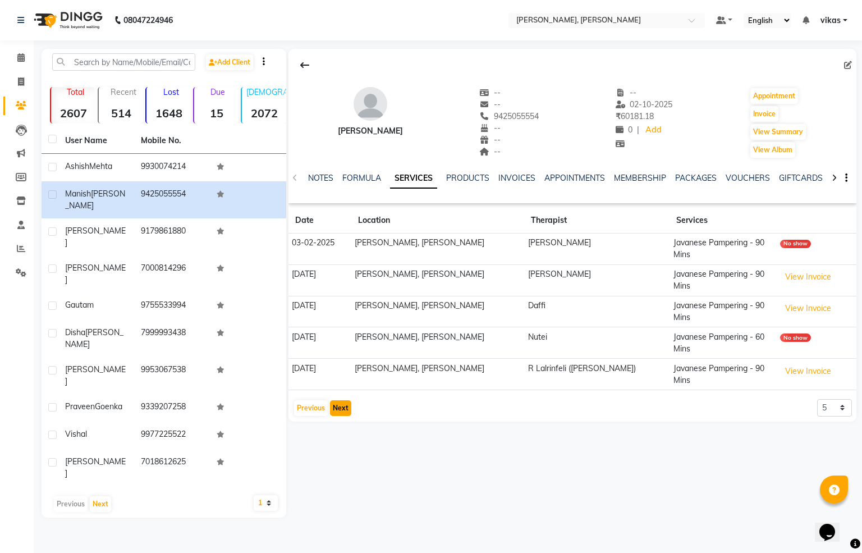
click at [342, 400] on button "Next" at bounding box center [340, 408] width 21 height 16
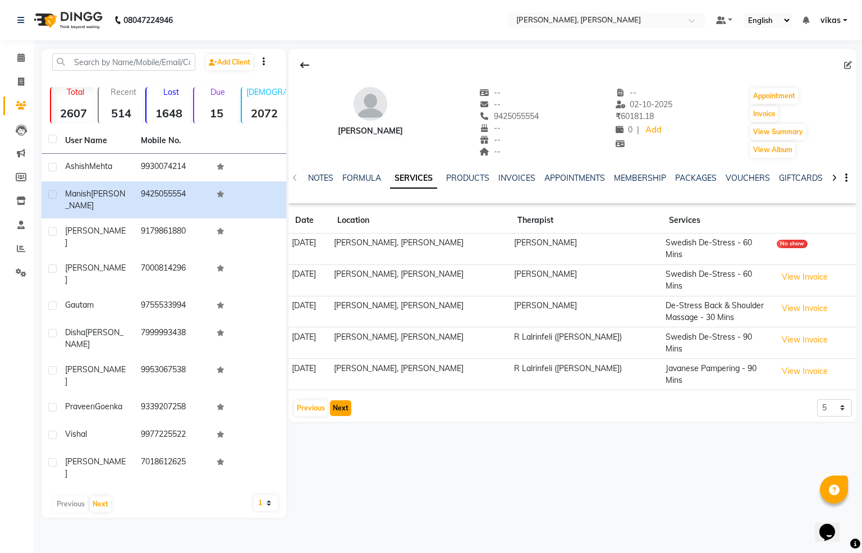
click at [343, 400] on button "Next" at bounding box center [340, 408] width 21 height 16
click at [342, 400] on button "Next" at bounding box center [340, 408] width 21 height 16
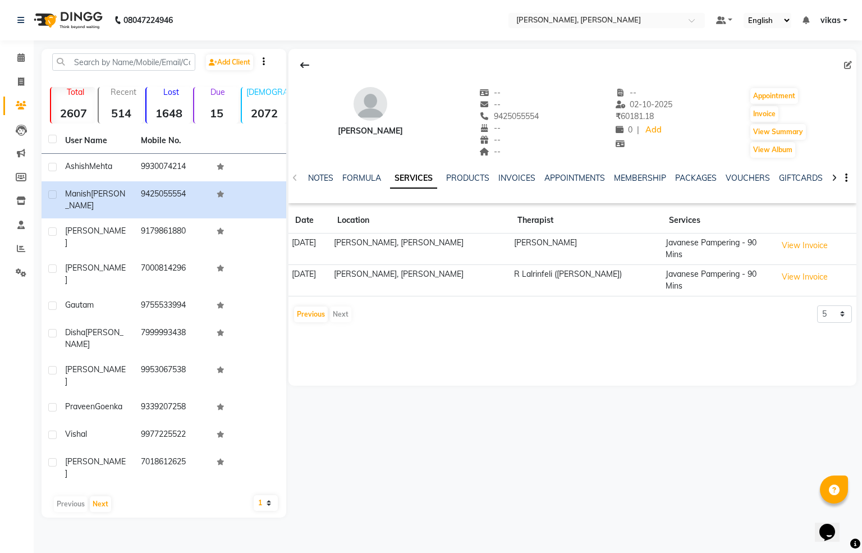
click at [44, 15] on img at bounding box center [67, 19] width 77 height 31
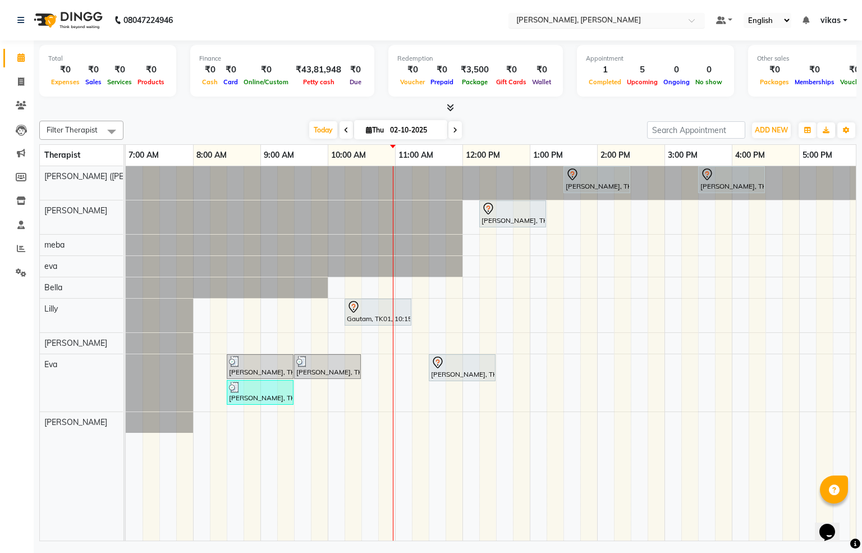
click at [539, 22] on input "text" at bounding box center [595, 21] width 163 height 11
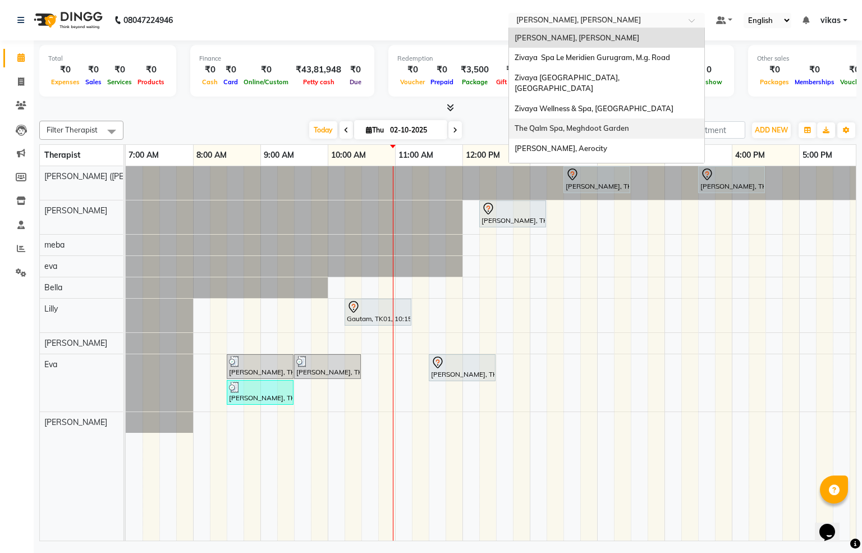
click at [599, 123] on span "The Qalm Spa, Meghdoot Garden" at bounding box center [571, 127] width 114 height 9
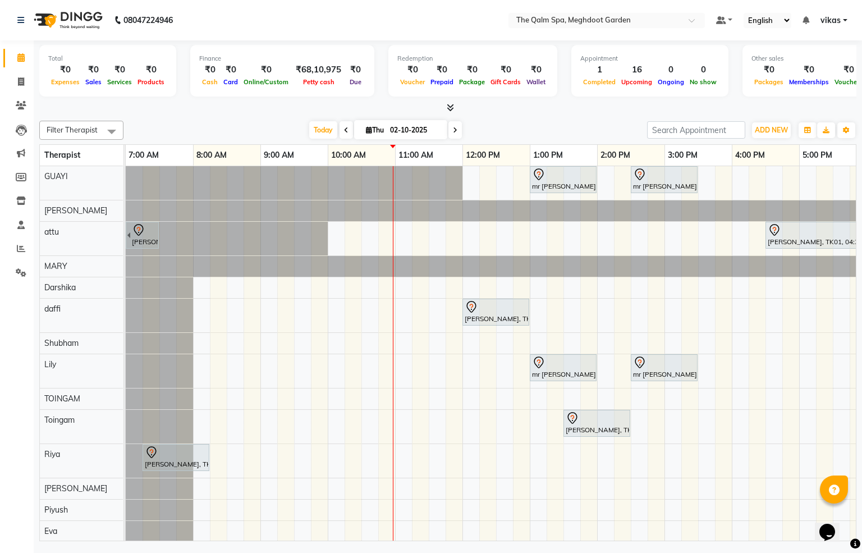
click at [342, 133] on span at bounding box center [345, 129] width 13 height 17
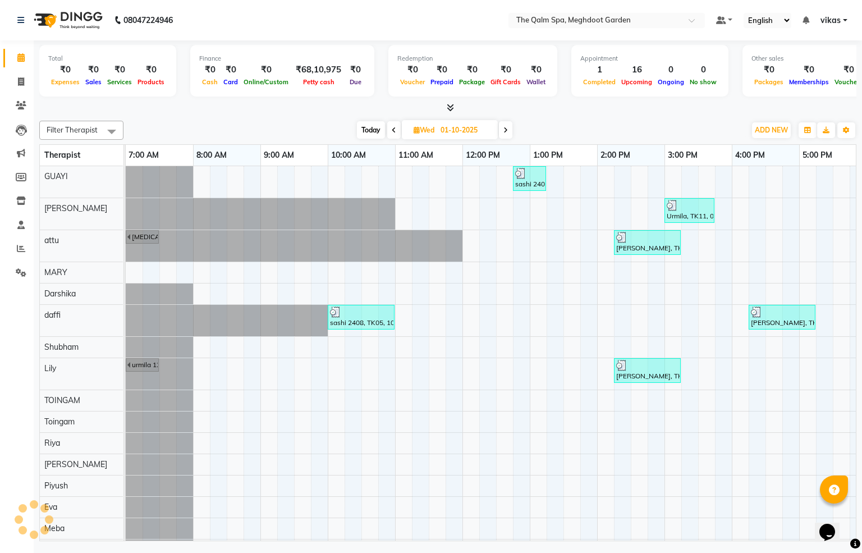
scroll to position [0, 202]
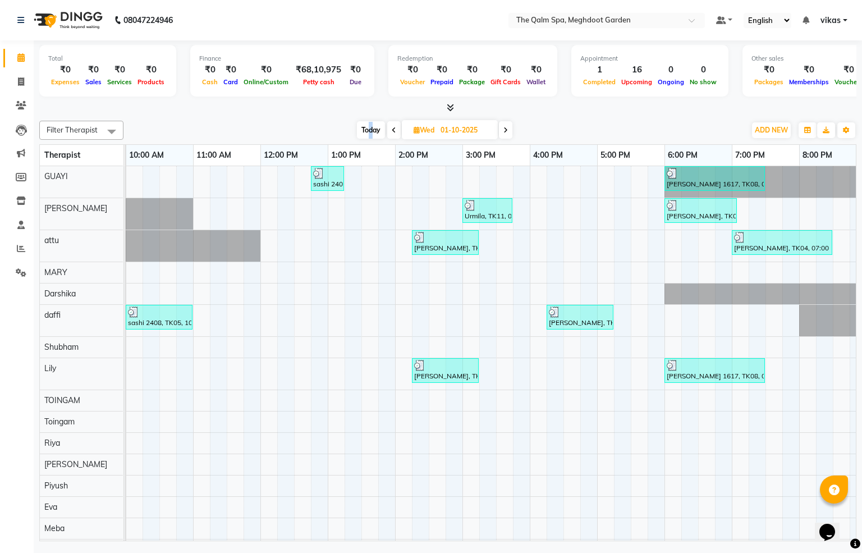
click at [370, 128] on span "Today" at bounding box center [371, 129] width 28 height 17
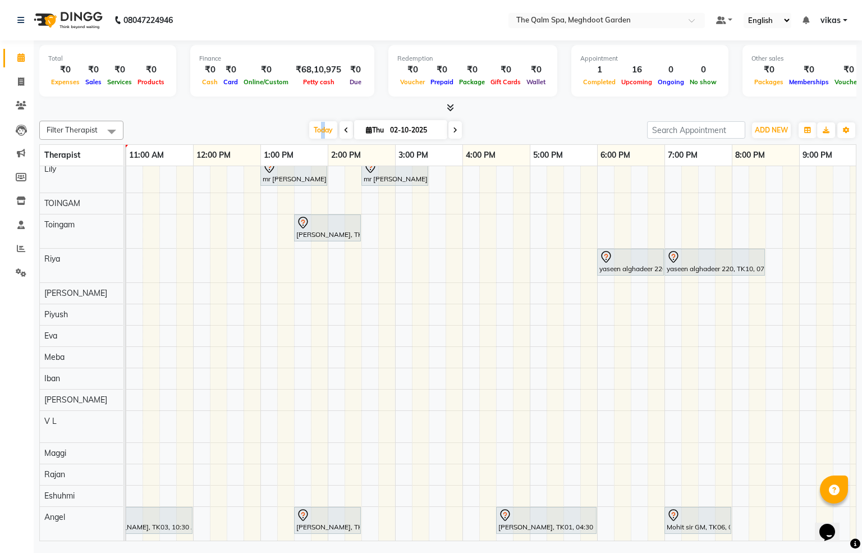
scroll to position [0, 0]
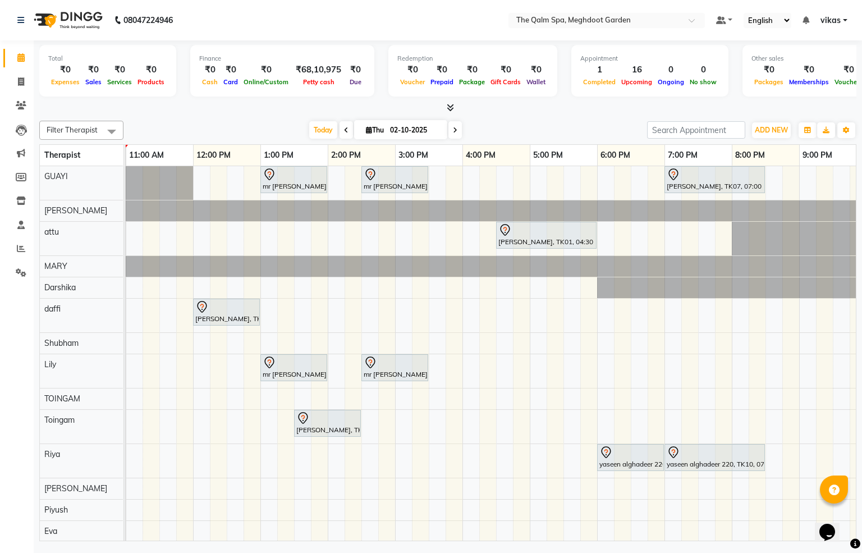
click at [340, 136] on span at bounding box center [345, 129] width 13 height 17
type input "01-10-2025"
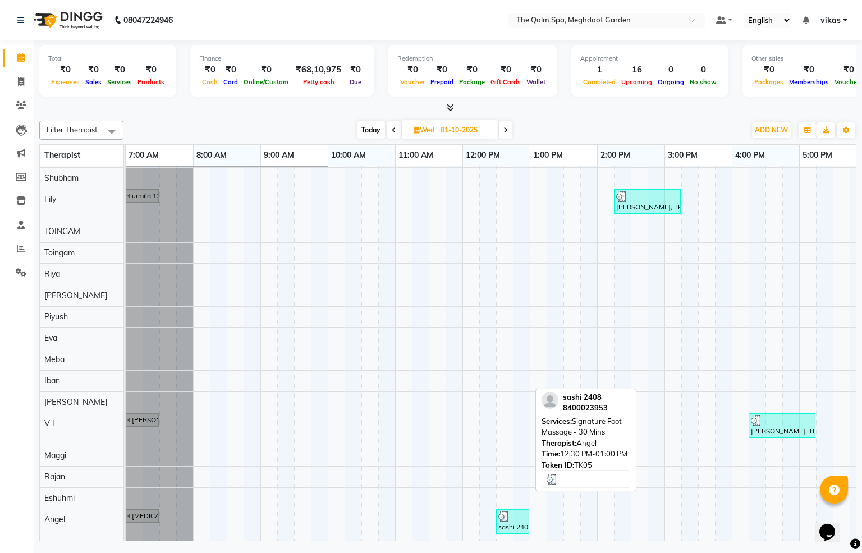
click at [512, 510] on div at bounding box center [512, 515] width 29 height 11
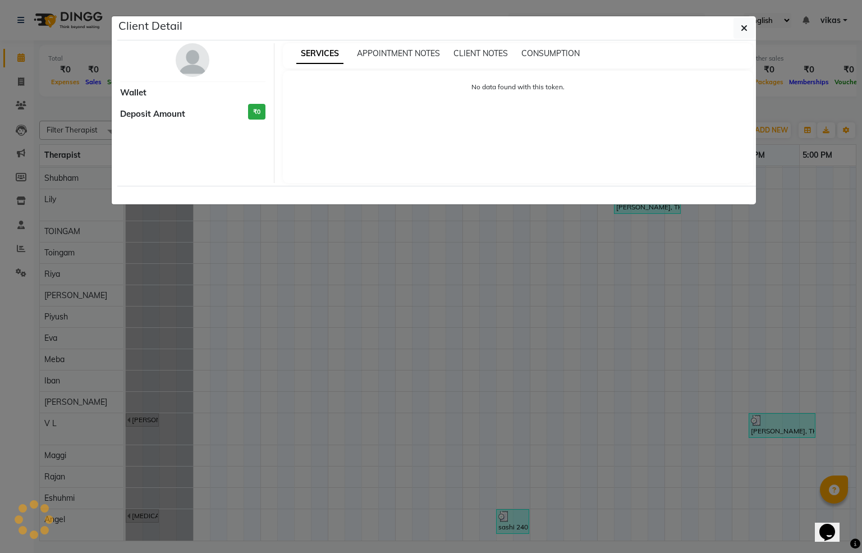
select select "3"
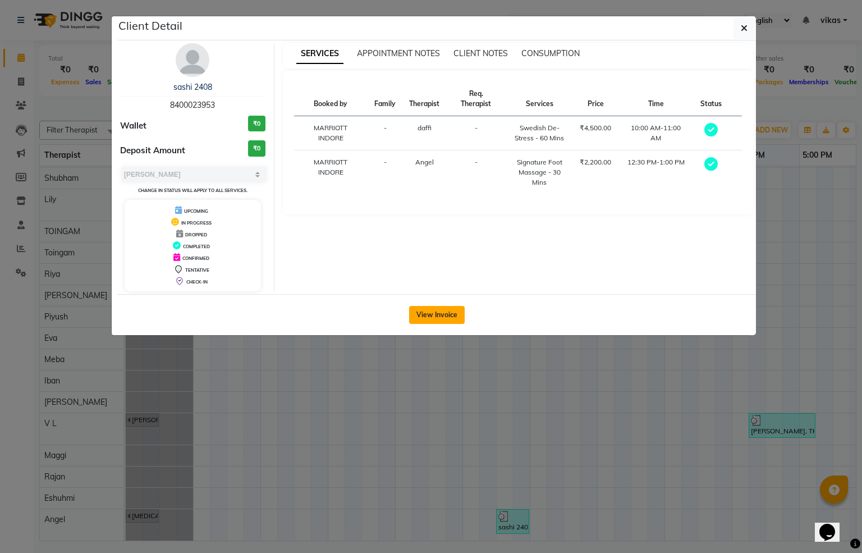
click at [438, 315] on button "View Invoice" at bounding box center [437, 315] width 56 height 18
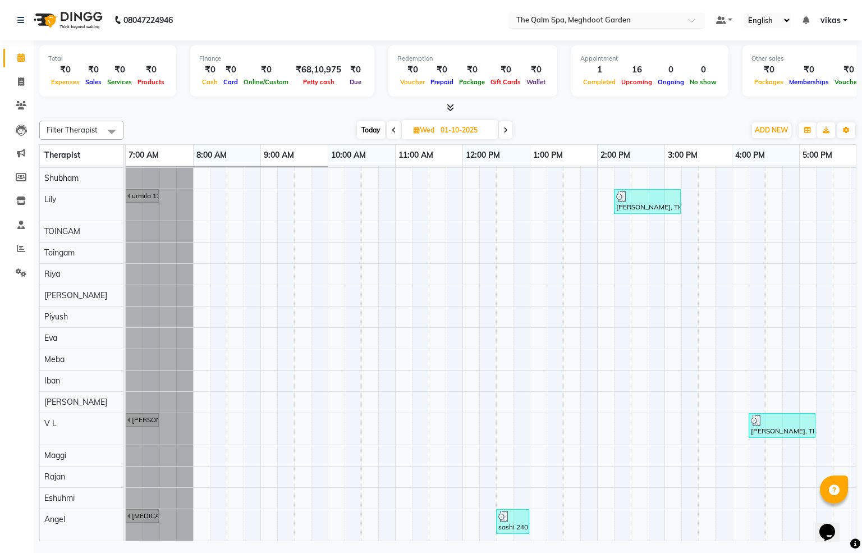
click at [559, 16] on div at bounding box center [606, 21] width 196 height 11
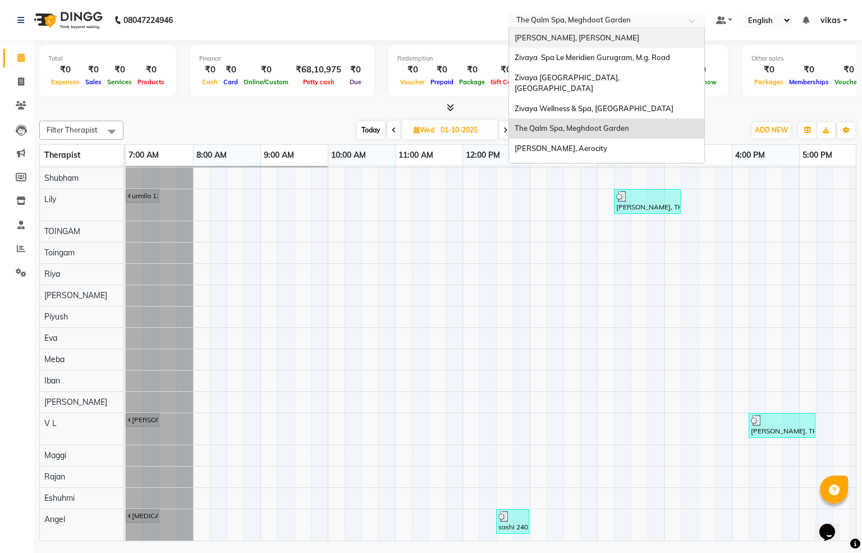
click at [560, 36] on span "[PERSON_NAME], [PERSON_NAME]" at bounding box center [576, 37] width 125 height 9
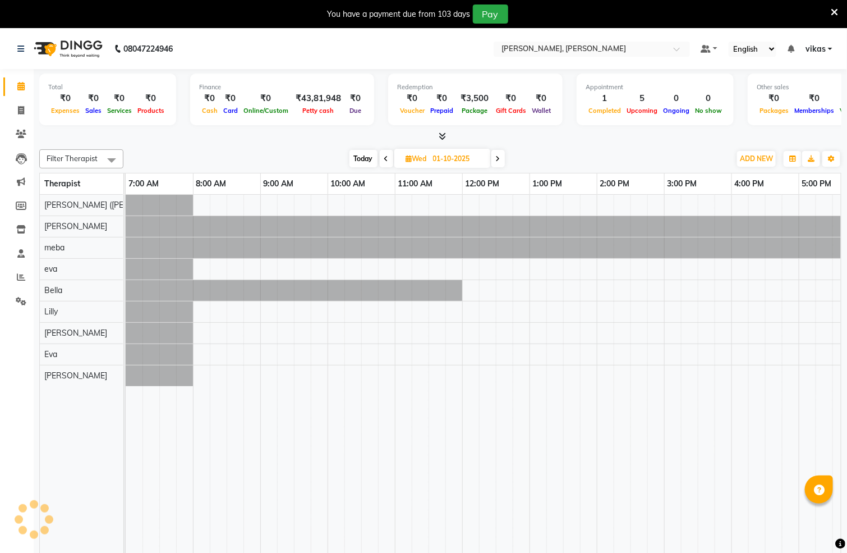
click at [360, 158] on span "Today" at bounding box center [363, 158] width 28 height 17
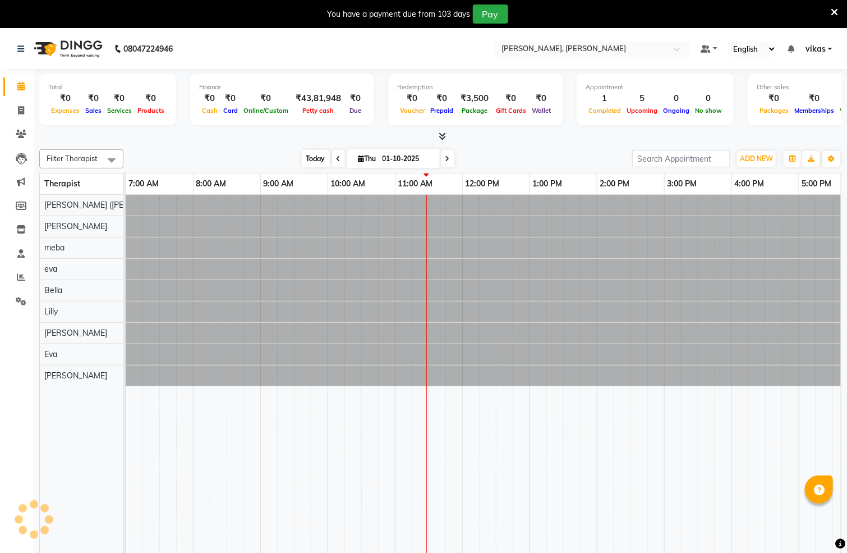
type input "02-10-2025"
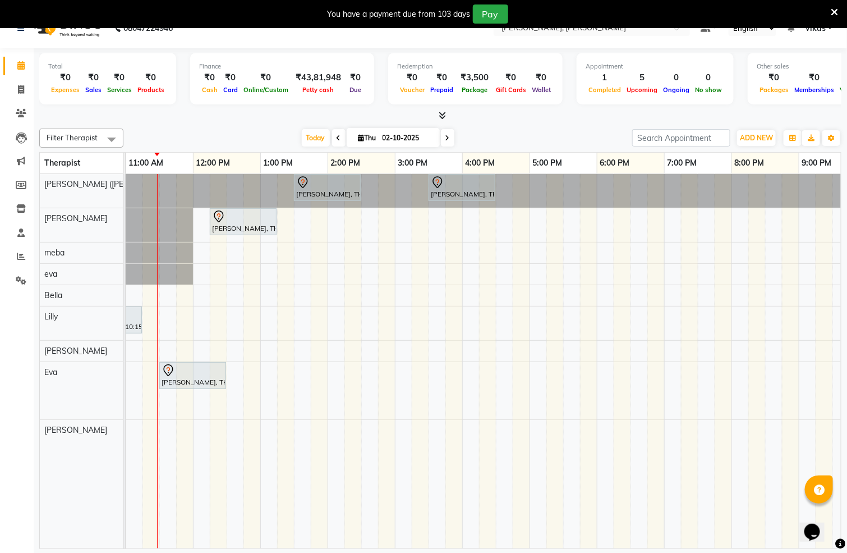
scroll to position [29, 0]
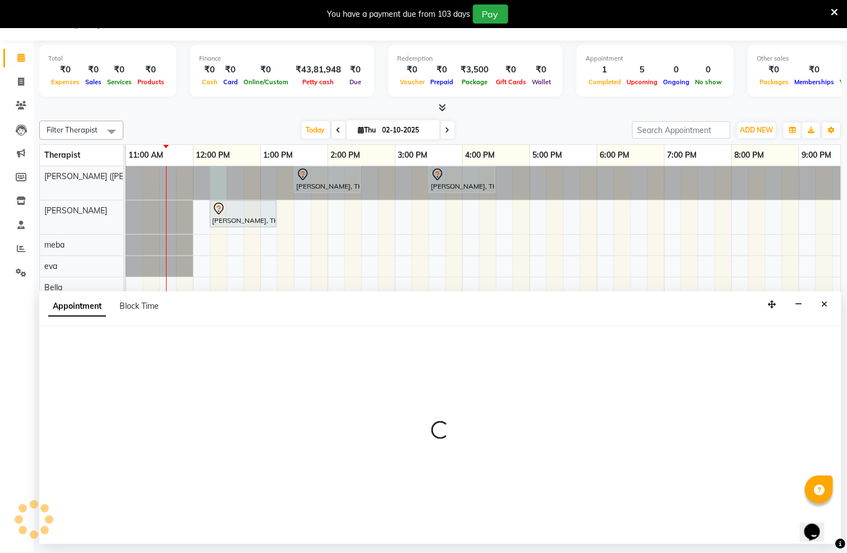
select select "55791"
select select "735"
select select "tentative"
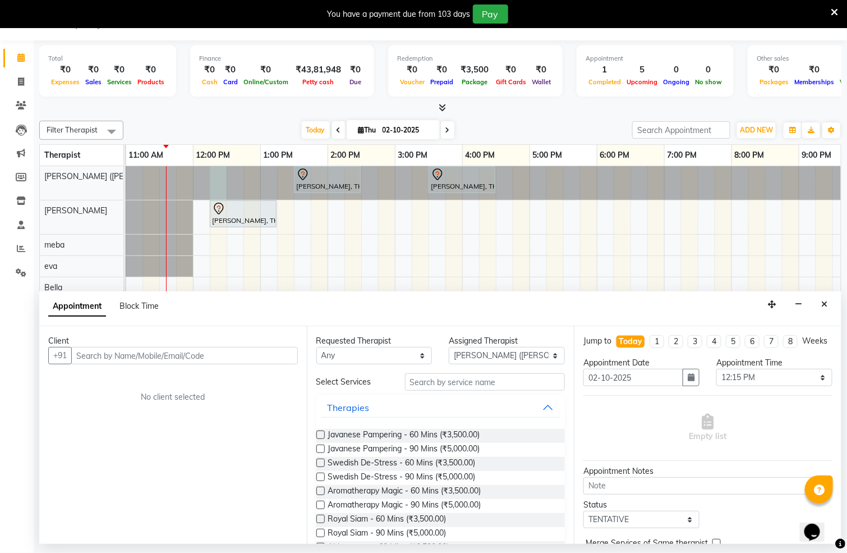
click at [142, 356] on input "text" at bounding box center [184, 355] width 227 height 17
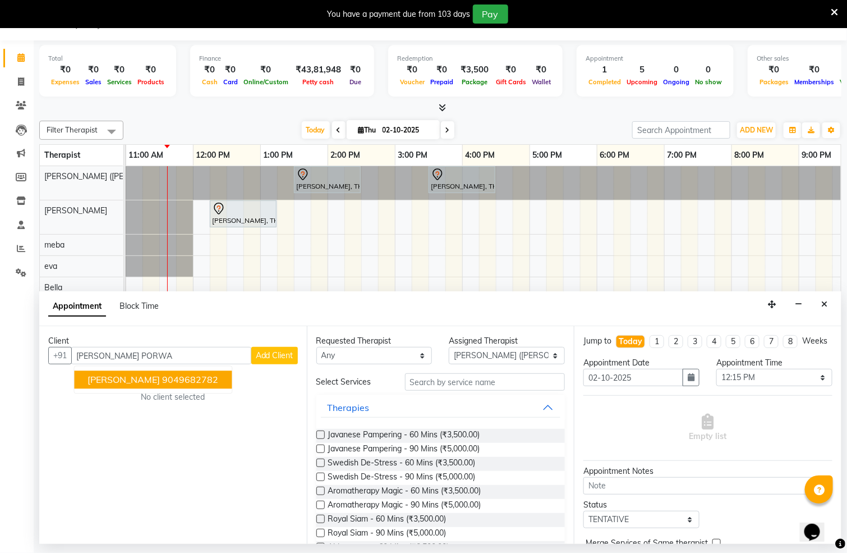
click at [104, 382] on span "[PERSON_NAME]" at bounding box center [124, 379] width 72 height 11
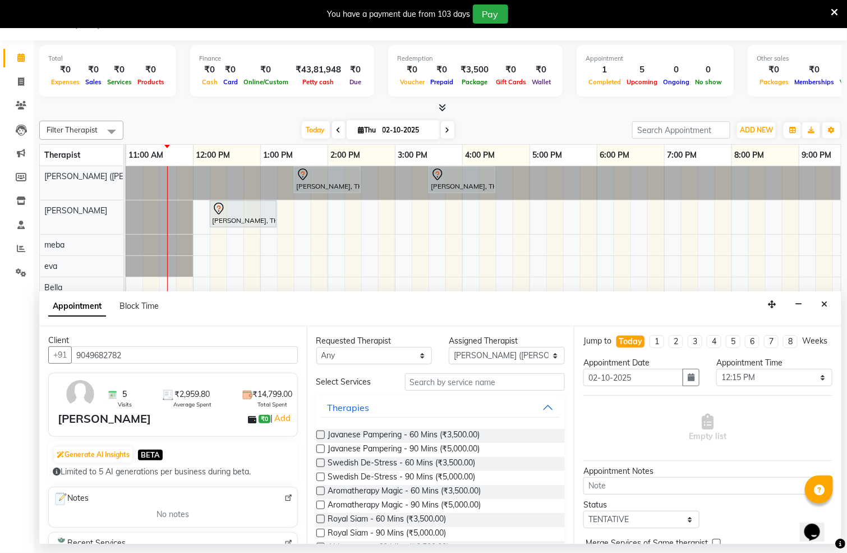
scroll to position [0, 0]
type input "9049682782"
click at [322, 432] on label at bounding box center [320, 434] width 8 height 8
click at [322, 432] on input "checkbox" at bounding box center [319, 435] width 7 height 7
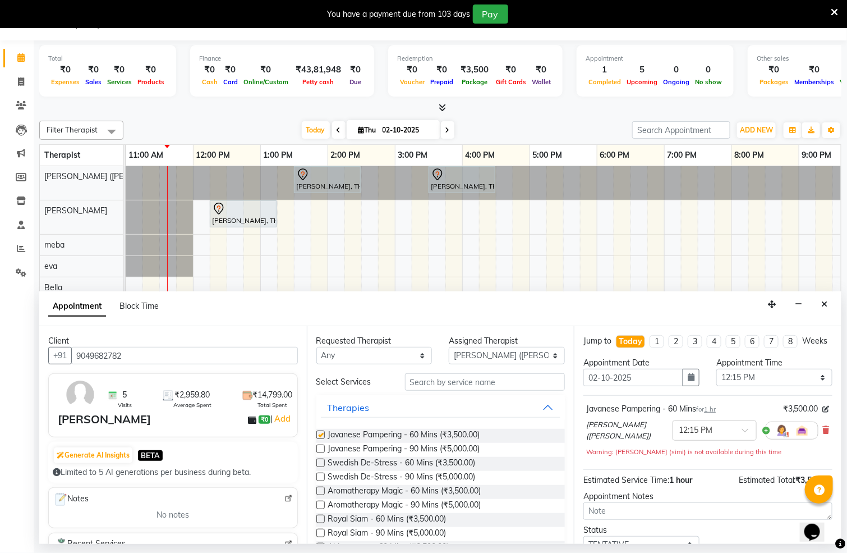
checkbox input "false"
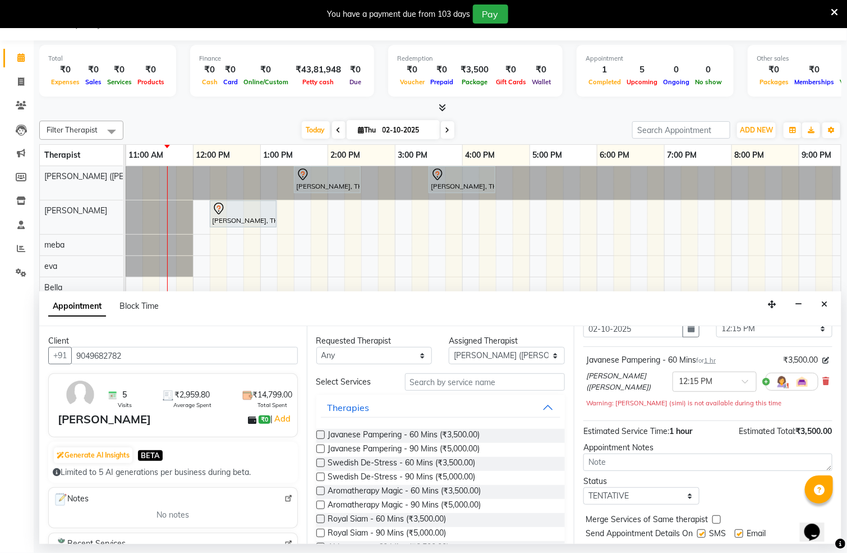
scroll to position [91, 0]
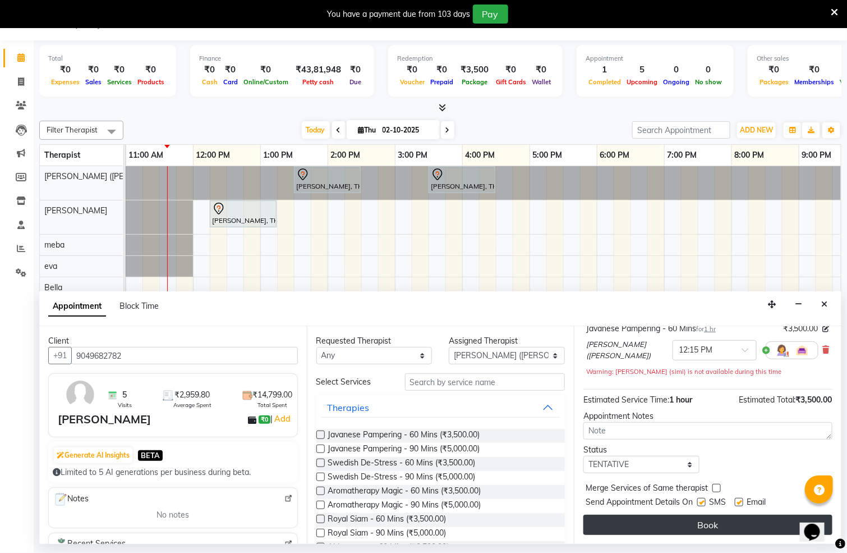
click at [726, 520] on button "Book" at bounding box center [707, 524] width 249 height 20
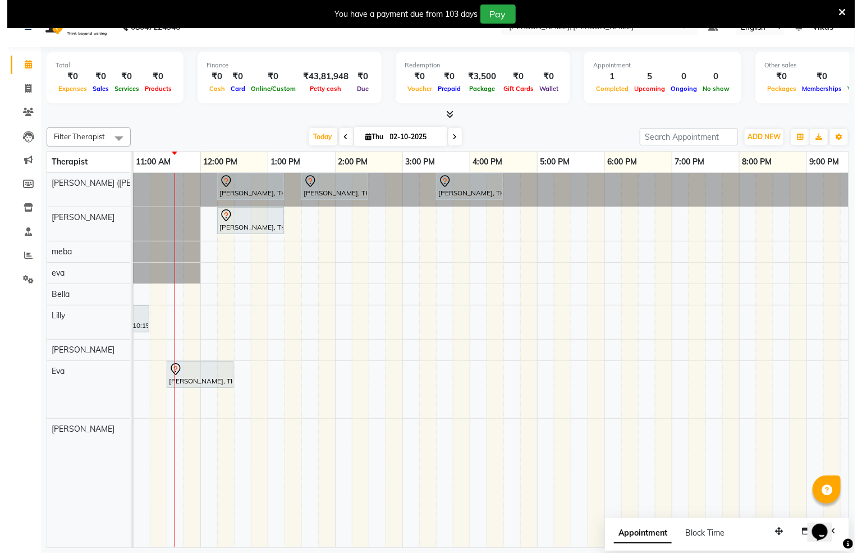
scroll to position [29, 0]
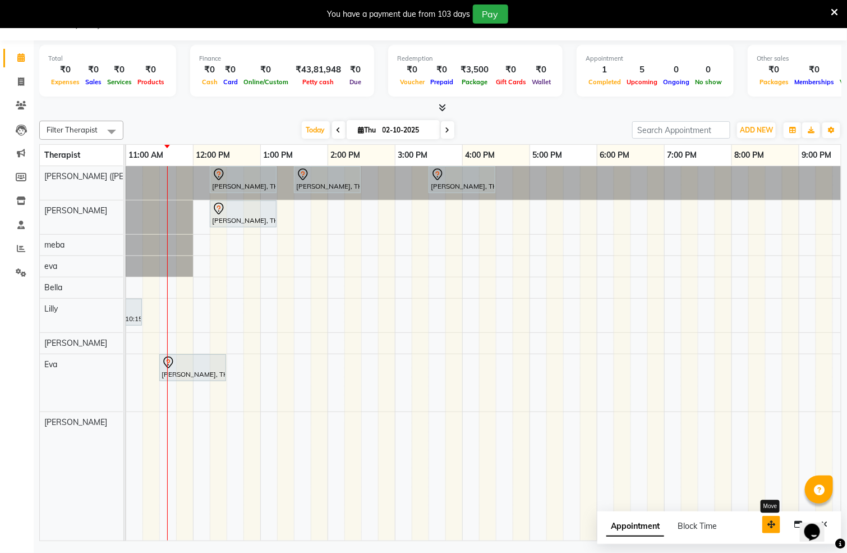
click at [771, 522] on icon "button" at bounding box center [771, 524] width 8 height 8
drag, startPoint x: 729, startPoint y: 525, endPoint x: 756, endPoint y: 509, distance: 31.9
click at [721, 524] on div "Appointment Block Time" at bounding box center [719, 528] width 244 height 35
click at [767, 513] on div "Appointment Block Time Move" at bounding box center [719, 528] width 244 height 35
click at [758, 533] on div "Appointment Block Time" at bounding box center [719, 528] width 244 height 35
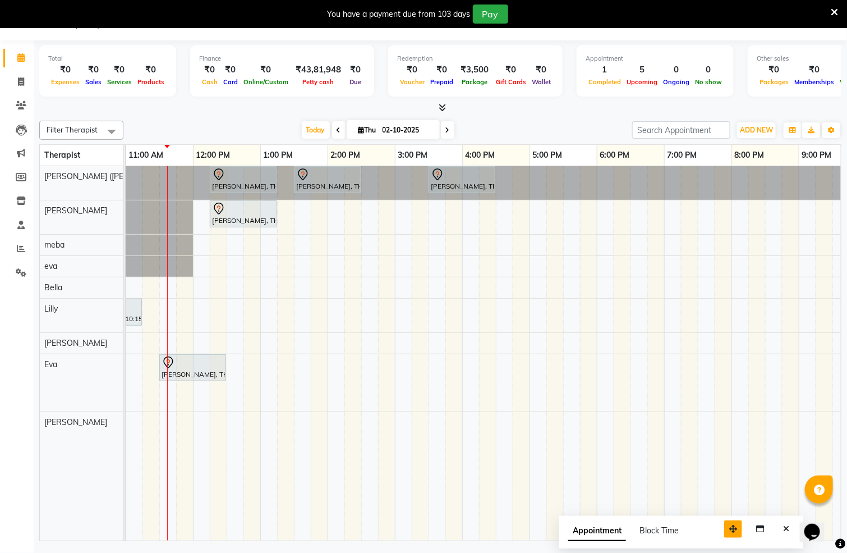
drag, startPoint x: 771, startPoint y: 529, endPoint x: 594, endPoint y: 530, distance: 177.3
click at [724, 530] on button "button" at bounding box center [733, 528] width 18 height 17
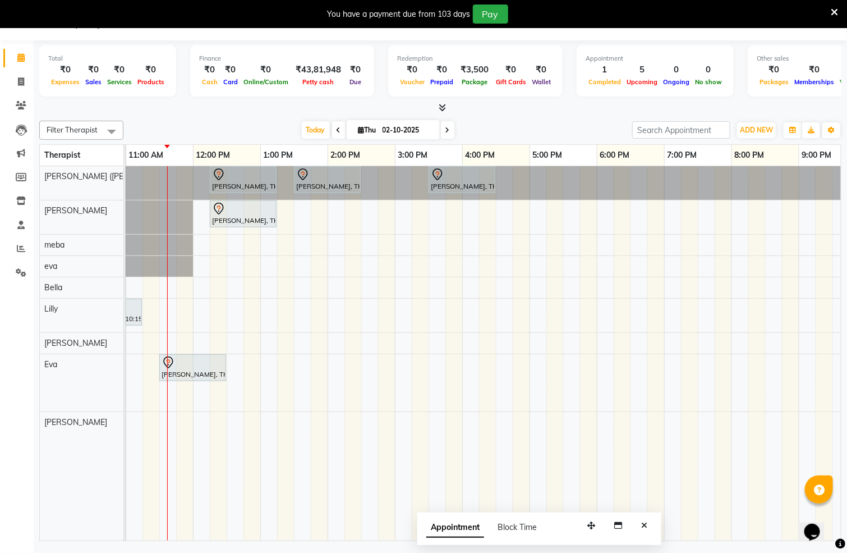
click at [645, 519] on button "Close" at bounding box center [644, 525] width 16 height 17
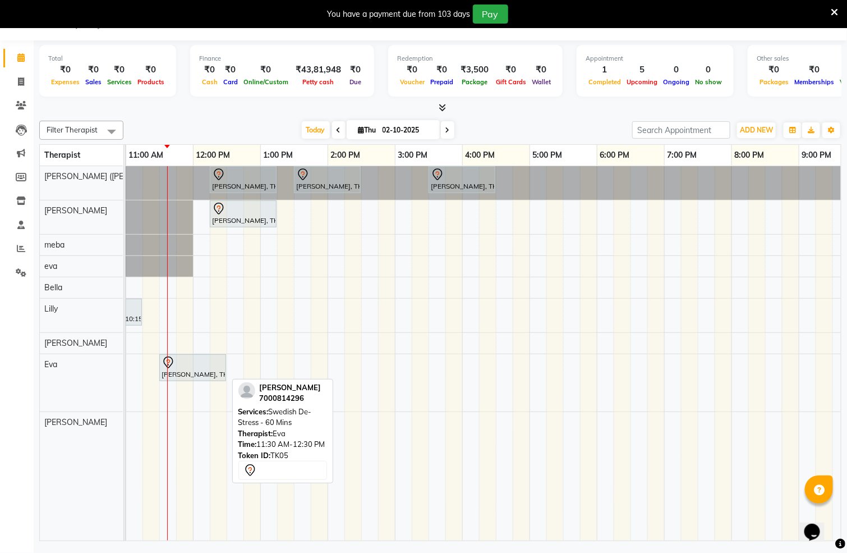
click at [182, 367] on div at bounding box center [193, 362] width 62 height 13
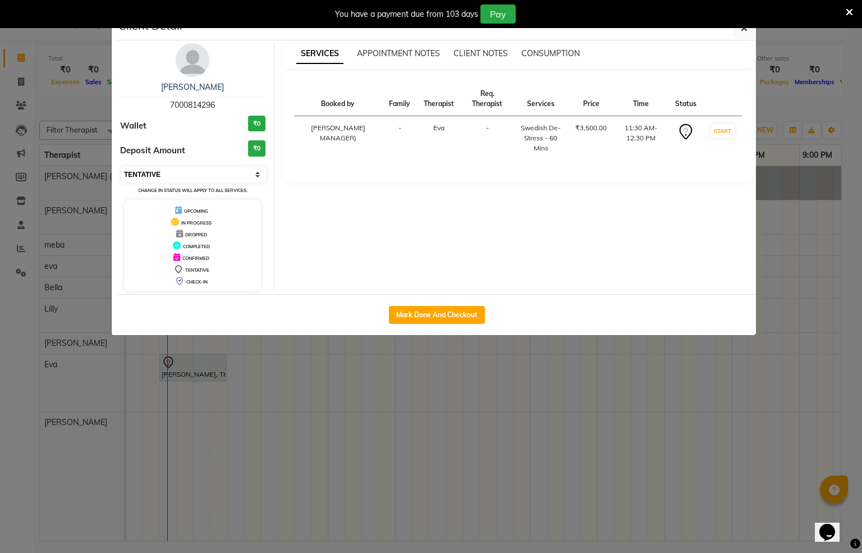
click at [241, 172] on select "Select IN SERVICE CONFIRMED TENTATIVE CHECK IN MARK DONE DROPPED UPCOMING" at bounding box center [193, 175] width 145 height 16
select select "2"
click at [121, 167] on select "Select IN SERVICE CONFIRMED TENTATIVE CHECK IN MARK DONE DROPPED UPCOMING" at bounding box center [193, 175] width 145 height 16
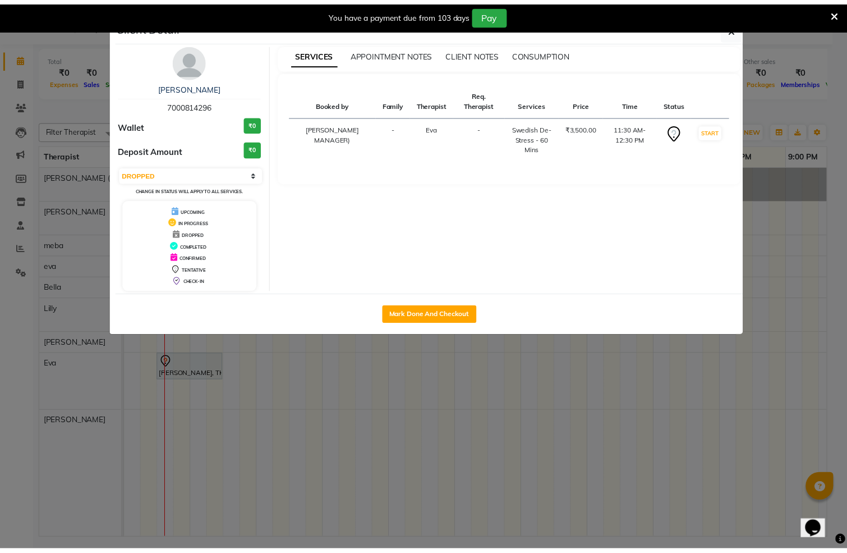
scroll to position [20, 0]
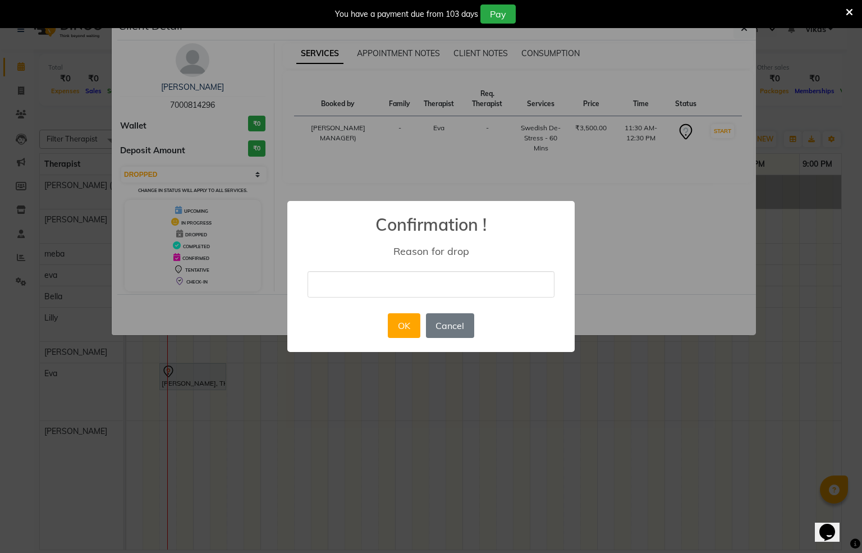
click at [389, 286] on input "text" at bounding box center [430, 284] width 247 height 26
type input "cancel"
click at [396, 337] on button "OK" at bounding box center [404, 325] width 32 height 25
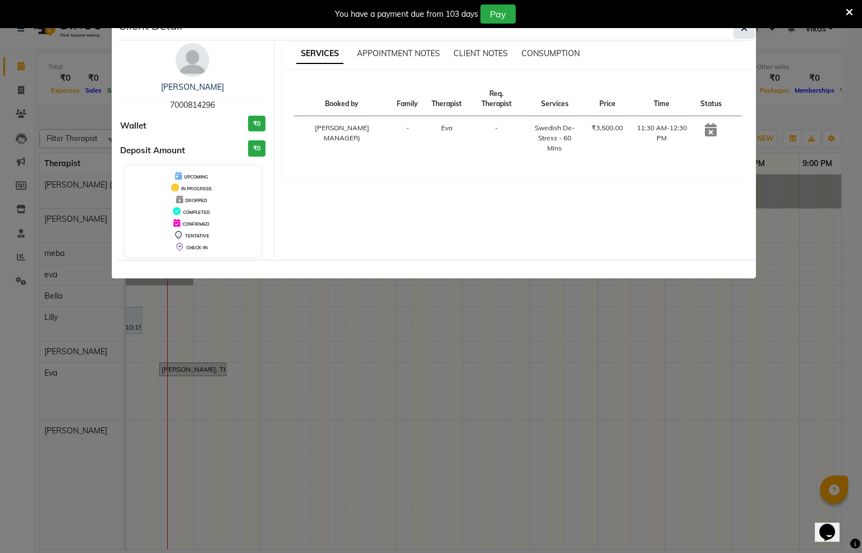
click at [734, 33] on button "button" at bounding box center [743, 27] width 21 height 21
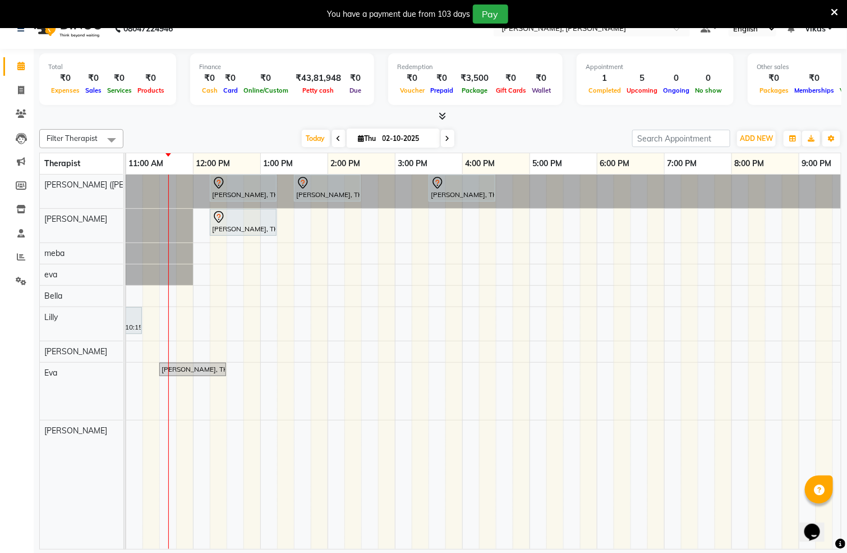
click at [471, 522] on td at bounding box center [470, 361] width 17 height 374
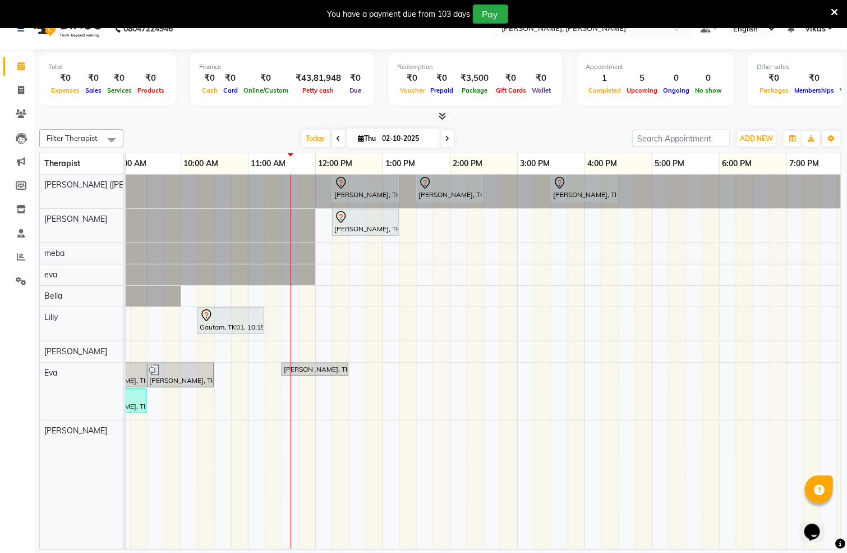
scroll to position [0, 10]
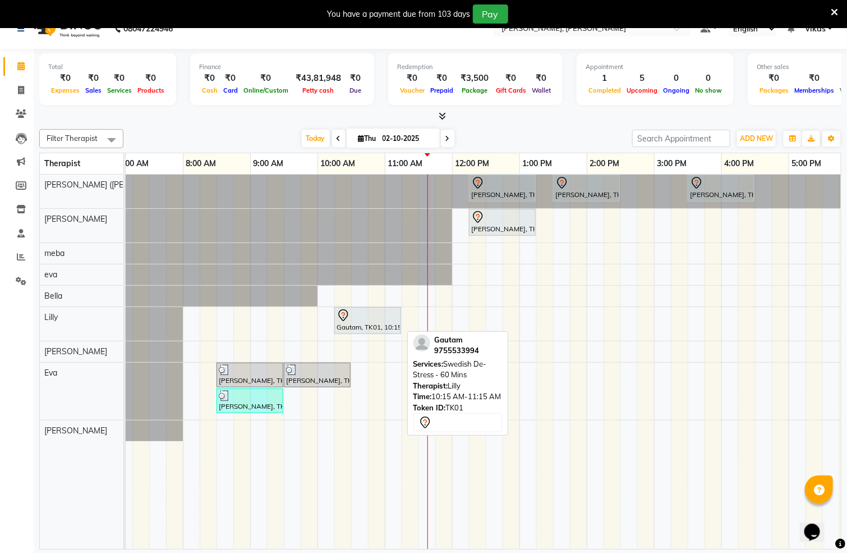
click at [357, 326] on div "Gautam, TK01, 10:15 AM-11:15 AM, Swedish De-Stress - 60 Mins" at bounding box center [367, 321] width 65 height 24
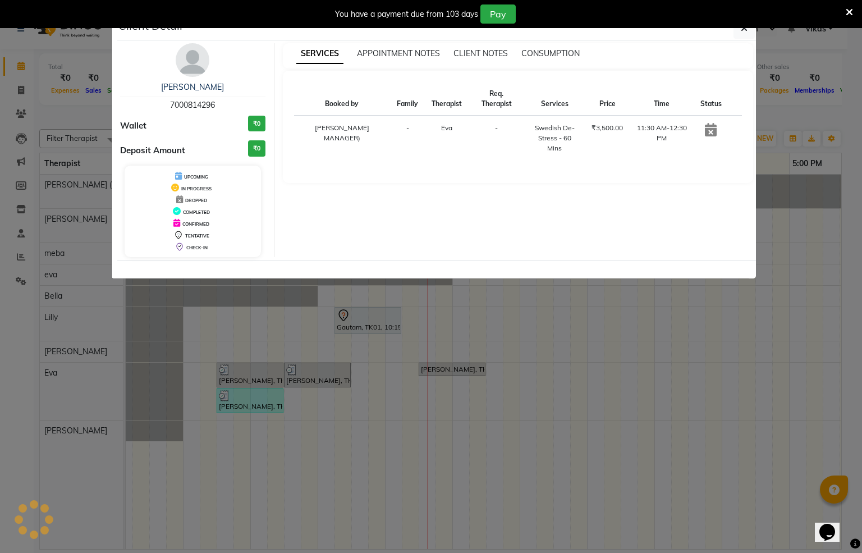
select select "7"
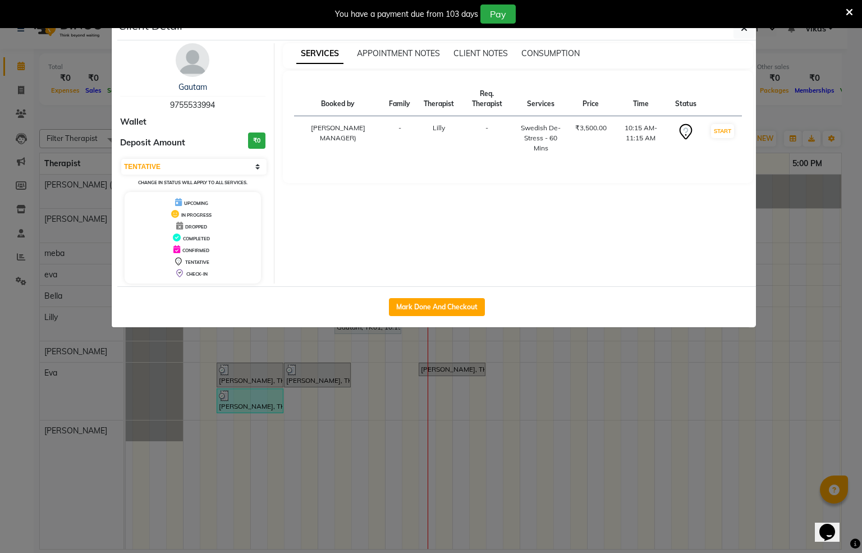
click at [739, 24] on div "You have a payment due from 103 days Pay" at bounding box center [431, 14] width 862 height 28
click at [742, 34] on span "button" at bounding box center [743, 27] width 7 height 11
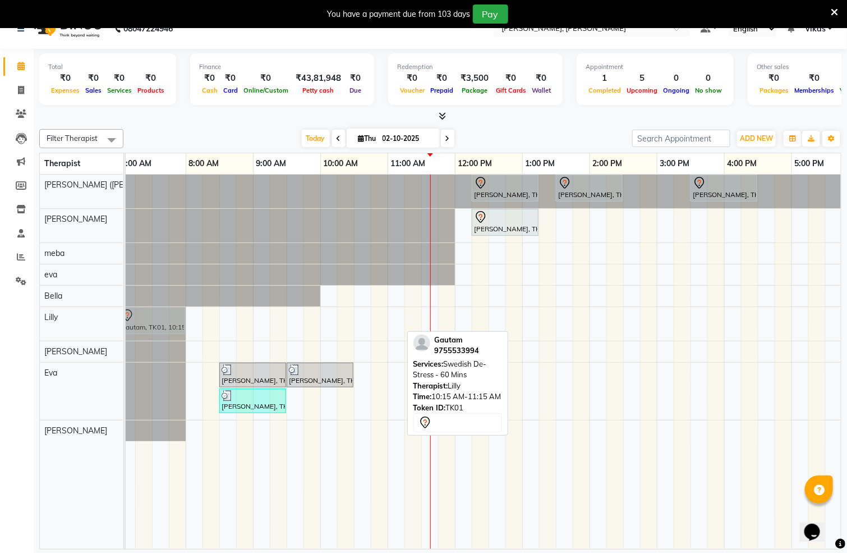
scroll to position [0, 7]
drag, startPoint x: 367, startPoint y: 315, endPoint x: 150, endPoint y: 318, distance: 217.1
click at [119, 318] on div "Gautam, TK01, 10:15 AM-11:15 AM, Swedish De-Stress - 60 Mins Gautam, TK01, 10:1…" at bounding box center [119, 324] width 0 height 34
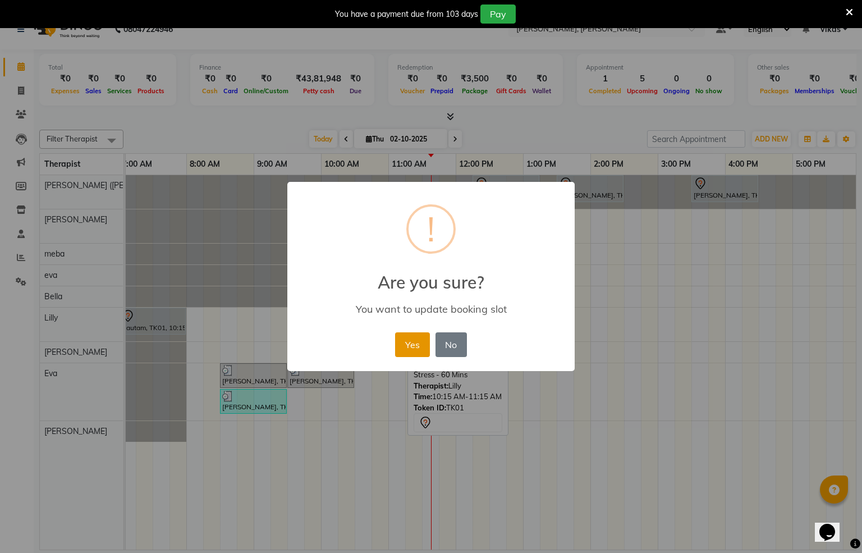
click at [420, 351] on button "Yes" at bounding box center [412, 344] width 34 height 25
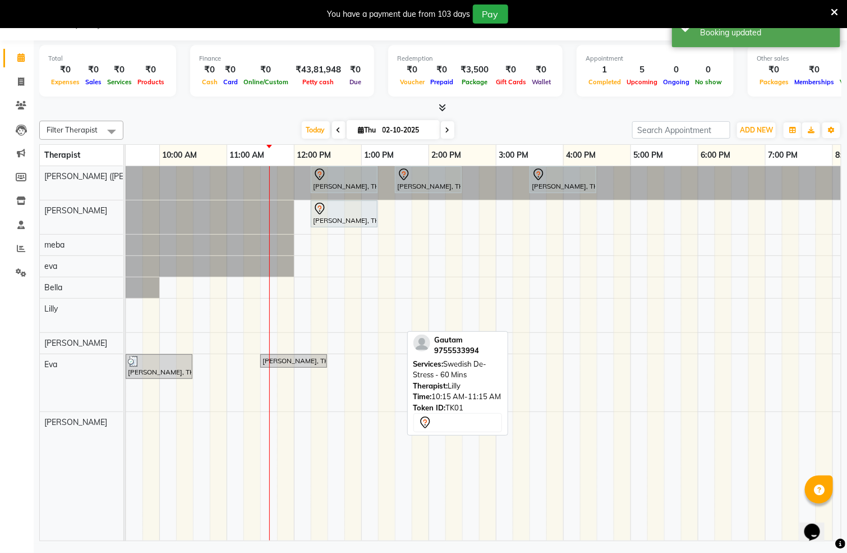
scroll to position [0, 142]
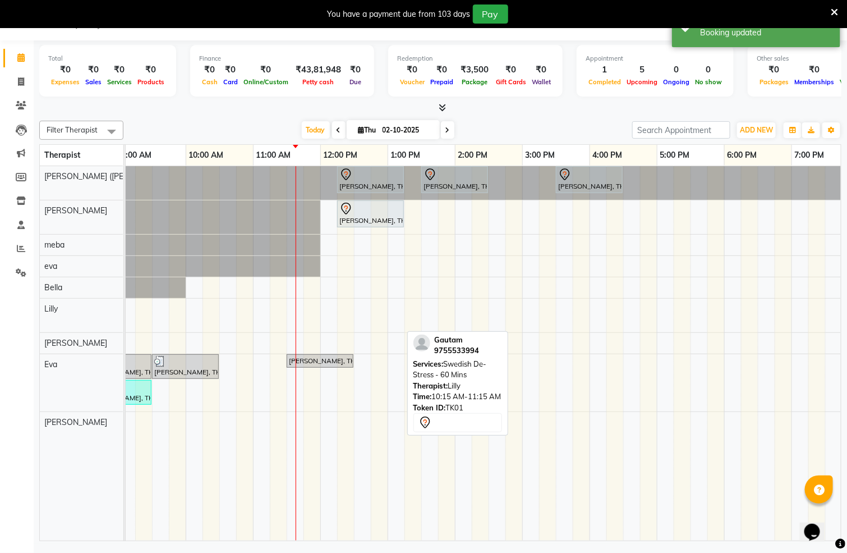
click at [835, 9] on icon at bounding box center [834, 12] width 7 height 10
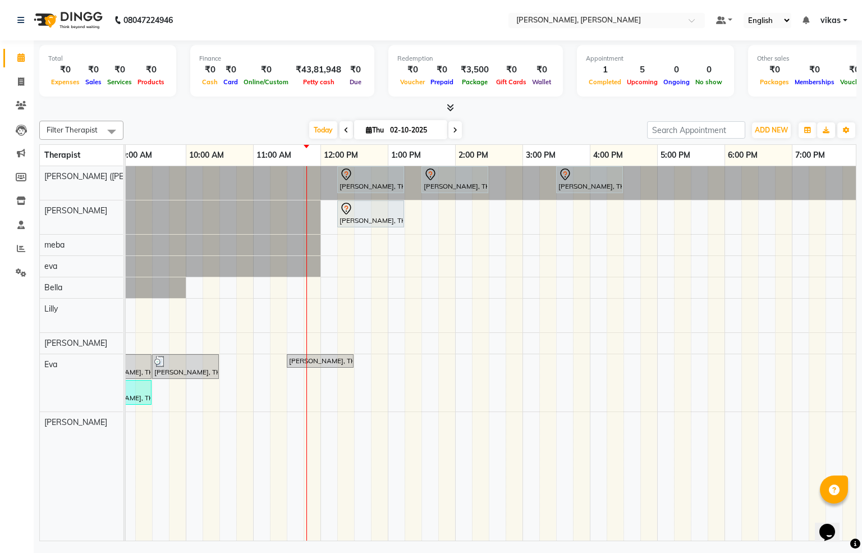
scroll to position [0, 0]
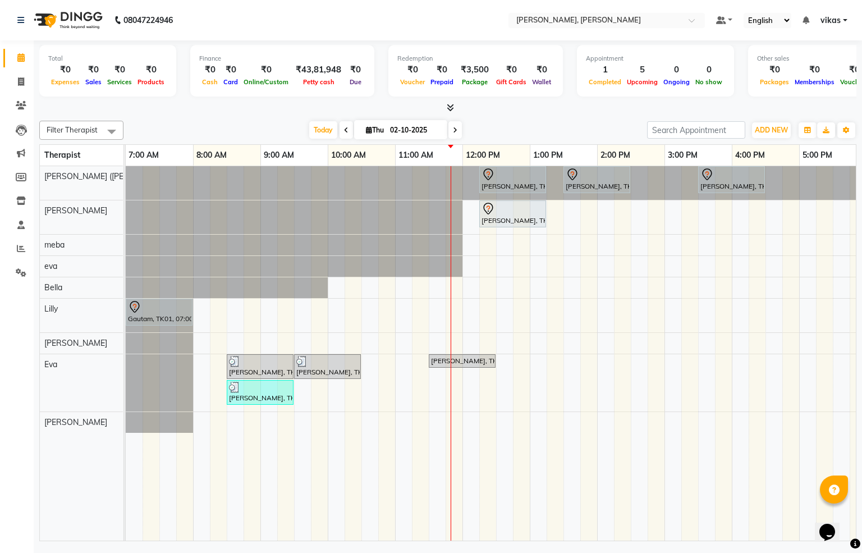
click at [668, 263] on div "[PERSON_NAME], TK08, 12:15 PM-01:15 PM, Javanese Pampering - 60 Mins [PERSON_NA…" at bounding box center [664, 353] width 1077 height 374
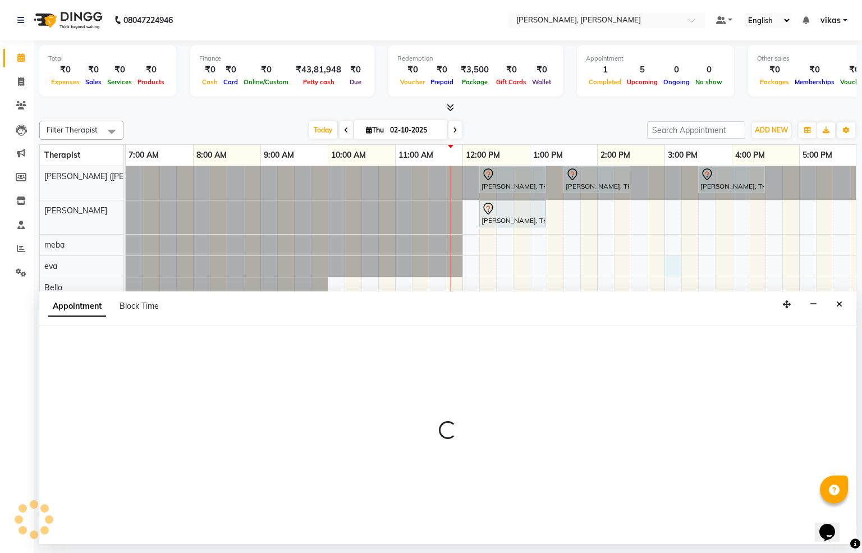
select select "65661"
select select "tentative"
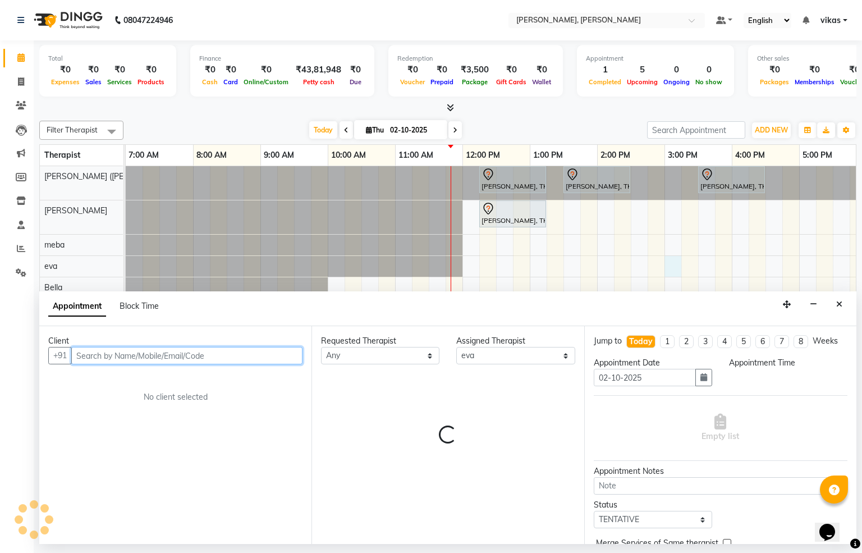
select select "900"
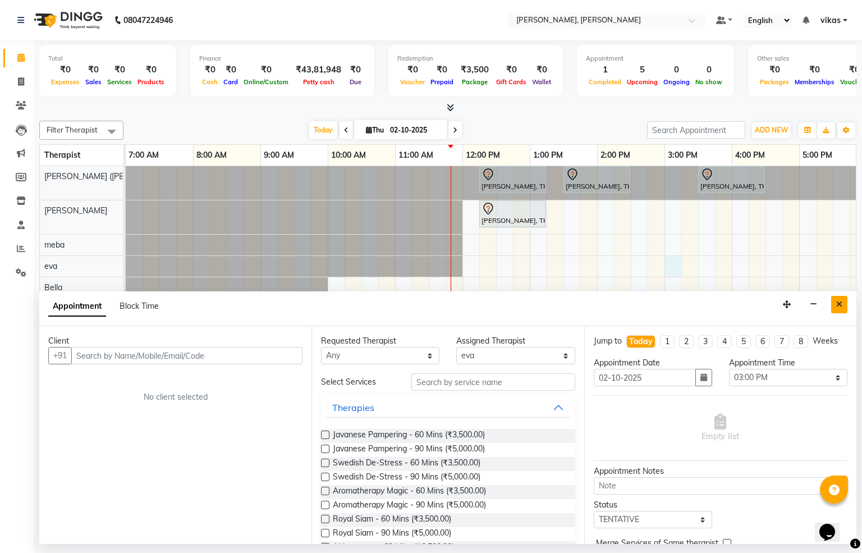
click at [842, 303] on button "Close" at bounding box center [839, 304] width 16 height 17
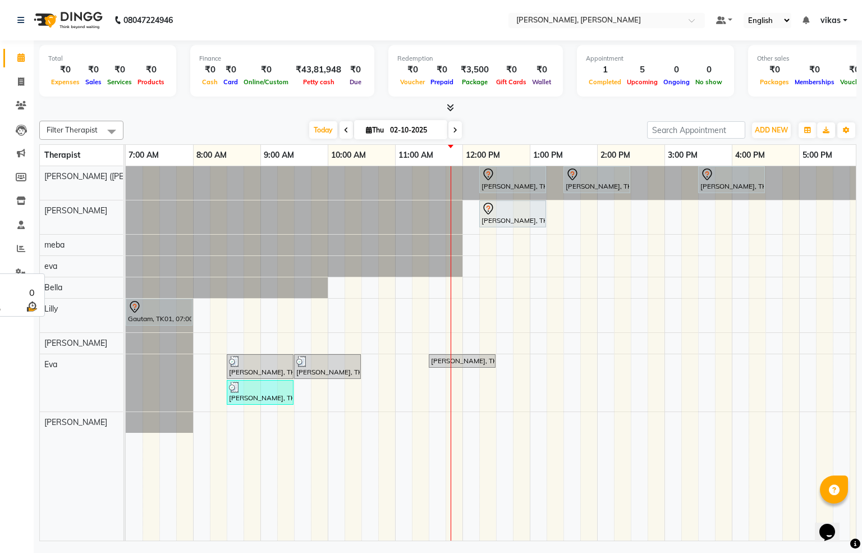
click at [59, 266] on div "eva" at bounding box center [81, 266] width 83 height 21
click at [54, 264] on span "eva" at bounding box center [50, 266] width 13 height 10
click at [24, 221] on icon at bounding box center [20, 224] width 7 height 8
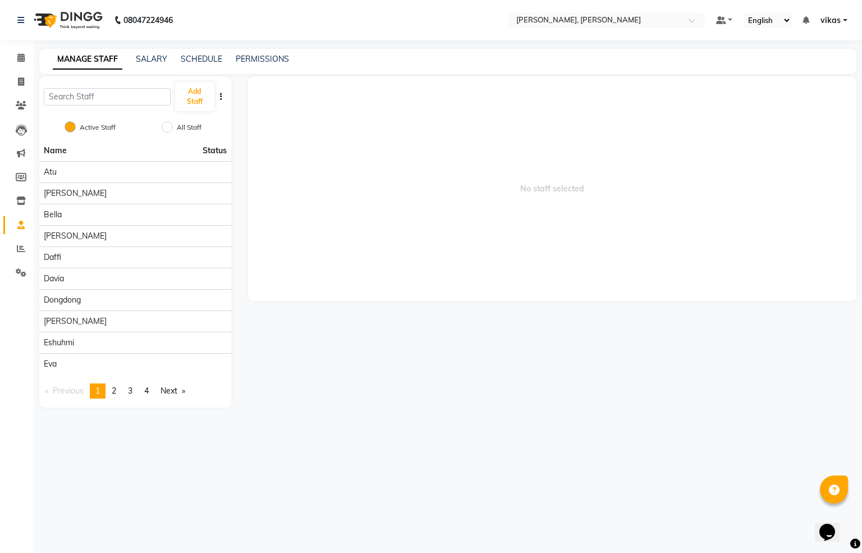
click at [91, 84] on div "Add Staff" at bounding box center [135, 96] width 192 height 40
click at [93, 95] on input "text" at bounding box center [107, 96] width 127 height 17
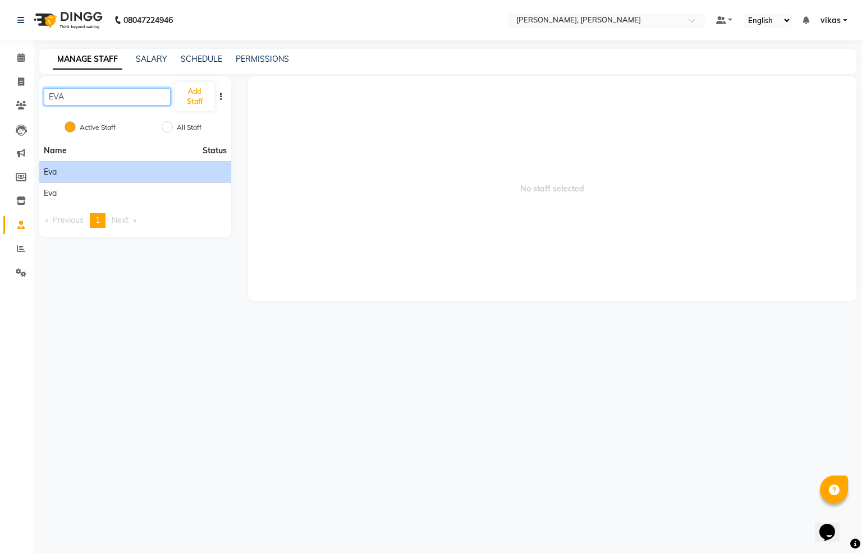
type input "EVA"
click at [165, 176] on div "eva" at bounding box center [135, 172] width 183 height 12
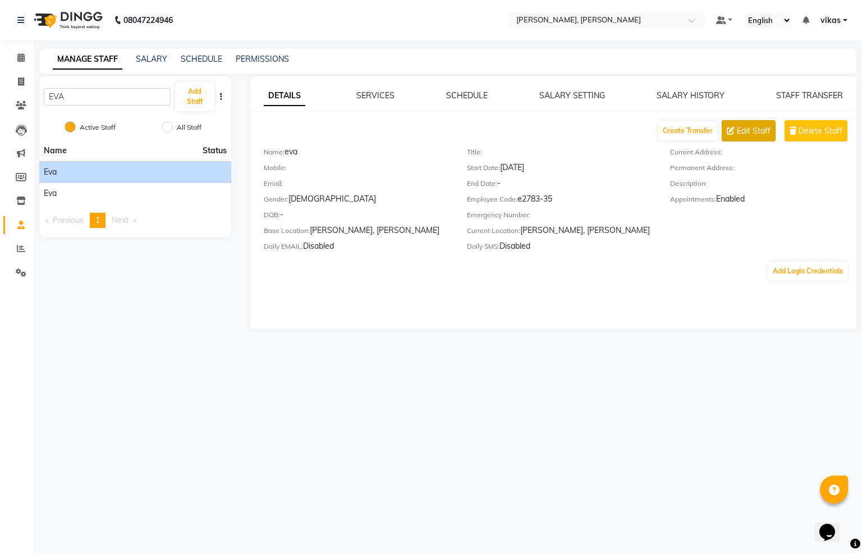
click at [739, 132] on span "Edit Staff" at bounding box center [754, 131] width 34 height 12
select select "[DEMOGRAPHIC_DATA]"
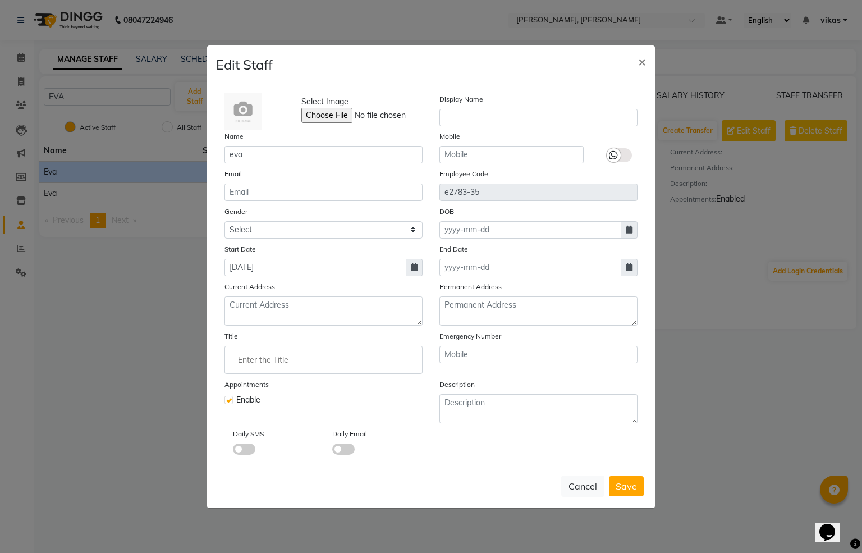
click at [229, 401] on label at bounding box center [228, 399] width 8 height 8
click at [229, 401] on input "checkbox" at bounding box center [227, 398] width 7 height 7
checkbox input "false"
click at [626, 487] on span "Save" at bounding box center [625, 485] width 21 height 11
select select
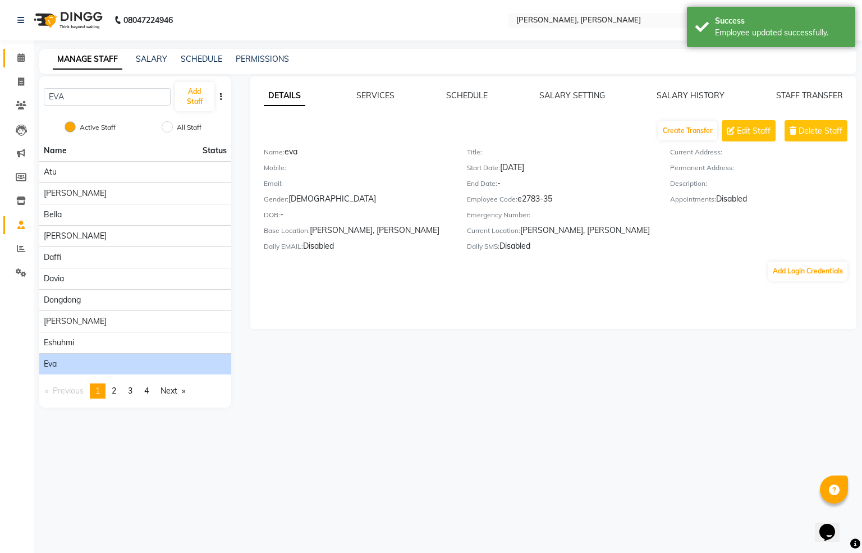
click at [7, 59] on link "Calendar" at bounding box center [16, 58] width 27 height 19
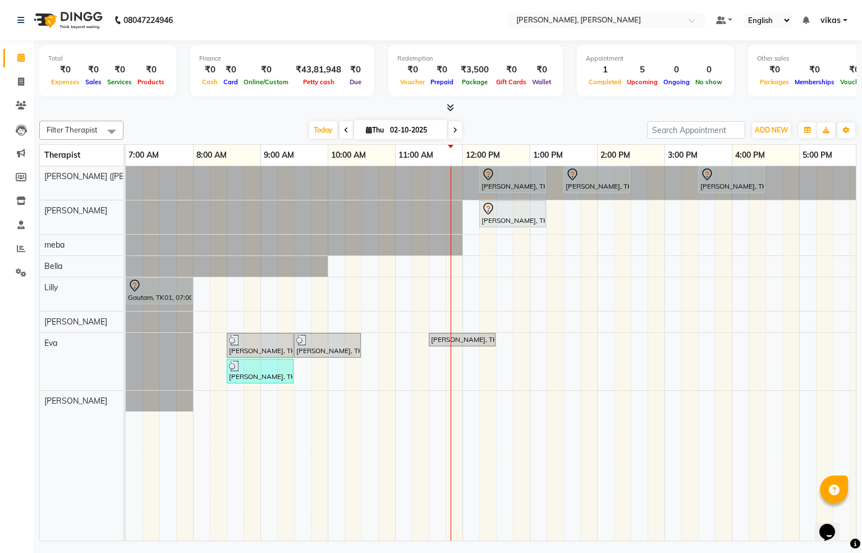
click at [582, 286] on div "[PERSON_NAME], TK08, 12:15 PM-01:15 PM, Javanese Pampering - 60 Mins [PERSON_NA…" at bounding box center [664, 353] width 1077 height 374
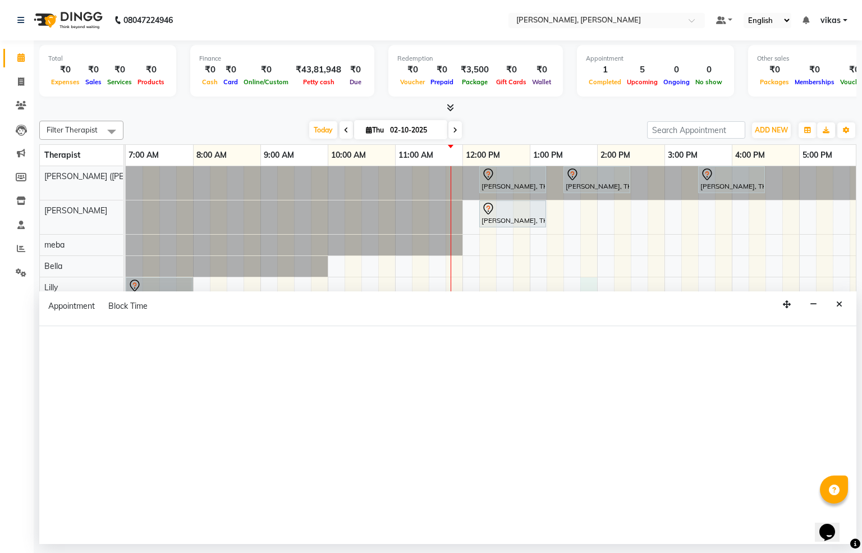
select select "82259"
select select "825"
select select "tentative"
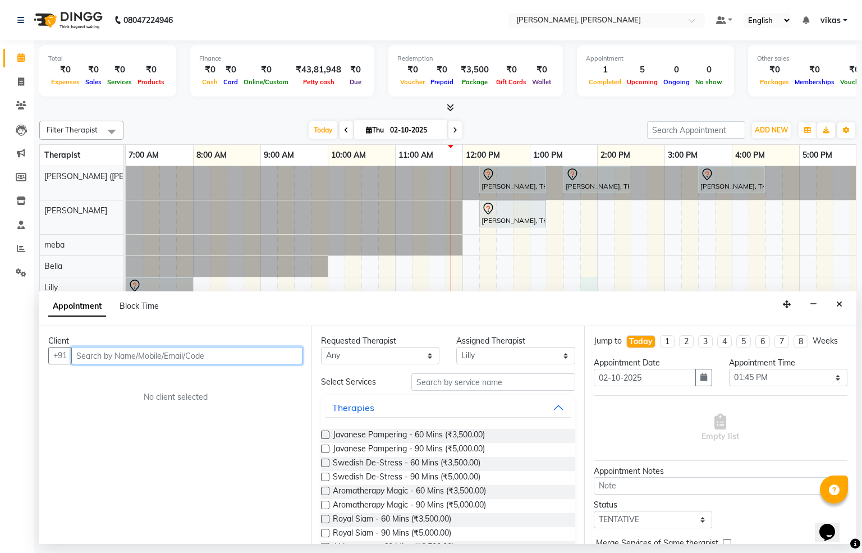
click at [283, 361] on input "text" at bounding box center [186, 355] width 231 height 17
type input "v"
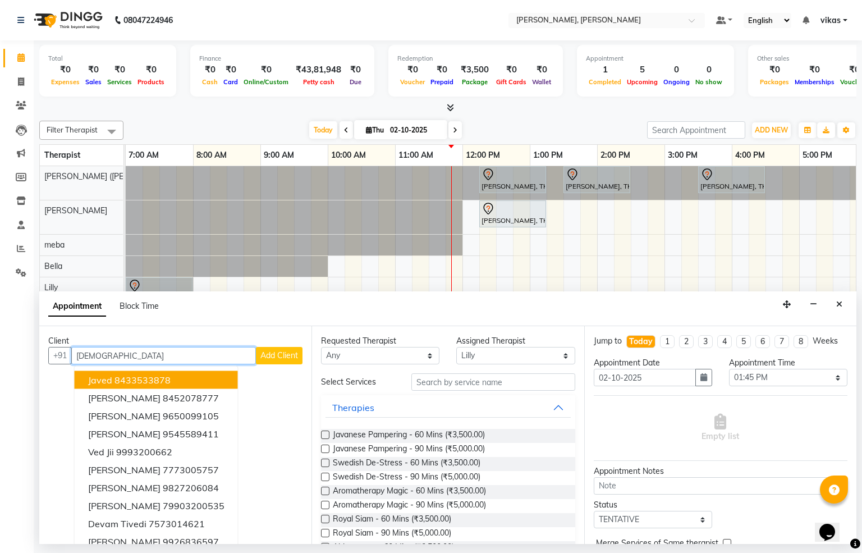
type input "[DEMOGRAPHIC_DATA]"
click at [275, 354] on span "Add Client" at bounding box center [279, 355] width 38 height 10
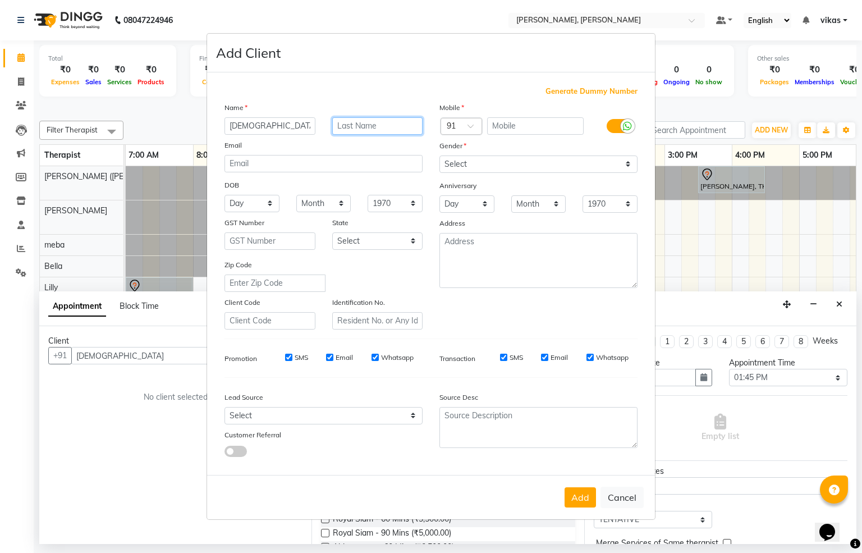
click at [361, 128] on input "text" at bounding box center [377, 125] width 91 height 17
type input "[PERSON_NAME]"
click at [531, 126] on input "text" at bounding box center [535, 125] width 97 height 17
type input "9993323143"
click at [528, 165] on select "Select [DEMOGRAPHIC_DATA] [DEMOGRAPHIC_DATA] Other Prefer Not To Say" at bounding box center [538, 163] width 198 height 17
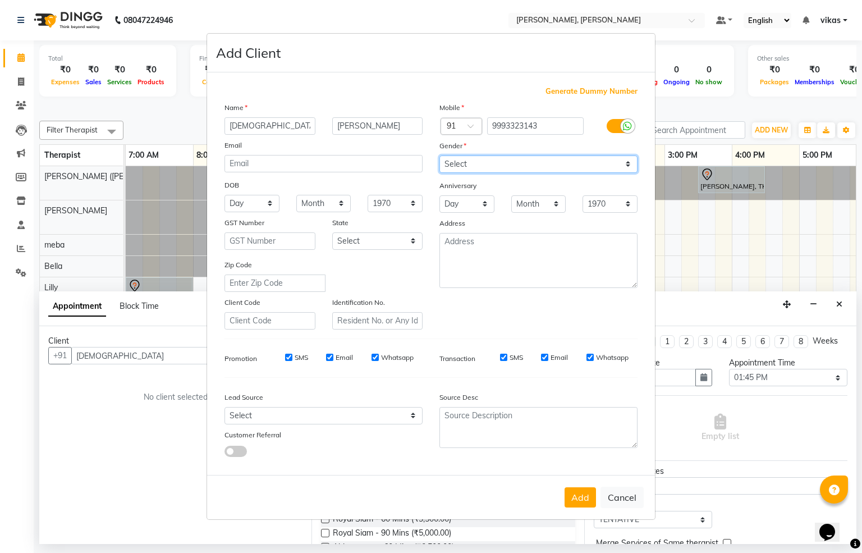
select select "[DEMOGRAPHIC_DATA]"
click at [439, 156] on select "Select [DEMOGRAPHIC_DATA] [DEMOGRAPHIC_DATA] Other Prefer Not To Say" at bounding box center [538, 163] width 198 height 17
click at [579, 500] on button "Add" at bounding box center [579, 497] width 31 height 20
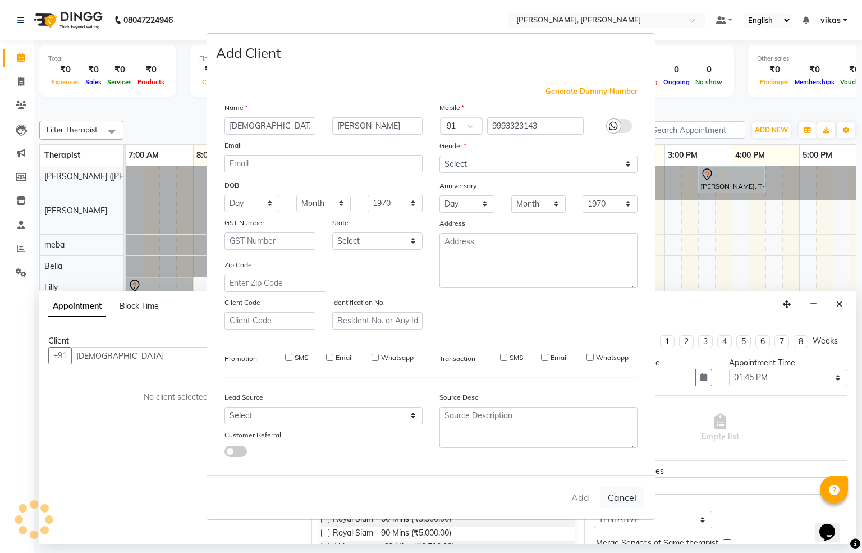
type input "9993323143"
select select
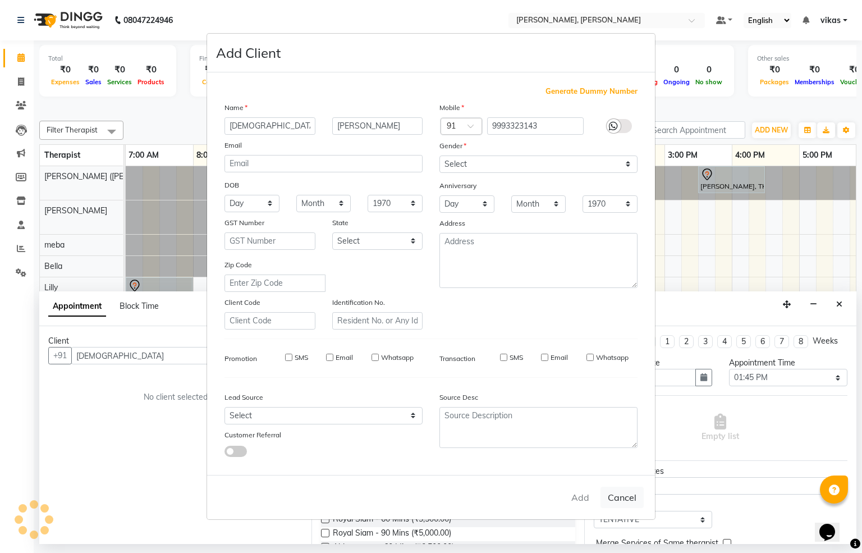
select select
checkbox input "false"
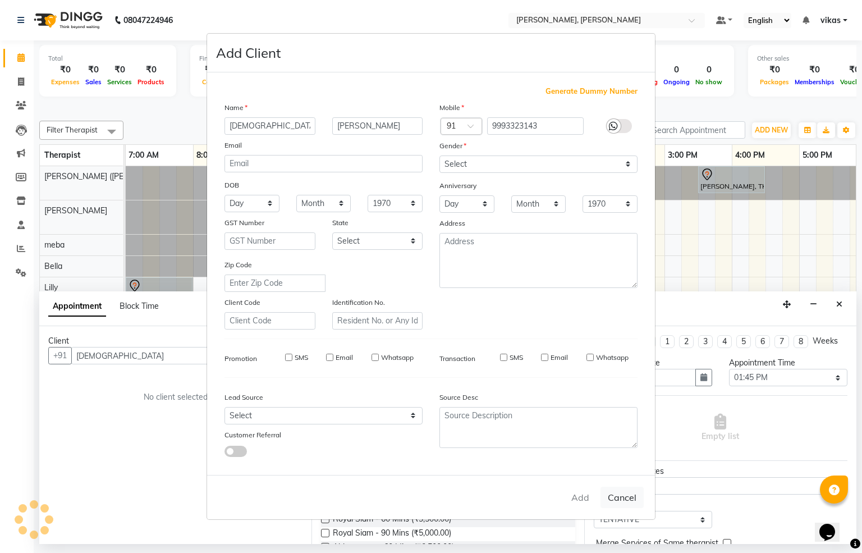
checkbox input "false"
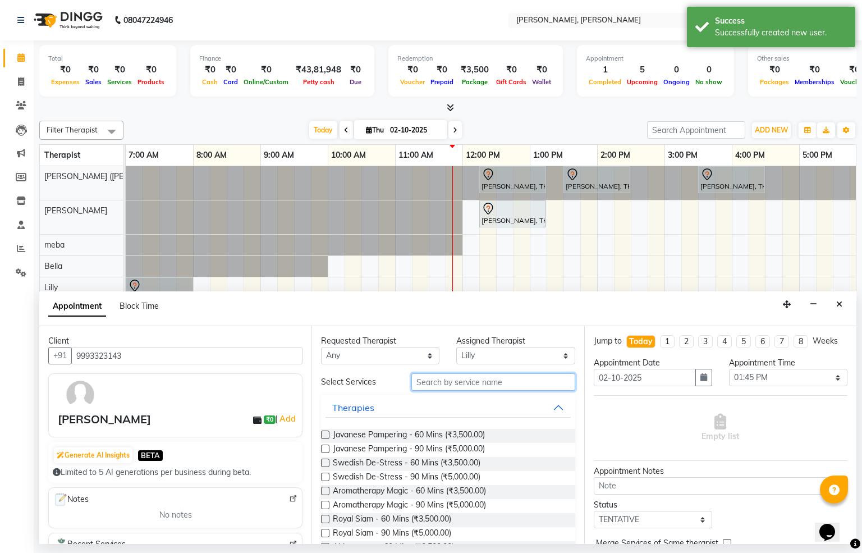
click at [433, 384] on input "text" at bounding box center [493, 381] width 164 height 17
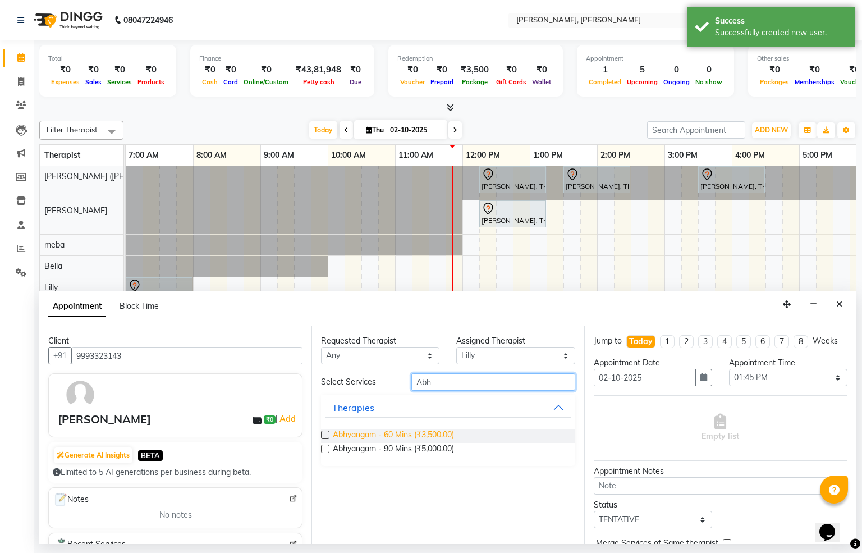
type input "Abh"
click at [418, 435] on span "Abhyangam - 60 Mins (₹3,500.00)" at bounding box center [393, 436] width 121 height 14
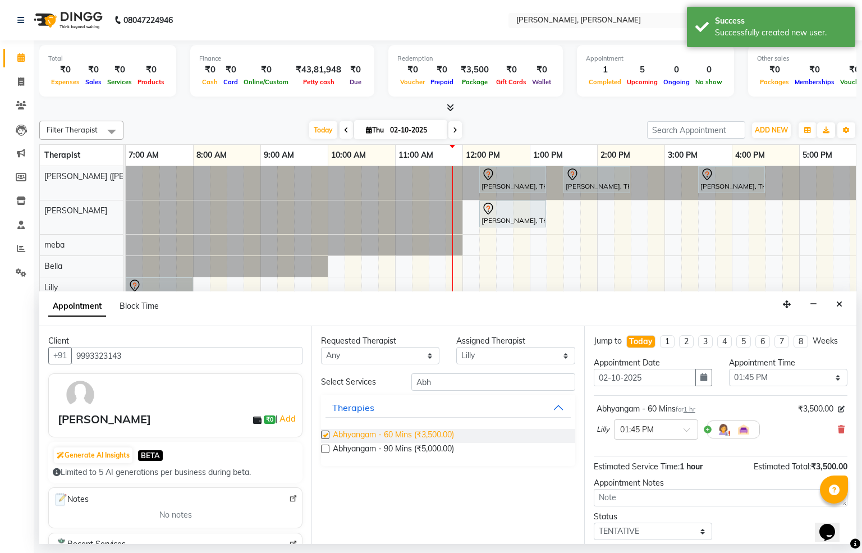
checkbox input "false"
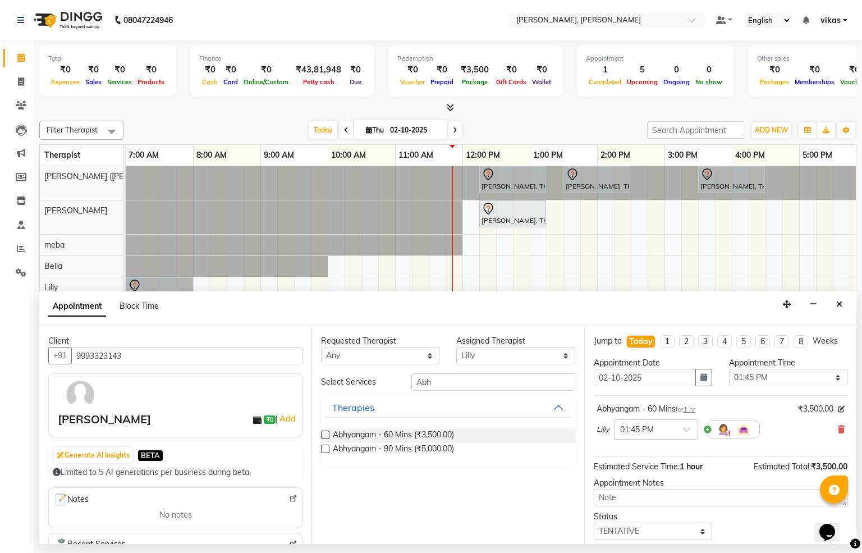
click at [693, 439] on span at bounding box center [690, 433] width 14 height 12
click at [631, 481] on div "03:00 PM" at bounding box center [655, 470] width 83 height 21
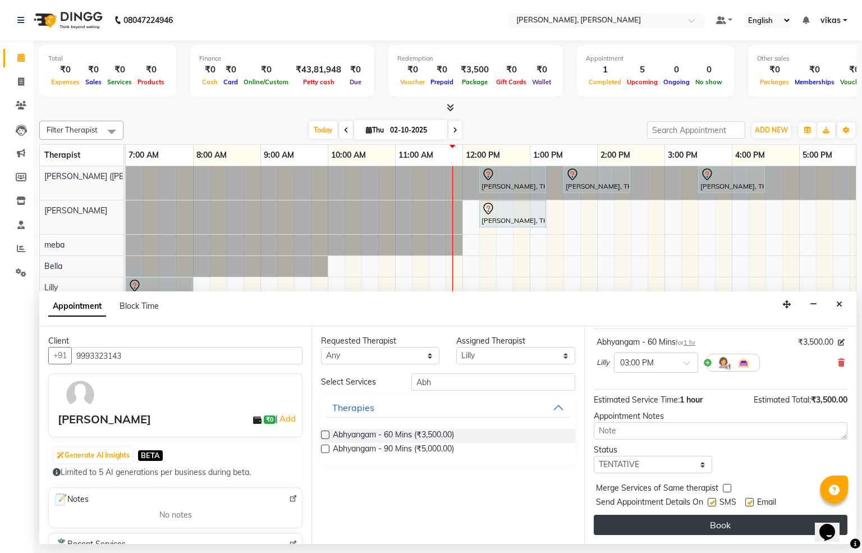
click at [728, 518] on button "Book" at bounding box center [720, 524] width 254 height 20
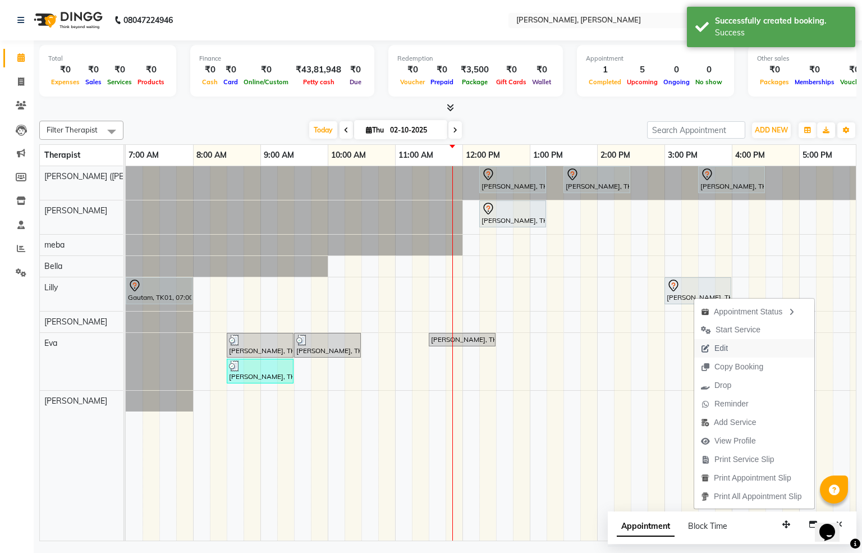
click at [727, 347] on span "Edit" at bounding box center [720, 348] width 13 height 12
select select "tentative"
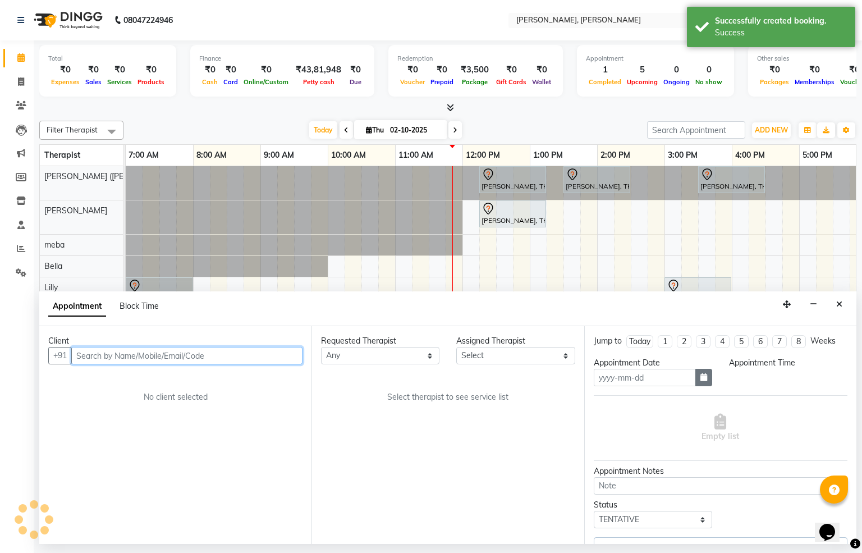
type input "02-10-2025"
select select "900"
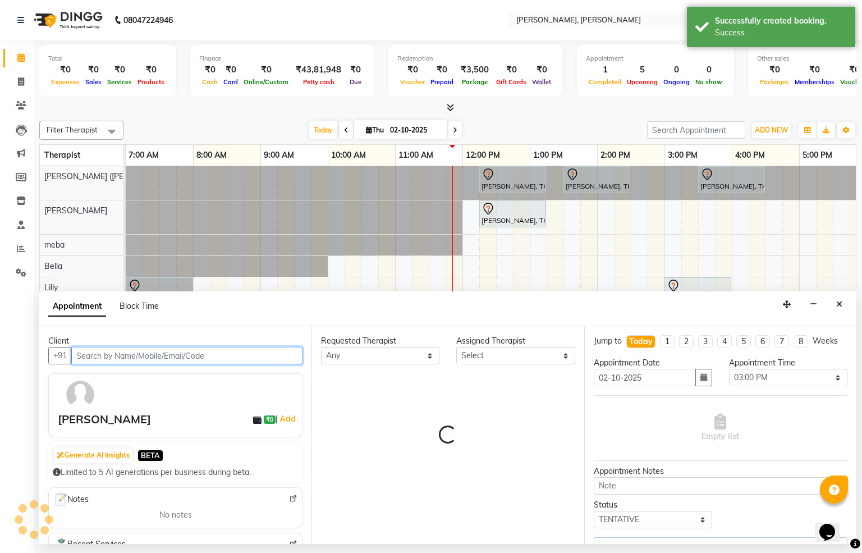
select select "82259"
select select "3172"
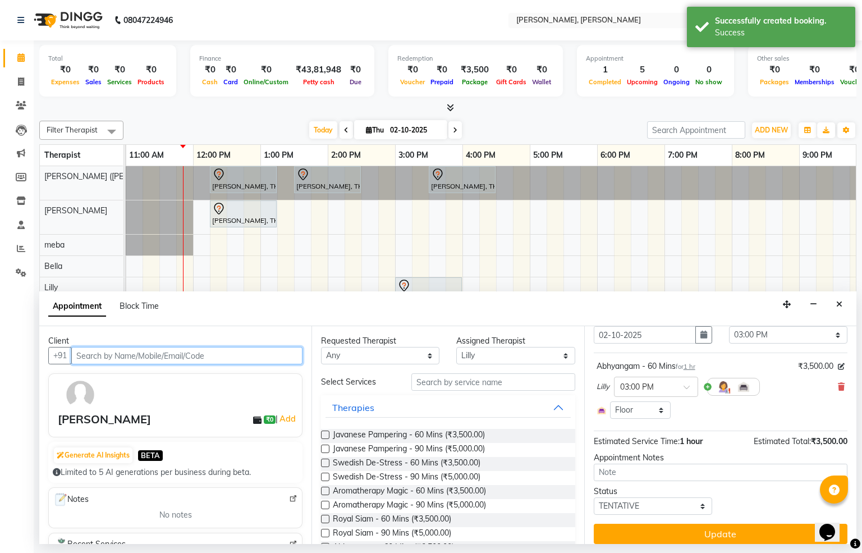
scroll to position [64, 0]
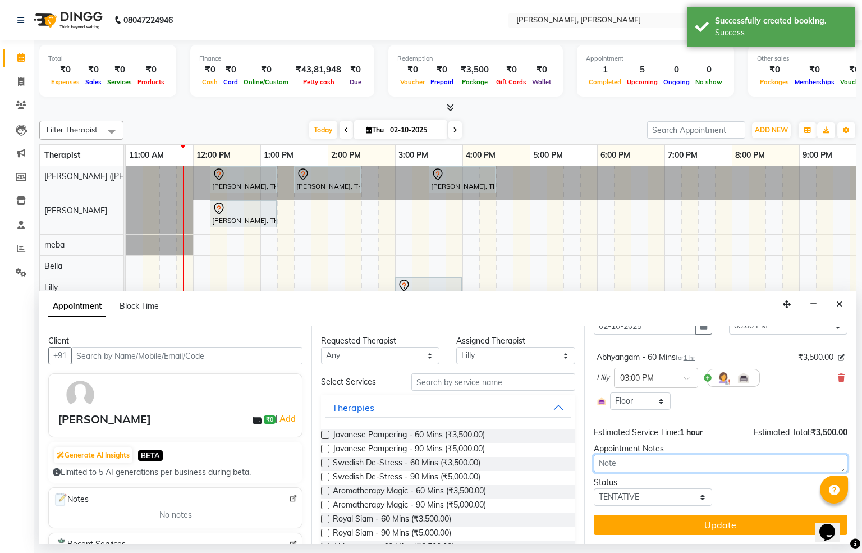
click at [641, 464] on textarea at bounding box center [720, 462] width 254 height 17
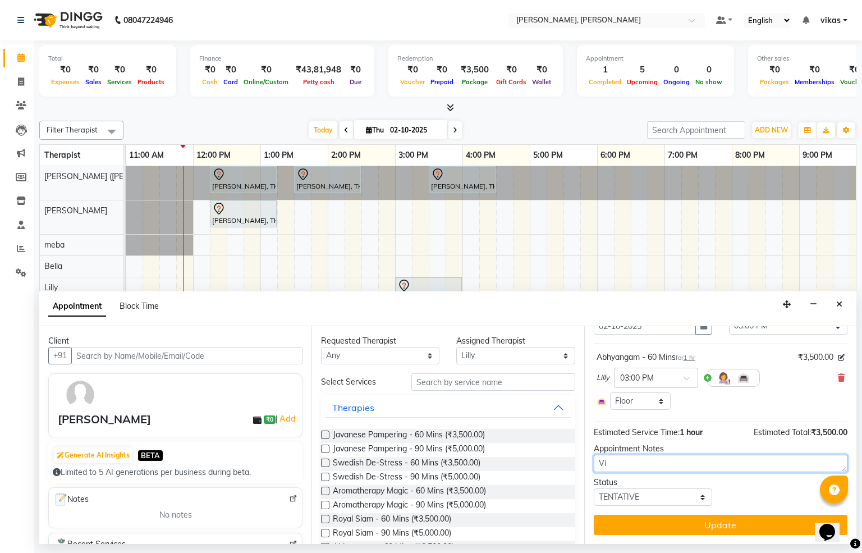
type textarea "V"
click at [638, 466] on textarea "Booked by [PERSON_NAME]" at bounding box center [720, 462] width 254 height 17
click at [641, 462] on textarea "Booked by [PERSON_NAME]" at bounding box center [720, 462] width 254 height 17
click at [677, 461] on textarea "Booked by [PERSON_NAME]" at bounding box center [720, 462] width 254 height 17
drag, startPoint x: 685, startPoint y: 464, endPoint x: 668, endPoint y: 466, distance: 17.5
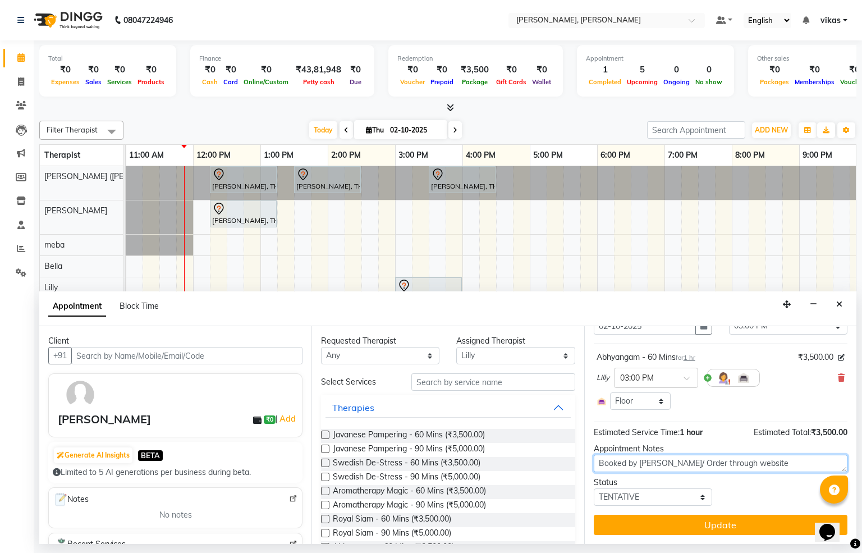
click at [668, 466] on textarea "Booked by [PERSON_NAME]/ Order through website" at bounding box center [720, 462] width 254 height 17
click at [772, 460] on textarea "Booked by [PERSON_NAME]/ Guest through website" at bounding box center [720, 462] width 254 height 17
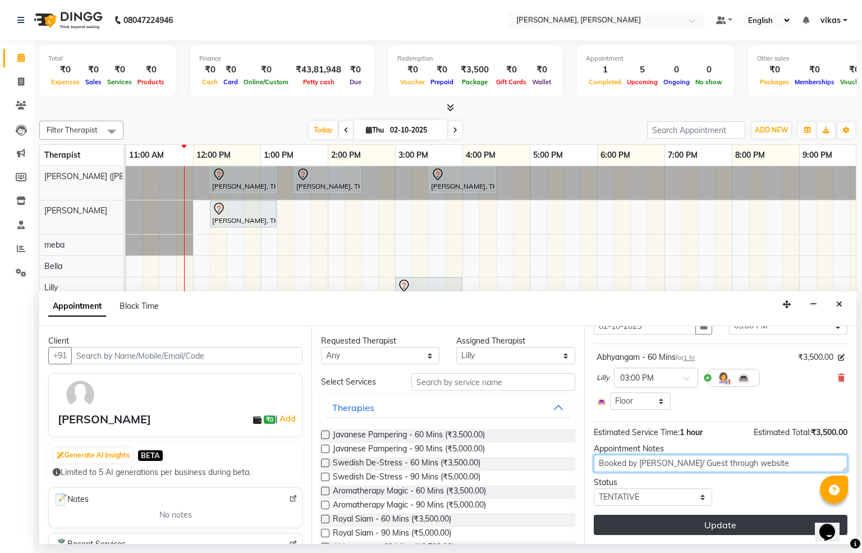
type textarea "Booked by [PERSON_NAME]/ Guest through website"
click at [724, 525] on button "Update" at bounding box center [720, 524] width 254 height 20
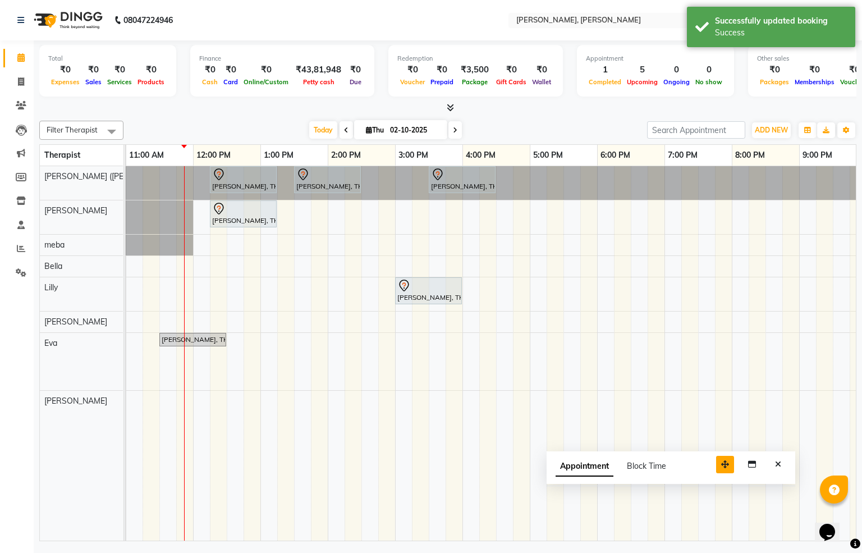
drag, startPoint x: 788, startPoint y: 525, endPoint x: 727, endPoint y: 465, distance: 85.7
click at [727, 465] on icon "button" at bounding box center [725, 464] width 8 height 8
click at [781, 463] on button "Close" at bounding box center [778, 463] width 16 height 17
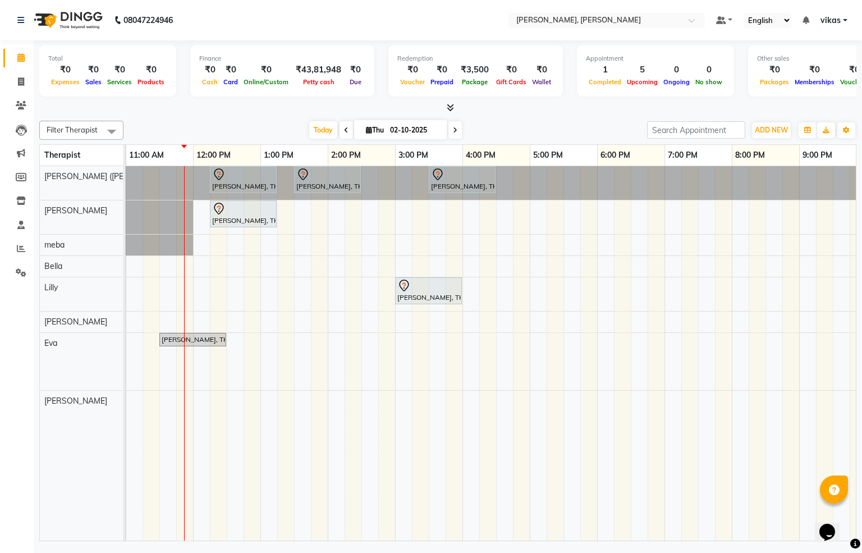
drag, startPoint x: 346, startPoint y: 526, endPoint x: 163, endPoint y: 499, distance: 184.3
click at [163, 499] on tr at bounding box center [394, 353] width 1077 height 374
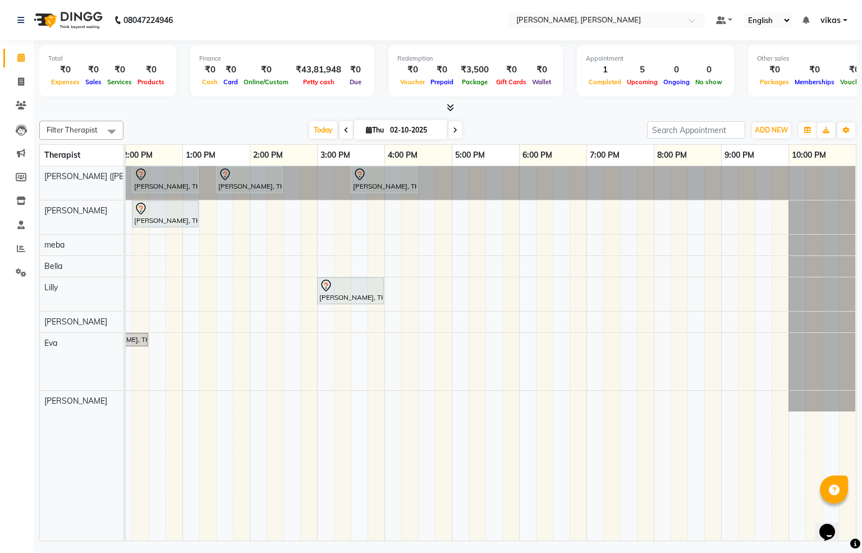
scroll to position [0, 0]
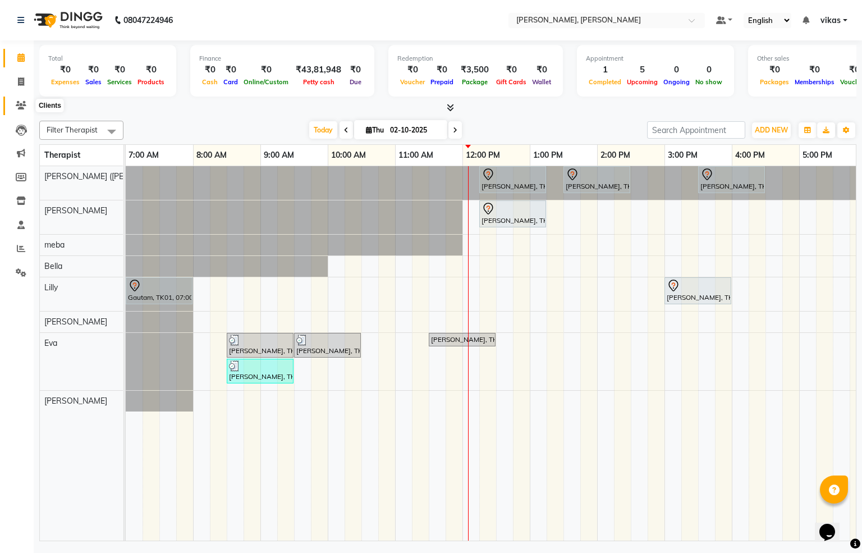
click at [20, 106] on icon at bounding box center [21, 105] width 11 height 8
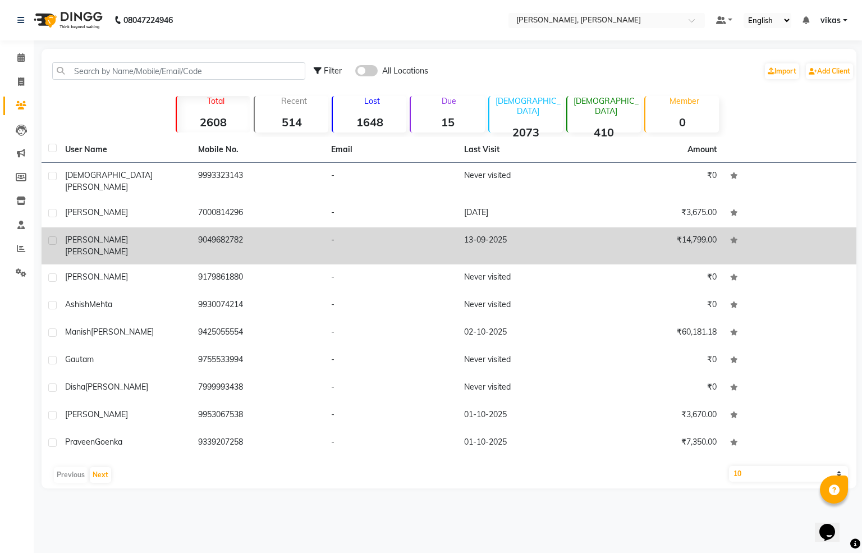
click at [212, 227] on td "9049682782" at bounding box center [257, 245] width 133 height 37
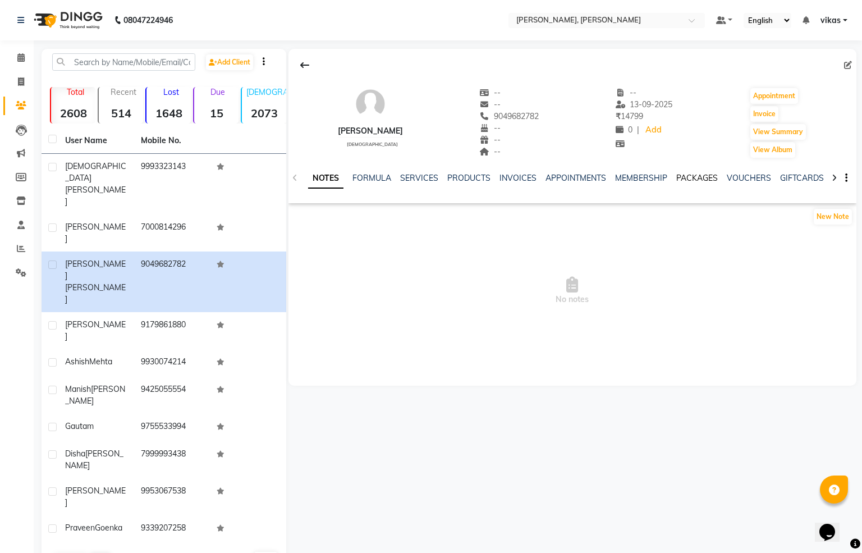
click at [685, 177] on link "PACKAGES" at bounding box center [697, 178] width 42 height 10
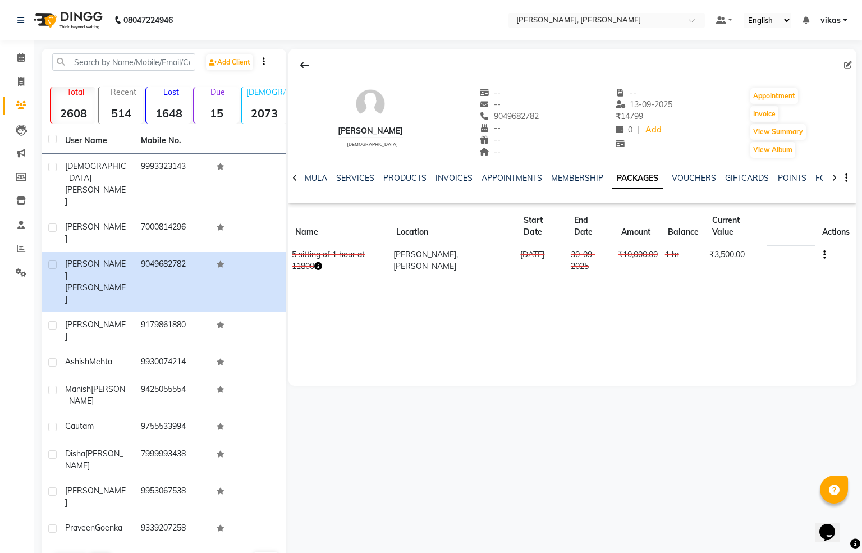
click at [821, 253] on button "button" at bounding box center [821, 254] width 7 height 12
click at [758, 252] on div "Edit" at bounding box center [767, 255] width 73 height 14
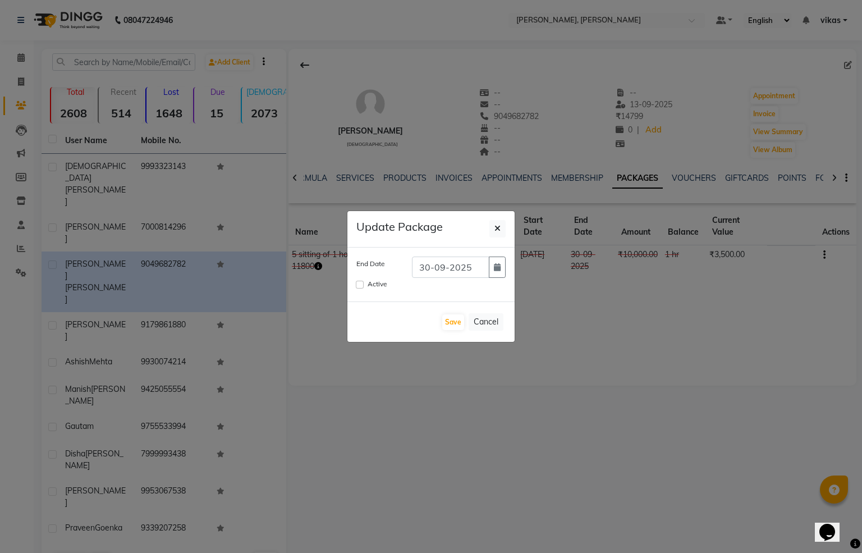
click at [355, 281] on div "Active" at bounding box center [431, 285] width 166 height 15
click at [359, 284] on input "Active" at bounding box center [360, 284] width 8 height 8
checkbox input "true"
click at [495, 259] on button "button" at bounding box center [497, 266] width 17 height 21
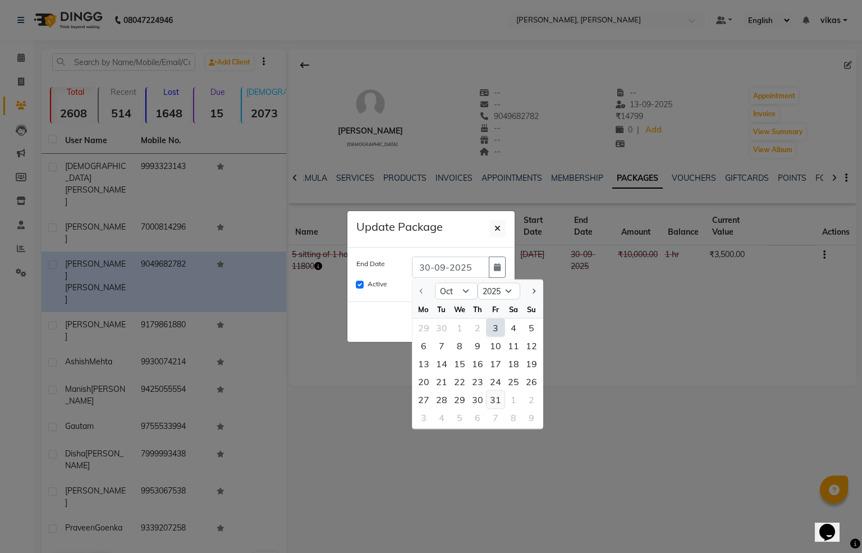
click at [494, 394] on div "31" at bounding box center [495, 399] width 18 height 18
type input "[DATE]"
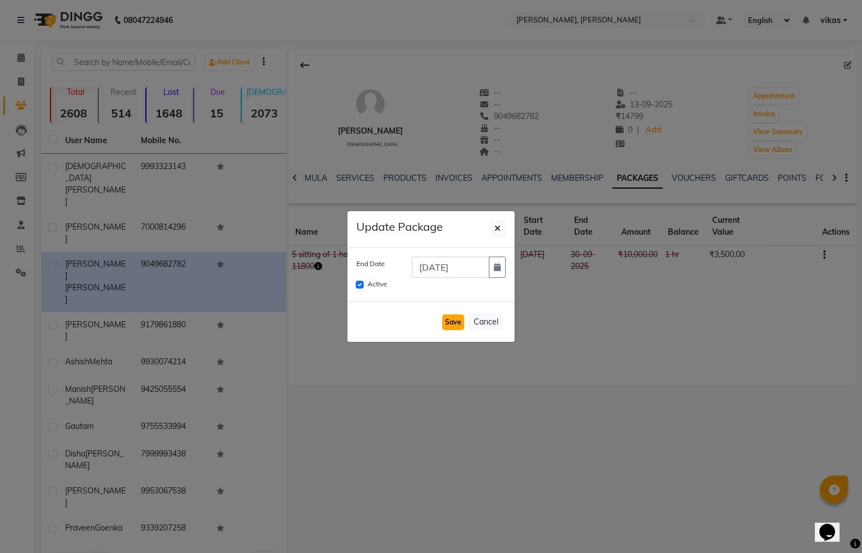
click at [458, 329] on button "Save" at bounding box center [453, 322] width 22 height 16
checkbox input "false"
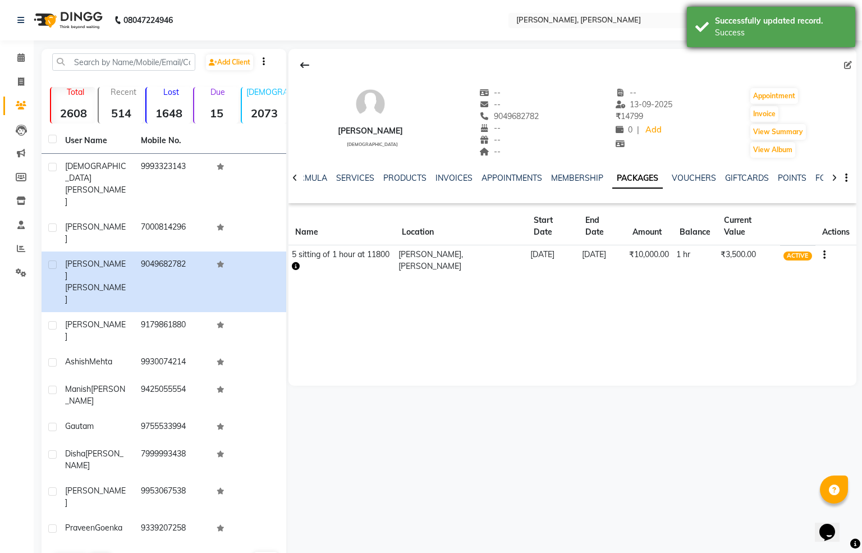
click at [840, 27] on div "Success" at bounding box center [781, 33] width 132 height 12
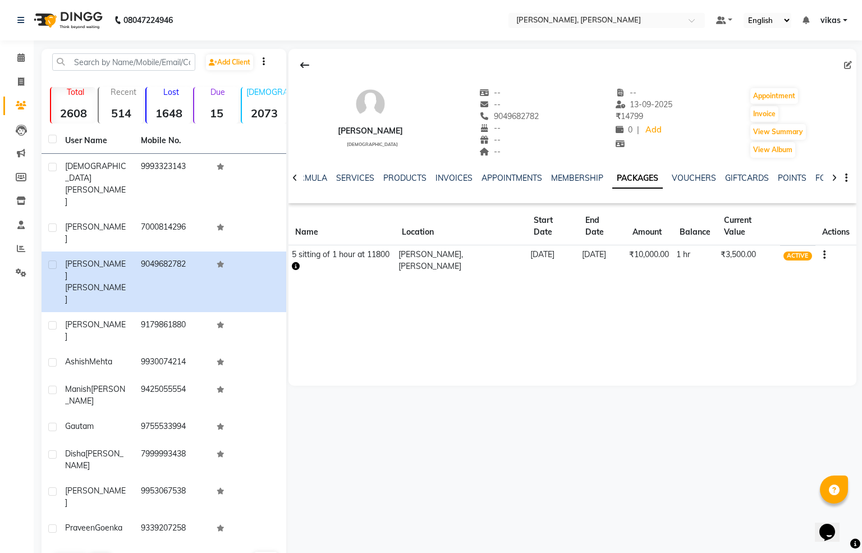
click at [838, 17] on span "vikas" at bounding box center [830, 21] width 20 height 12
click at [813, 76] on link "Sign out" at bounding box center [789, 76] width 103 height 17
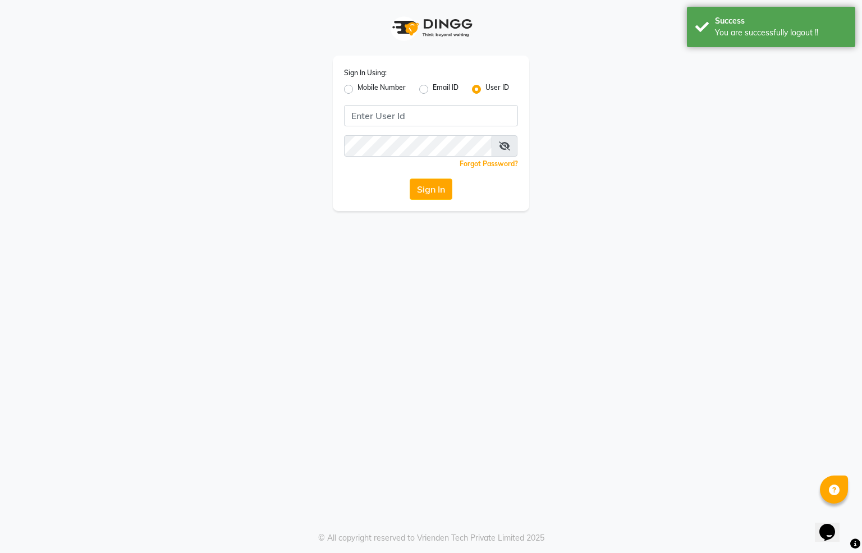
click at [357, 88] on label "Mobile Number" at bounding box center [381, 88] width 48 height 13
click at [357, 88] on input "Mobile Number" at bounding box center [360, 85] width 7 height 7
radio input "true"
radio input "false"
click at [394, 117] on input "Username" at bounding box center [449, 115] width 136 height 21
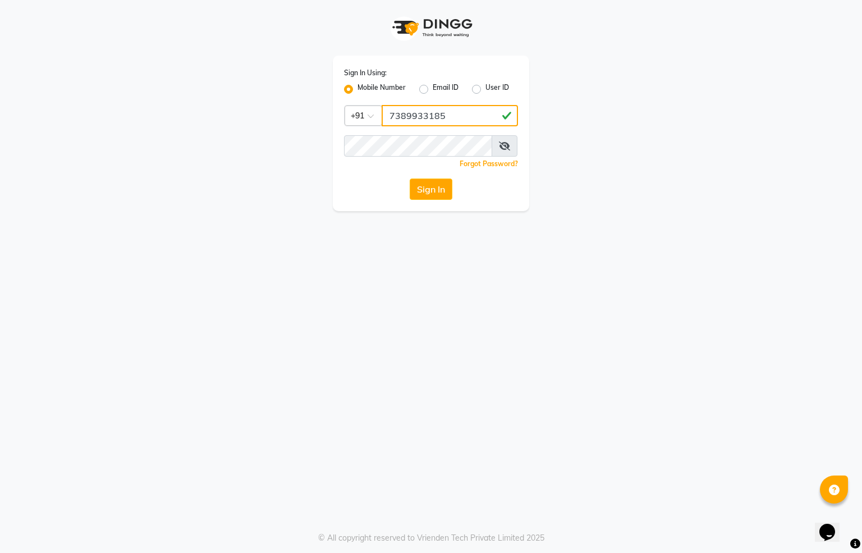
type input "7389933185"
click at [409, 178] on button "Sign In" at bounding box center [430, 188] width 43 height 21
